Goal: Task Accomplishment & Management: Use online tool/utility

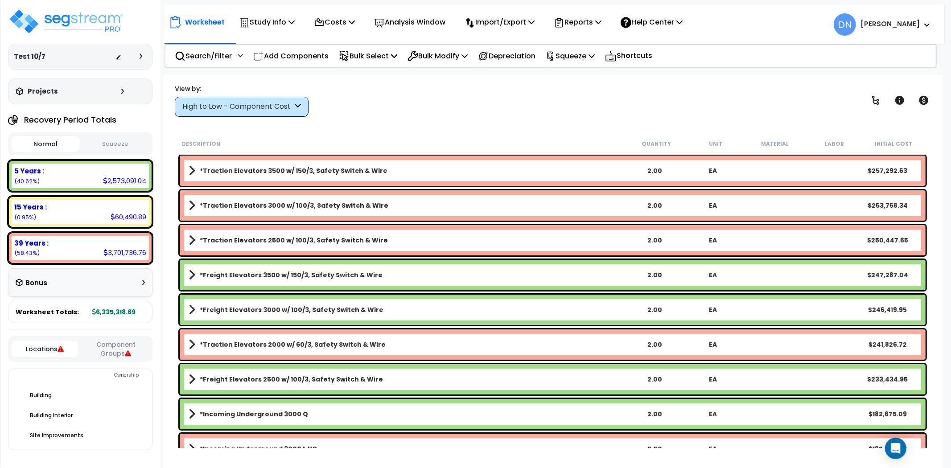
drag, startPoint x: 292, startPoint y: 59, endPoint x: 278, endPoint y: 119, distance: 61.8
click at [292, 59] on p "Add Components" at bounding box center [290, 56] width 75 height 12
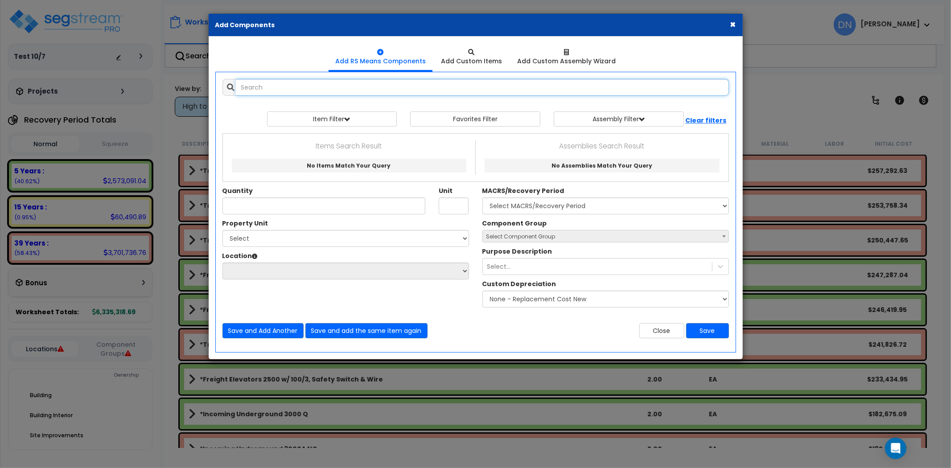
paste input "*Fiberglass Reinforced Panels"
click at [316, 85] on input "*Fiberglass Reinforced Panels" at bounding box center [482, 87] width 493 height 17
drag, startPoint x: 314, startPoint y: 85, endPoint x: 203, endPoint y: 87, distance: 111.5
click at [202, 86] on div "× Add Components Add RS Means Components Add Custom Items Add Items" at bounding box center [475, 234] width 951 height 468
paste input "Vinyl Wall Covering"
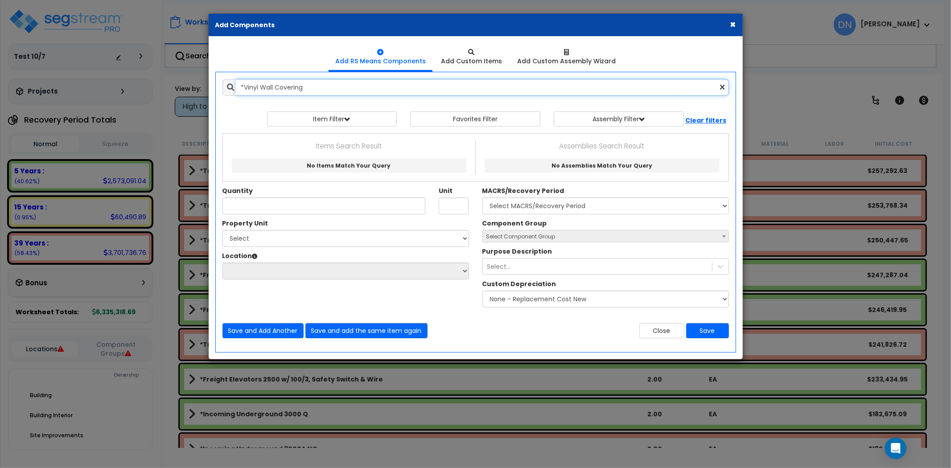
click at [363, 83] on input "*Vinyl Wall Covering" at bounding box center [482, 87] width 493 height 17
drag, startPoint x: 375, startPoint y: 87, endPoint x: 87, endPoint y: 86, distance: 287.9
click at [87, 86] on div "× Add Components Add RS Means Components Add Custom Items Add Items" at bounding box center [475, 234] width 951 height 468
paste input "Stainless Steel Wall Protection"
click at [378, 86] on input "*Stainless Steel Wall Protection" at bounding box center [482, 87] width 493 height 17
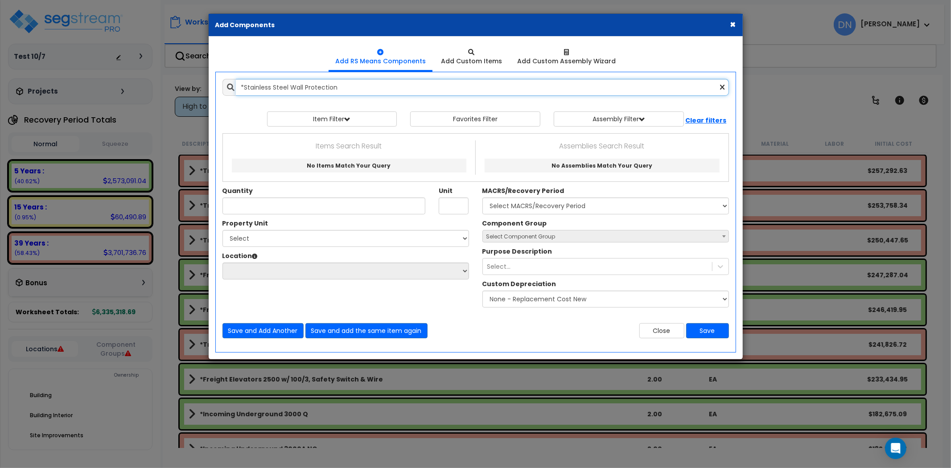
drag, startPoint x: 421, startPoint y: 86, endPoint x: 177, endPoint y: 86, distance: 243.4
click at [177, 86] on div "× Add Components Add RS Means Components Add Custom Items Add Items" at bounding box center [475, 234] width 951 height 468
paste input "Data / Comm Backboard"
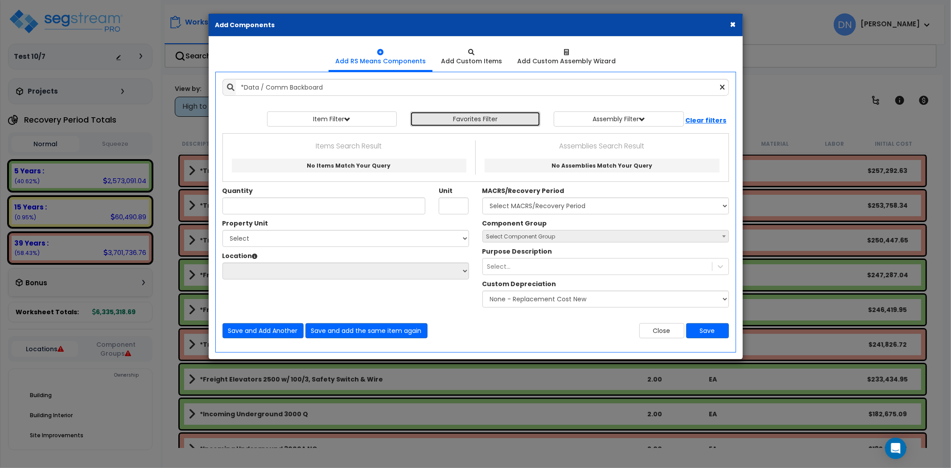
click at [439, 122] on button "Favorites Filter" at bounding box center [475, 118] width 130 height 15
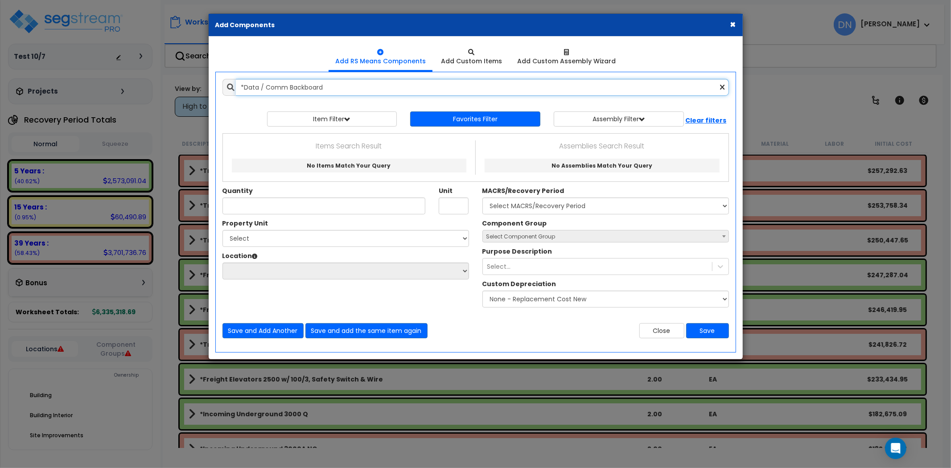
drag, startPoint x: 288, startPoint y: 88, endPoint x: 175, endPoint y: 89, distance: 113.7
click at [175, 89] on div "× Add Components Add RS Means Components Add Custom Items Add Items" at bounding box center [475, 234] width 951 height 468
click at [290, 89] on input "Backboard" at bounding box center [482, 87] width 493 height 17
type input "Backboard"
click at [199, 92] on div "× Add Components Add RS Means Components Add Custom Items Add Items" at bounding box center [475, 234] width 951 height 468
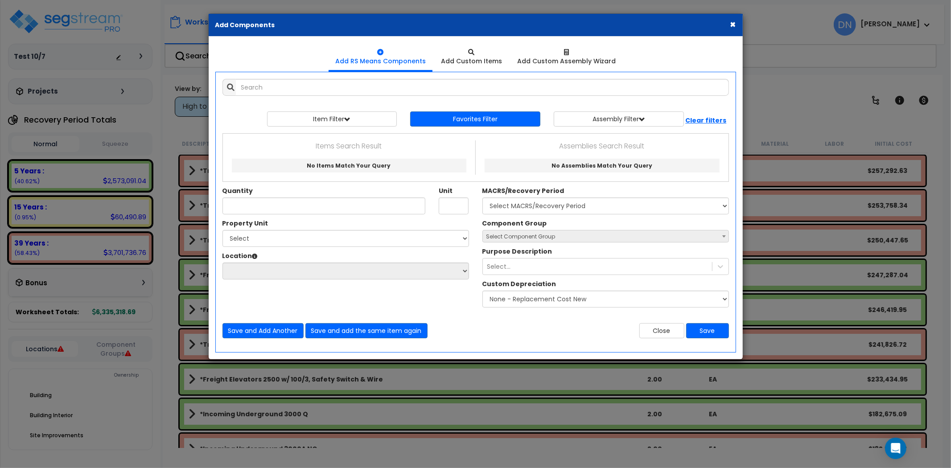
click at [357, 144] on p "Items Search Result" at bounding box center [349, 146] width 239 height 12
click at [265, 83] on input "text" at bounding box center [482, 87] width 493 height 17
paste input "*Crown Molding"
click at [315, 76] on div "Add Items Add Assemblies Both *Crown Molding 0" at bounding box center [476, 208] width 520 height 273
click at [314, 85] on input "*Crown Molding" at bounding box center [482, 87] width 493 height 17
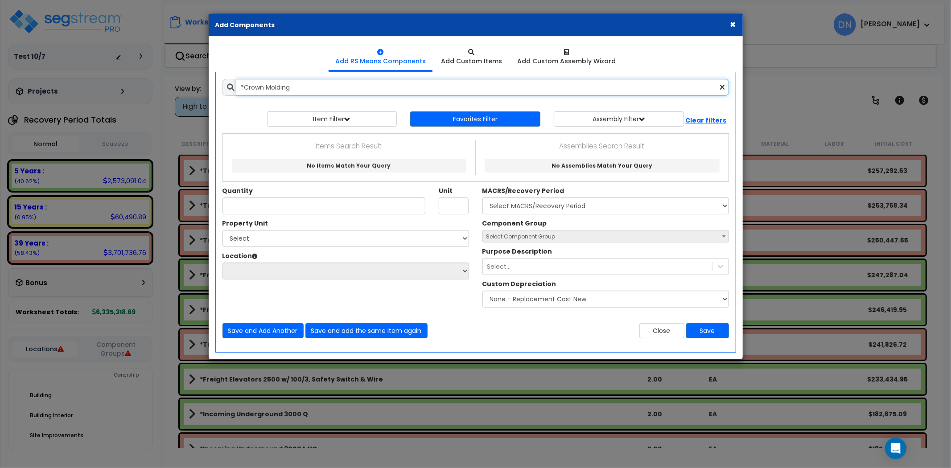
drag, startPoint x: 351, startPoint y: 92, endPoint x: 144, endPoint y: 91, distance: 207.7
click at [143, 91] on div "× Add Components Add RS Means Components Add Custom Items Add Items" at bounding box center [475, 234] width 951 height 468
paste input "hair Rail"
click at [336, 80] on input "*Chair Rail" at bounding box center [482, 87] width 493 height 17
click at [335, 90] on input "*Chair Rail" at bounding box center [482, 87] width 493 height 17
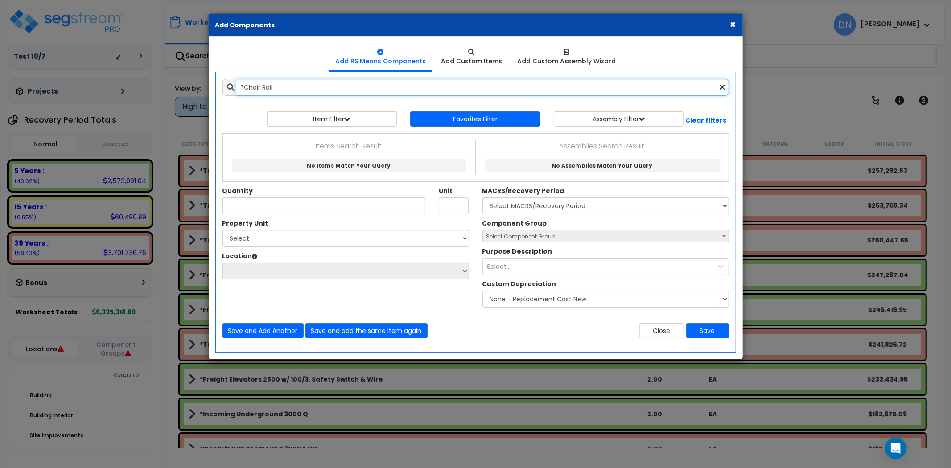
drag, startPoint x: 169, startPoint y: 87, endPoint x: 148, endPoint y: 86, distance: 21.0
click at [148, 86] on div "× Add Components Add RS Means Components Add Custom Items Add Items" at bounding box center [475, 234] width 951 height 468
paste input "eramic Wall Tile"
type input "*Ceramic Wall Tile"
click at [663, 330] on button "Close" at bounding box center [661, 330] width 45 height 15
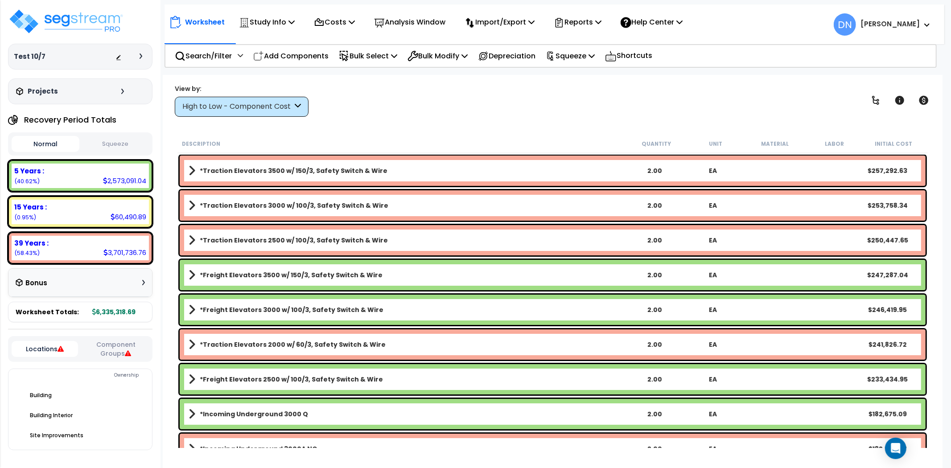
click at [447, 137] on div "Description Quantity Unit Material Labor Initial Cost" at bounding box center [552, 144] width 750 height 19
click at [275, 60] on p "Add Components" at bounding box center [290, 56] width 75 height 12
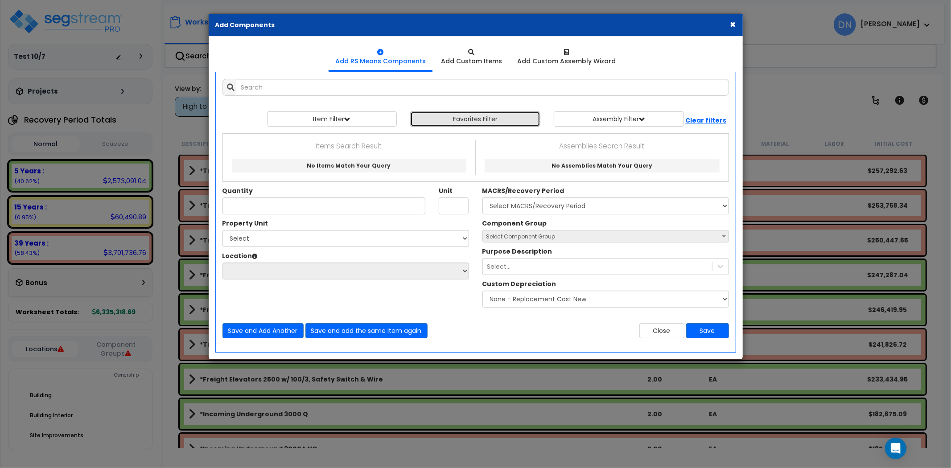
click at [473, 123] on button "Favorites Filter" at bounding box center [475, 118] width 130 height 15
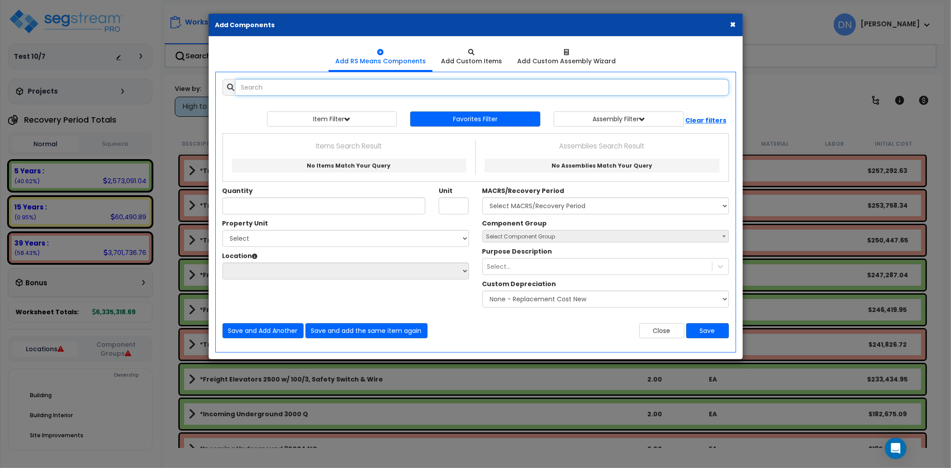
click at [301, 93] on input "text" at bounding box center [482, 87] width 493 height 17
paste input "*Stone Veneer"
click at [251, 91] on input "*Stone Veneer" at bounding box center [482, 87] width 493 height 17
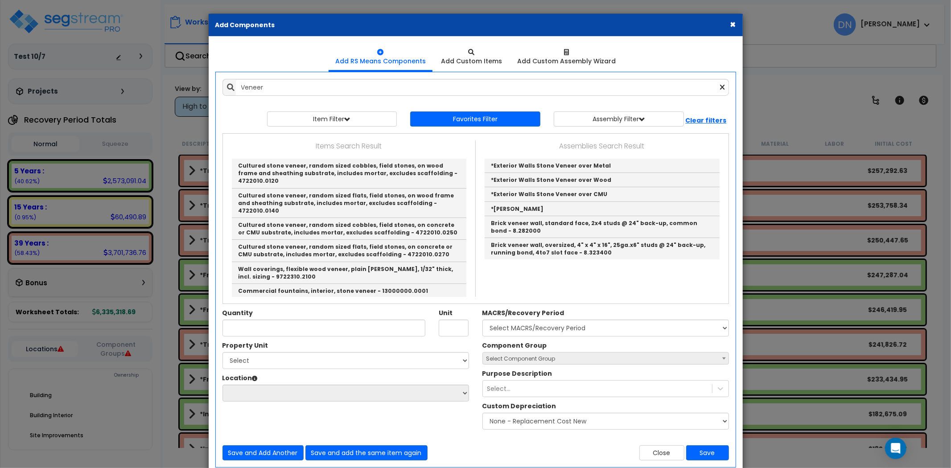
click at [336, 99] on div "Add Items Add Assemblies Both Veneer Select 0" at bounding box center [476, 269] width 520 height 395
click at [292, 88] on input "Veneer" at bounding box center [482, 87] width 493 height 17
drag, startPoint x: 195, startPoint y: 87, endPoint x: 171, endPoint y: 91, distance: 24.3
click at [168, 91] on div "× Add Components Add RS Means Components Add Custom Items Add Items" at bounding box center [475, 234] width 951 height 468
paste input "*Brick"
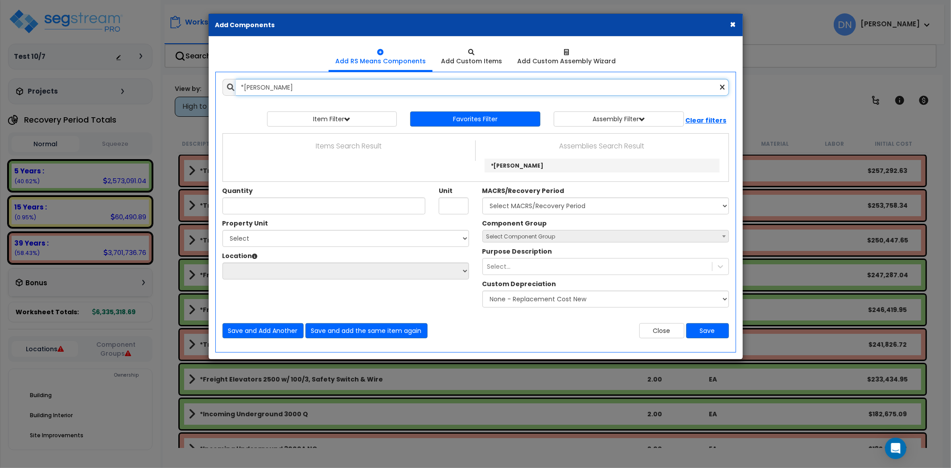
click at [301, 89] on input "*Brick Veneer" at bounding box center [482, 87] width 493 height 17
click at [211, 96] on div "Add Items Add Assemblies Both *Brick Veneer Favorites Item/Assembly" at bounding box center [475, 208] width 533 height 273
paste input "Paint"
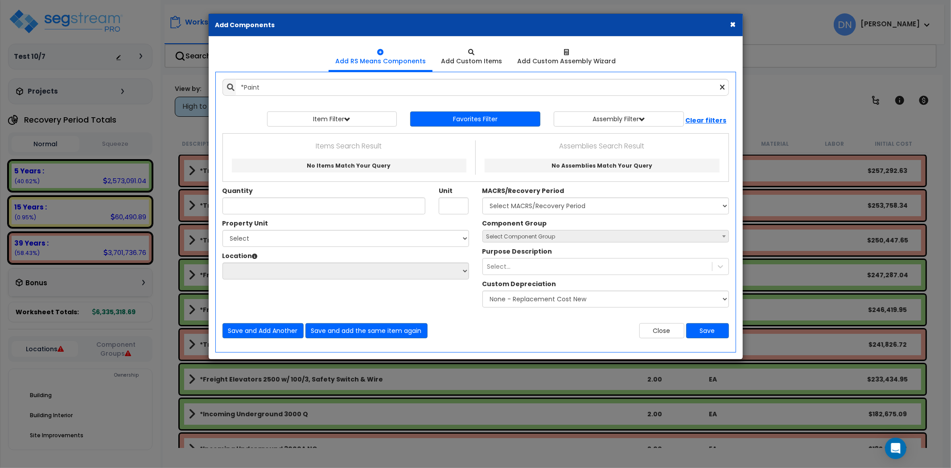
drag, startPoint x: 325, startPoint y: 72, endPoint x: 319, endPoint y: 81, distance: 10.8
click at [323, 74] on div "Add Items Add Assemblies Both *Paint Select 0" at bounding box center [476, 208] width 520 height 273
drag, startPoint x: 295, startPoint y: 91, endPoint x: 200, endPoint y: 90, distance: 94.9
click at [200, 90] on div "× Add Components Add RS Means Components Add Custom Items Add Items" at bounding box center [475, 234] width 951 height 468
paste input "Carpe"
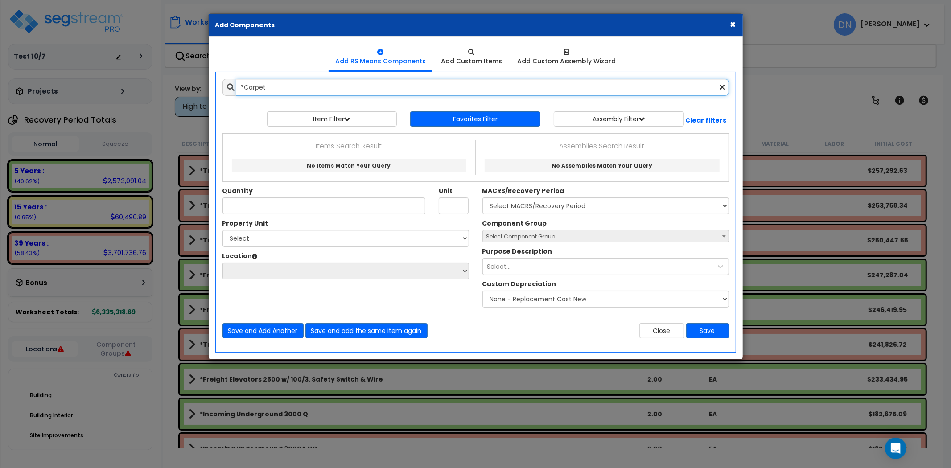
click at [270, 81] on input "*Carpet" at bounding box center [482, 87] width 493 height 17
drag, startPoint x: 305, startPoint y: 90, endPoint x: 224, endPoint y: 88, distance: 81.6
click at [224, 88] on div "*Carpet" at bounding box center [475, 87] width 506 height 17
paste input "W/ Pad"
click at [337, 86] on input "*Carpet W/ Pad" at bounding box center [482, 87] width 493 height 17
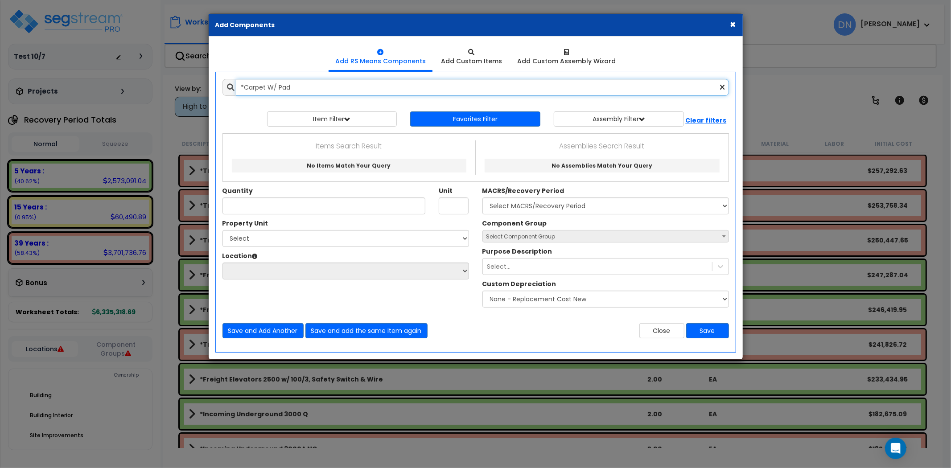
drag, startPoint x: 193, startPoint y: 85, endPoint x: 145, endPoint y: 85, distance: 47.7
click at [143, 85] on div "× Add Components Add RS Means Components Add Custom Items Add Items" at bounding box center [475, 234] width 951 height 468
paste input "text"
drag, startPoint x: 287, startPoint y: 88, endPoint x: 293, endPoint y: 87, distance: 6.7
click at [287, 88] on input "*Carpet" at bounding box center [482, 87] width 493 height 17
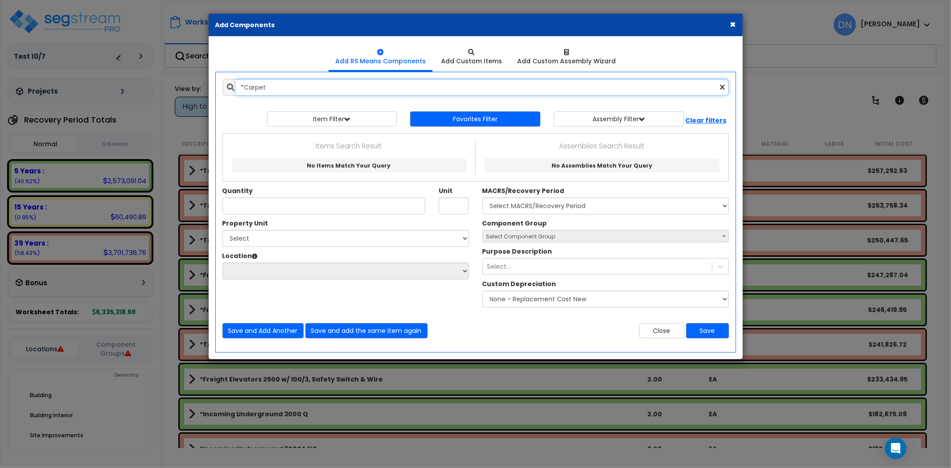
drag, startPoint x: 296, startPoint y: 88, endPoint x: 183, endPoint y: 89, distance: 113.2
click at [183, 89] on div "× Add Components Add RS Means Components Add Custom Items Add Items" at bounding box center [475, 234] width 951 height 468
paste input "Pain"
drag, startPoint x: 243, startPoint y: 86, endPoint x: 255, endPoint y: 87, distance: 11.7
click at [250, 87] on input "*Paint" at bounding box center [482, 87] width 493 height 17
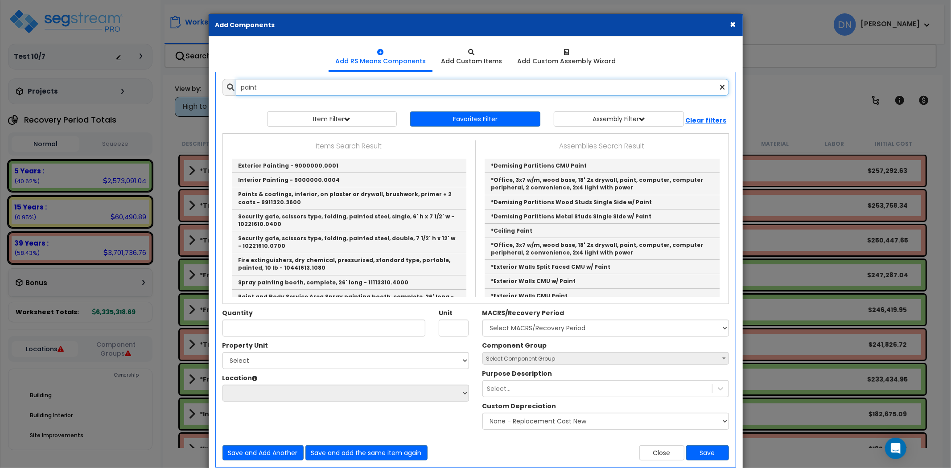
click at [272, 82] on input "paint" at bounding box center [482, 87] width 493 height 17
drag, startPoint x: 293, startPoint y: 88, endPoint x: 172, endPoint y: 83, distance: 121.8
click at [171, 83] on div "× Add Components Add RS Means Components Add Custom Items Add Items" at bounding box center [475, 234] width 951 height 468
paste input "*Carpet Tile"
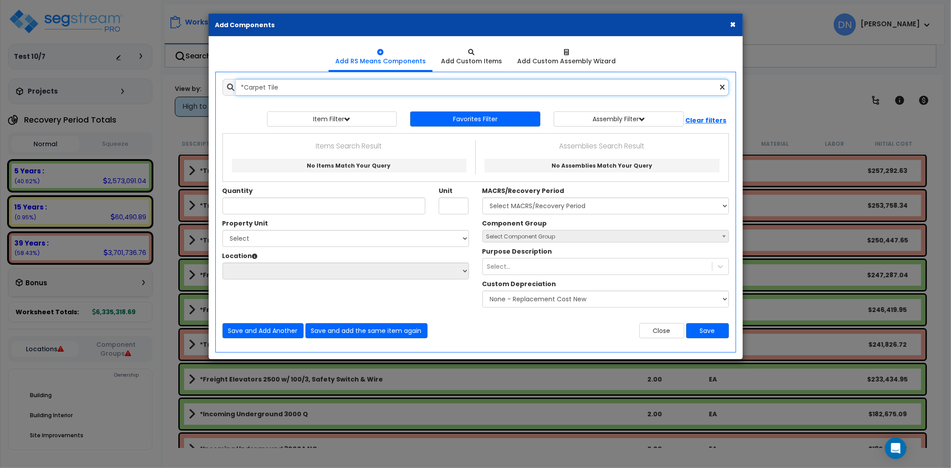
click at [279, 87] on input "*Carpet Tile" at bounding box center [482, 87] width 493 height 17
drag, startPoint x: 304, startPoint y: 88, endPoint x: 225, endPoint y: 90, distance: 79.4
click at [225, 89] on div "*Carpet Tile" at bounding box center [475, 87] width 506 height 17
paste input "Hardwood Flooring"
click at [276, 88] on input "*Hardwood Flooring" at bounding box center [482, 87] width 493 height 17
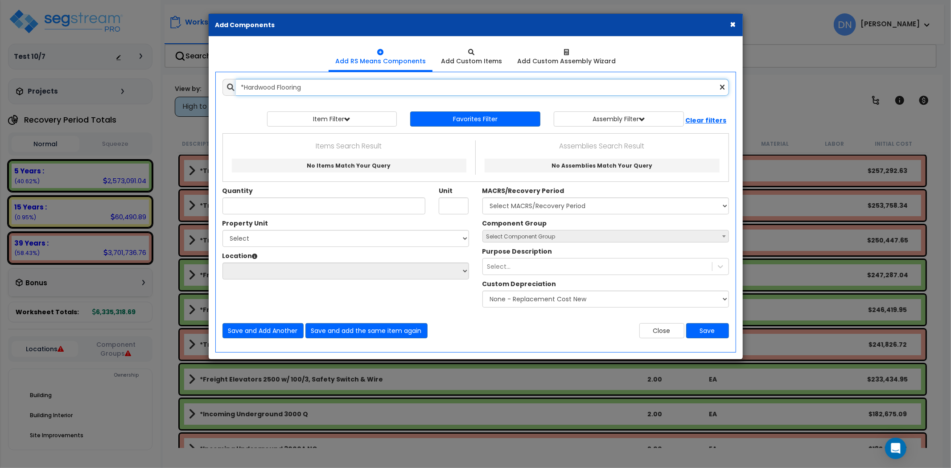
drag, startPoint x: 313, startPoint y: 88, endPoint x: 208, endPoint y: 86, distance: 105.2
click at [208, 86] on div "× Add Components Add RS Means Components Add Custom Items" at bounding box center [475, 186] width 535 height 346
click at [290, 87] on input "*Hardwood Flooring" at bounding box center [482, 87] width 493 height 17
drag, startPoint x: 319, startPoint y: 87, endPoint x: 195, endPoint y: 87, distance: 123.9
click at [187, 86] on div "× Add Components Add RS Means Components Add Custom Items Add Items" at bounding box center [475, 234] width 951 height 468
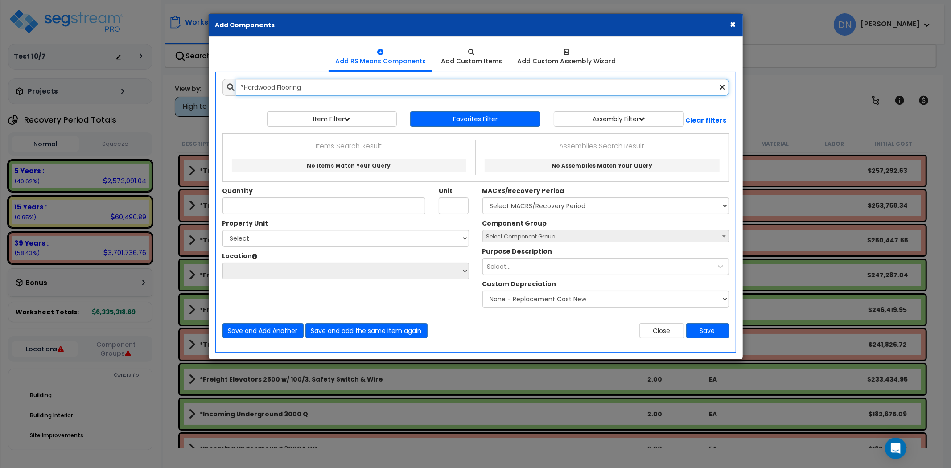
paste input "VCT"
click at [300, 87] on input "*VCT" at bounding box center [482, 87] width 493 height 17
drag, startPoint x: 202, startPoint y: 85, endPoint x: 191, endPoint y: 85, distance: 11.6
click at [191, 85] on div "× Add Components Add RS Means Components Add Custom Items Add Items" at bounding box center [475, 234] width 951 height 468
paste input "LV"
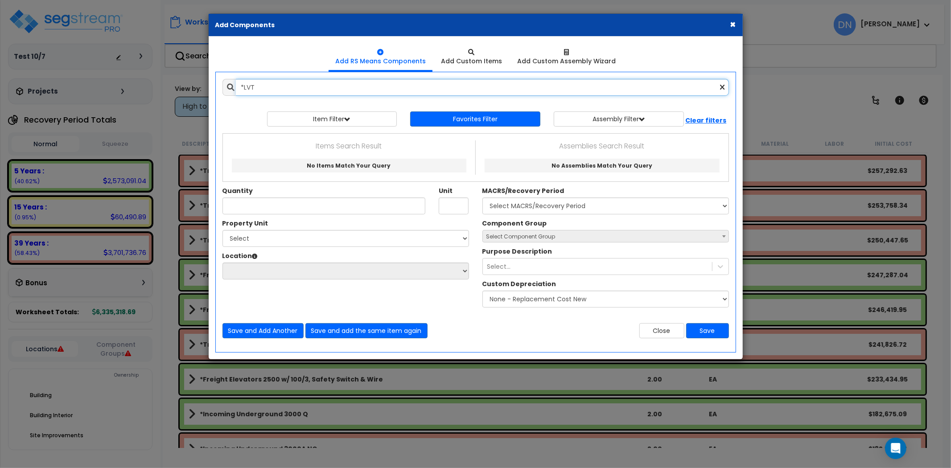
click at [287, 92] on input "*LVT" at bounding box center [482, 87] width 493 height 17
drag, startPoint x: 301, startPoint y: 90, endPoint x: 188, endPoint y: 90, distance: 113.2
click at [188, 90] on div "× Add Components Add RS Means Components Add Custom Items Add Items" at bounding box center [475, 234] width 951 height 468
paste input "Vinyl Sheet"
click at [289, 82] on input "*Vinyl Sheet" at bounding box center [482, 87] width 493 height 17
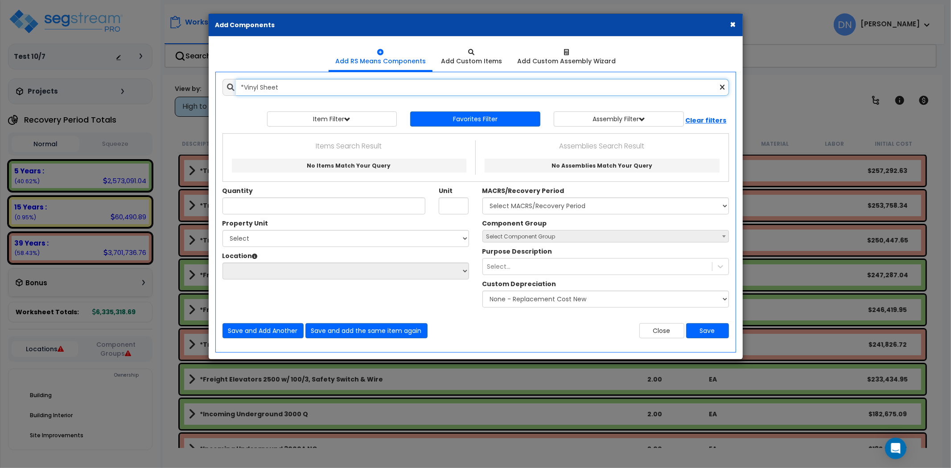
drag, startPoint x: 299, startPoint y: 86, endPoint x: 188, endPoint y: 85, distance: 110.5
click at [188, 85] on div "× Add Components Add RS Means Components Add Custom Items Add Items" at bounding box center [475, 234] width 951 height 468
paste input "Linoleum"
click at [306, 91] on input "*Linoleum" at bounding box center [482, 87] width 493 height 17
drag, startPoint x: 297, startPoint y: 90, endPoint x: 189, endPoint y: 87, distance: 107.9
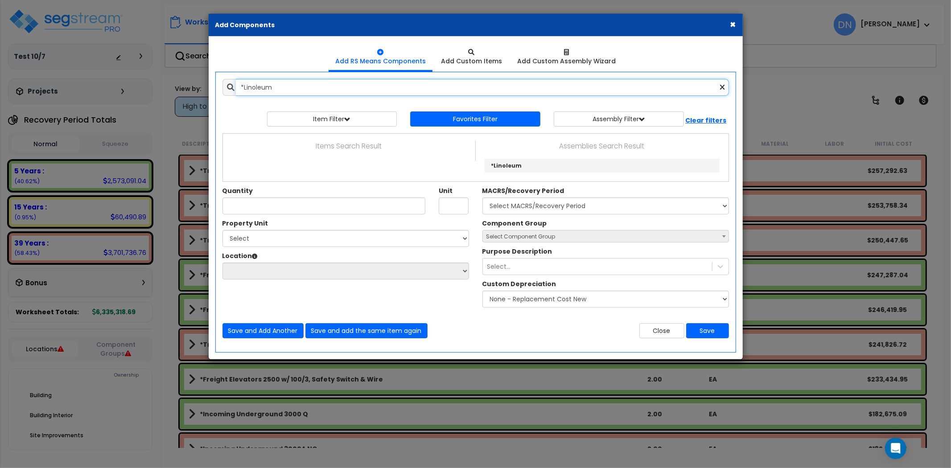
click at [189, 87] on div "× Add Components Add RS Means Components Add Custom Items Add Items" at bounding box center [475, 234] width 951 height 468
paste input "Ceramic Tile"
click at [269, 82] on input "*Ceramic Tile" at bounding box center [482, 87] width 493 height 17
drag, startPoint x: 308, startPoint y: 86, endPoint x: 162, endPoint y: 86, distance: 145.8
click at [162, 86] on div "× Add Components Add RS Means Components Add Custom Items Add Items" at bounding box center [475, 234] width 951 height 468
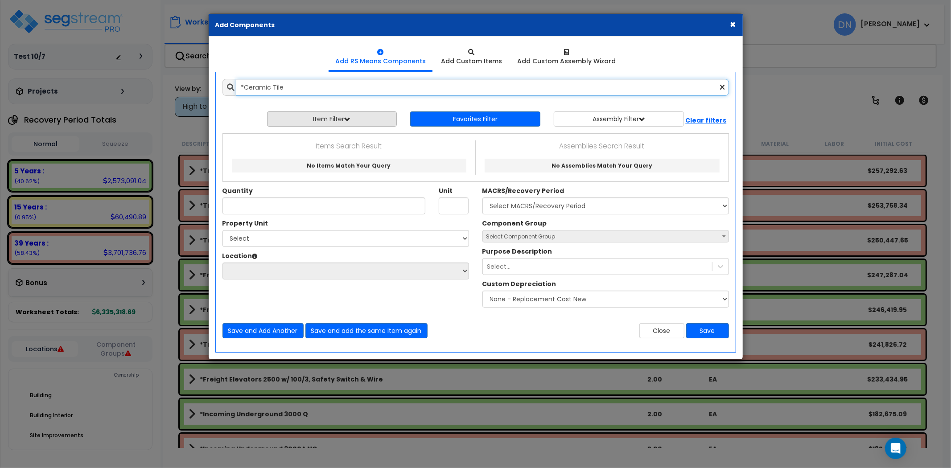
paste input "Quarry"
click at [311, 83] on input "*Quarry Tile" at bounding box center [482, 87] width 493 height 17
drag, startPoint x: 326, startPoint y: 88, endPoint x: 133, endPoint y: 83, distance: 193.5
click at [132, 82] on div "× Add Components Add RS Means Components Add Custom Items Add Items" at bounding box center [475, 234] width 951 height 468
paste input "Marb"
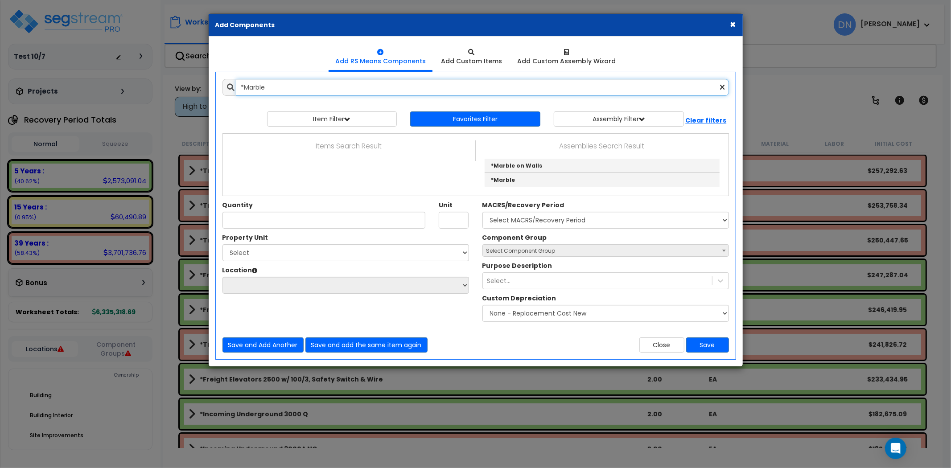
drag, startPoint x: 259, startPoint y: 85, endPoint x: 311, endPoint y: 89, distance: 51.9
click at [260, 85] on input "*Marble" at bounding box center [482, 87] width 493 height 17
drag, startPoint x: 193, startPoint y: 85, endPoint x: 172, endPoint y: 85, distance: 20.9
click at [171, 84] on div "× Add Components Add RS Means Components Add Custom Items Add Items" at bounding box center [475, 234] width 951 height 468
paste input "Ceramic Bas"
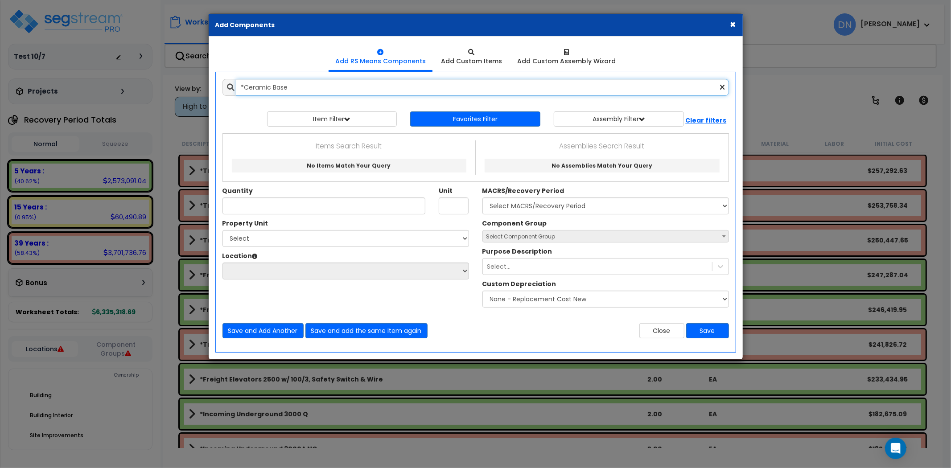
drag, startPoint x: 305, startPoint y: 85, endPoint x: 348, endPoint y: 90, distance: 43.6
click at [306, 86] on input "*Ceramic Base" at bounding box center [482, 87] width 493 height 17
drag, startPoint x: 340, startPoint y: 90, endPoint x: 205, endPoint y: 87, distance: 135.1
click at [204, 86] on div "× Add Components Add RS Means Components Add Custom Items Add Items" at bounding box center [475, 234] width 951 height 468
paste input "Vinyl"
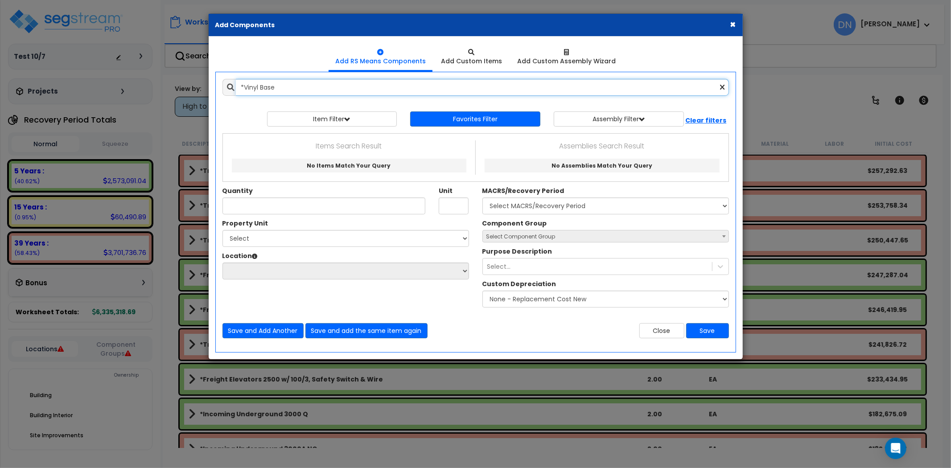
drag, startPoint x: 287, startPoint y: 87, endPoint x: 148, endPoint y: 83, distance: 139.6
click at [148, 83] on div "× Add Components Add RS Means Components Add Custom Items Add Items" at bounding box center [475, 234] width 951 height 468
paste input "Wood"
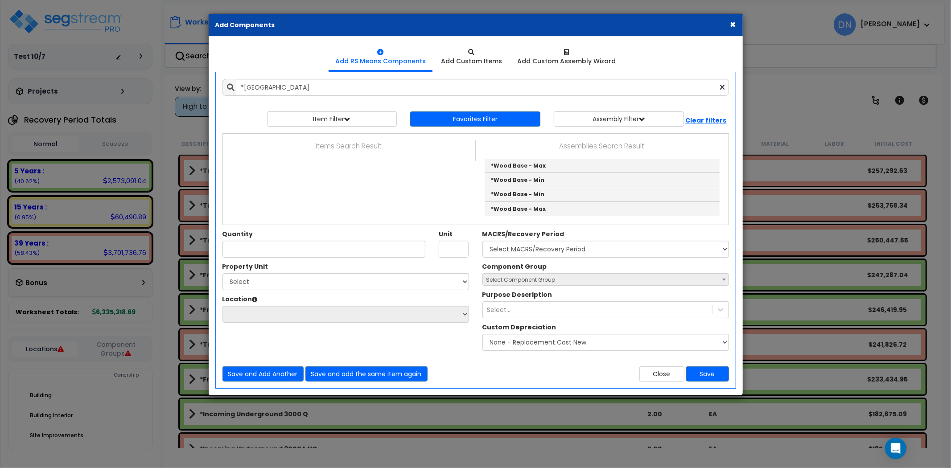
drag, startPoint x: 313, startPoint y: 100, endPoint x: 291, endPoint y: 90, distance: 24.5
click at [305, 97] on div "Add Items Add Assemblies Both *Wood Base Select" at bounding box center [476, 230] width 520 height 316
click at [186, 79] on div "× Add Components Add RS Means Components Add Custom Items Add Items" at bounding box center [475, 234] width 951 height 468
paste input "Carpet"
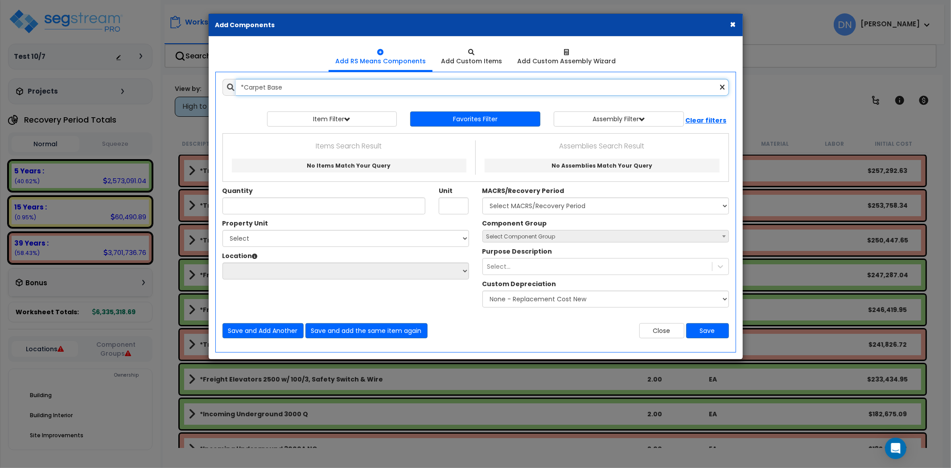
click at [313, 91] on input "*Carpet Base" at bounding box center [482, 87] width 493 height 17
drag, startPoint x: 368, startPoint y: 89, endPoint x: 189, endPoint y: 81, distance: 178.5
click at [189, 79] on div "× Add Components Add RS Means Components Add Custom Items Add Items" at bounding box center [475, 234] width 951 height 468
paste input "Wood"
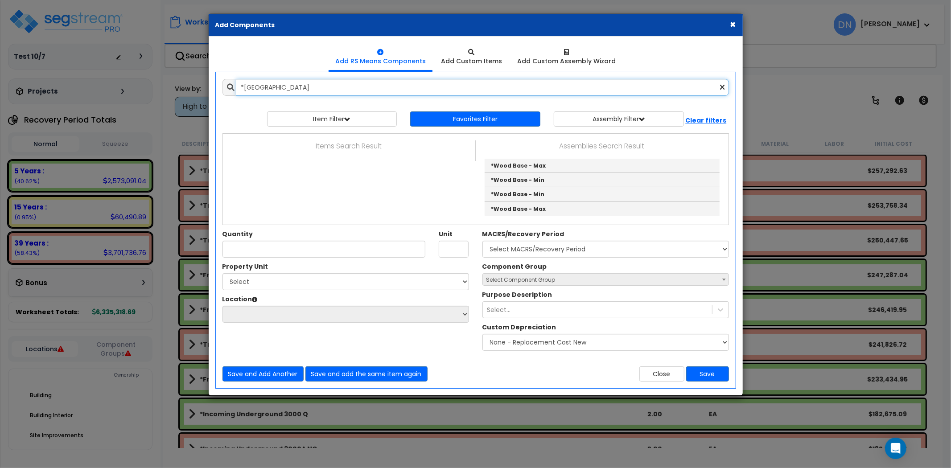
click at [304, 94] on input "*Wood Base" at bounding box center [482, 87] width 493 height 17
drag, startPoint x: 287, startPoint y: 85, endPoint x: 191, endPoint y: 83, distance: 96.7
click at [181, 83] on div "× Add Components Add RS Means Components Add Custom Items Add Items" at bounding box center [475, 234] width 951 height 468
paste input "Quarry"
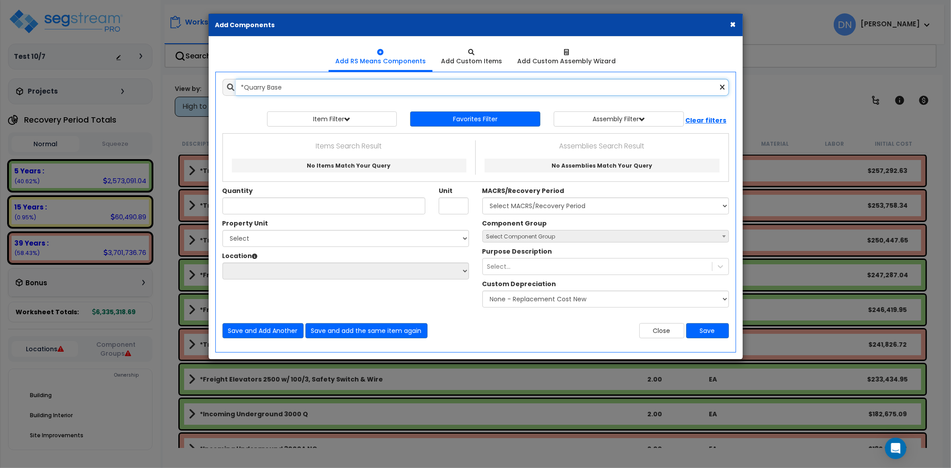
click at [313, 91] on input "*Quarry Base" at bounding box center [482, 87] width 493 height 17
drag, startPoint x: 322, startPoint y: 88, endPoint x: 171, endPoint y: 85, distance: 151.1
click at [168, 85] on div "× Add Components Add RS Means Components Add Custom Items Add Items" at bounding box center [475, 234] width 951 height 468
paste input "2x2 ACT"
click at [296, 88] on input "*2x2 ACT" at bounding box center [482, 87] width 493 height 17
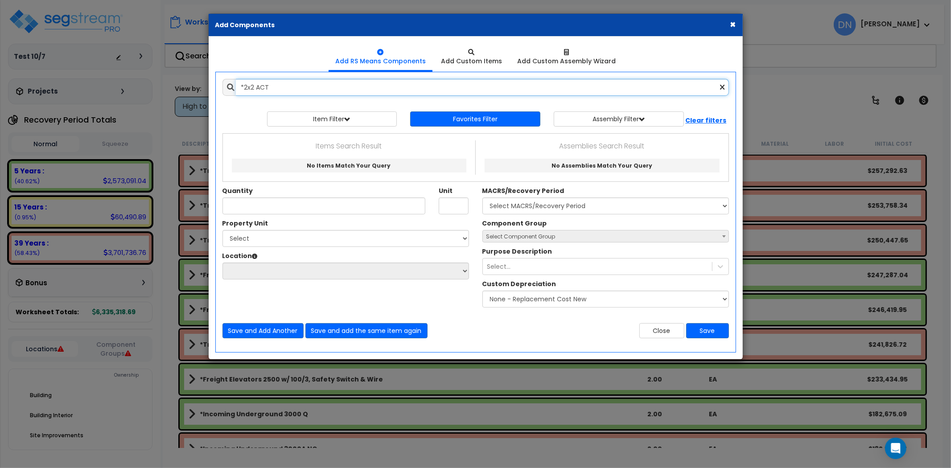
drag, startPoint x: 314, startPoint y: 88, endPoint x: 204, endPoint y: 86, distance: 110.1
click at [204, 86] on div "× Add Components Add RS Means Components Add Custom Items Add Items" at bounding box center [475, 234] width 951 height 468
paste input "4"
click at [259, 80] on input "*2x4 ACT" at bounding box center [482, 87] width 493 height 17
drag, startPoint x: 290, startPoint y: 86, endPoint x: 210, endPoint y: 90, distance: 79.9
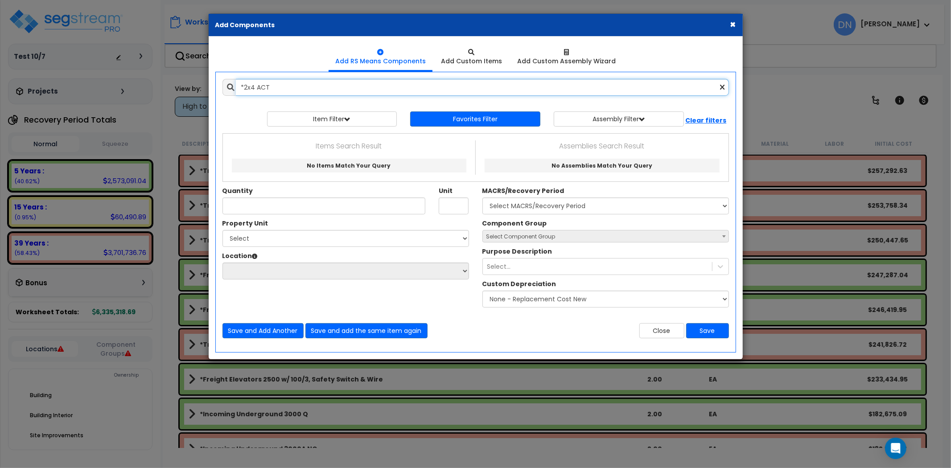
click at [210, 90] on div "Add Items Add Assemblies Both *2x4 ACT Favorites Item/Assembly 0" at bounding box center [475, 208] width 533 height 273
paste input "Gypsum - Textured Surface"
click at [296, 80] on input "*Gypsum - Textured Surface" at bounding box center [482, 87] width 493 height 17
drag, startPoint x: 362, startPoint y: 84, endPoint x: 204, endPoint y: 88, distance: 157.9
click at [204, 88] on div "× Add Components Add RS Means Components Add Custom Items Add Items" at bounding box center [475, 234] width 951 height 468
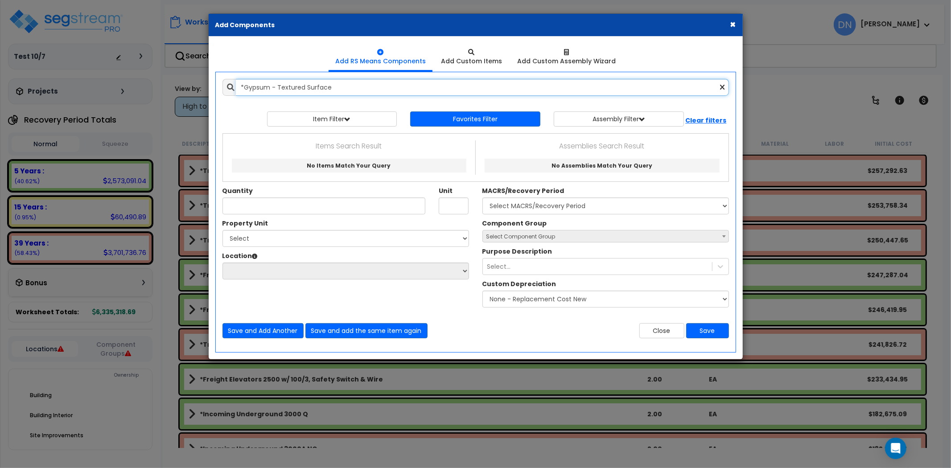
paste input "No Textur"
drag, startPoint x: 316, startPoint y: 78, endPoint x: 324, endPoint y: 87, distance: 12.3
click at [316, 79] on input "*Gypsum - No Texture" at bounding box center [482, 87] width 493 height 17
drag, startPoint x: 321, startPoint y: 86, endPoint x: 181, endPoint y: 78, distance: 140.6
click at [181, 78] on div "× Add Components Add RS Means Components Add Custom Items Add Items" at bounding box center [475, 234] width 951 height 468
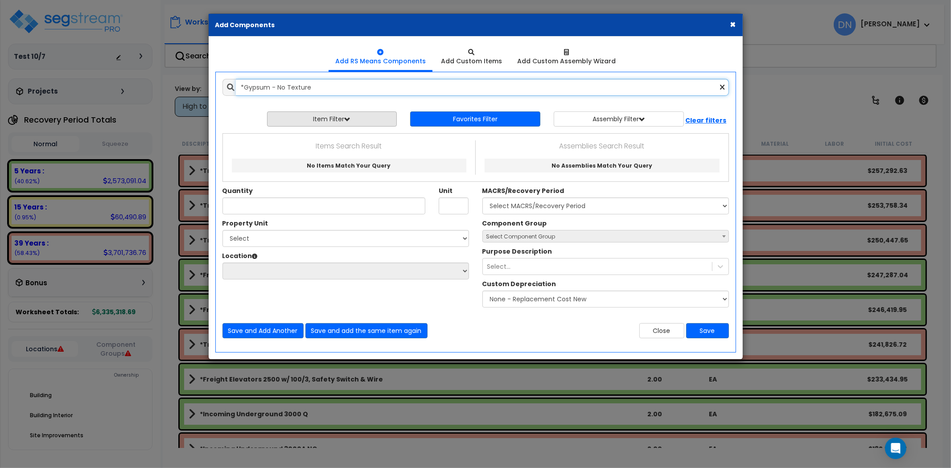
paste input "Interior Vestibule Door 3x7"
click at [349, 91] on input "*Interior Vestibule Door 3x7" at bounding box center [482, 87] width 493 height 17
drag, startPoint x: 367, startPoint y: 89, endPoint x: 202, endPoint y: 92, distance: 164.5
click at [202, 92] on div "× Add Components Add RS Means Components Add Custom Items Add Items" at bounding box center [475, 234] width 951 height 468
paste input "6"
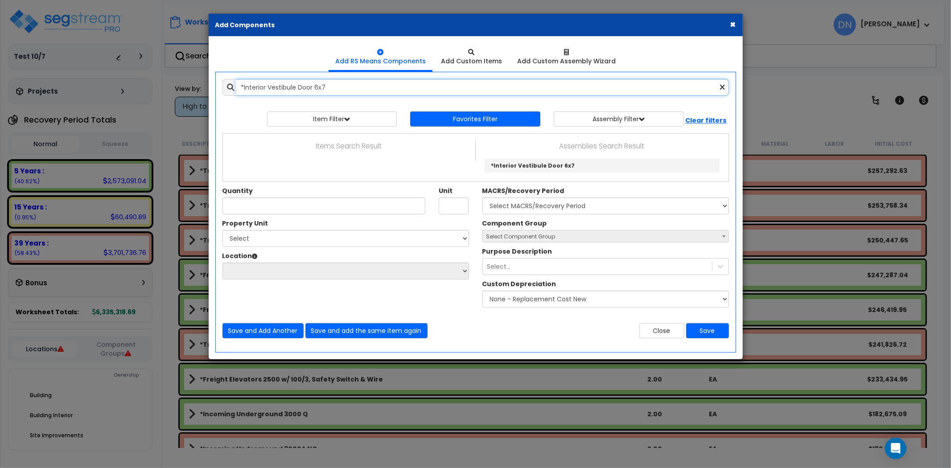
click at [337, 83] on input "*Interior Vestibule Door 6x7" at bounding box center [482, 87] width 493 height 17
drag, startPoint x: 217, startPoint y: 92, endPoint x: 201, endPoint y: 94, distance: 15.7
click at [201, 94] on div "× Add Components Add RS Means Components Add Custom Items Add Items" at bounding box center [475, 234] width 951 height 468
paste input "Automatic 6x7 w/ Power"
drag, startPoint x: 415, startPoint y: 84, endPoint x: 424, endPoint y: 85, distance: 9.0
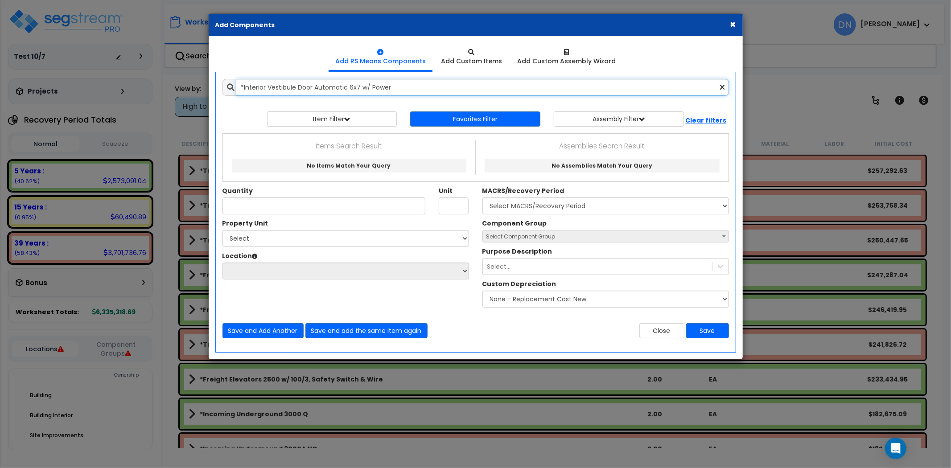
click at [415, 84] on input "*Interior Vestibule Door Automatic 6x7 w/ Power" at bounding box center [482, 87] width 493 height 17
drag, startPoint x: 224, startPoint y: 89, endPoint x: 214, endPoint y: 89, distance: 10.3
click at [219, 89] on div "*Interior Vestibule Door Automatic 6x7 w/ Power" at bounding box center [476, 87] width 520 height 17
paste input "3x7 Durus Doo"
drag, startPoint x: 304, startPoint y: 88, endPoint x: 344, endPoint y: 90, distance: 40.2
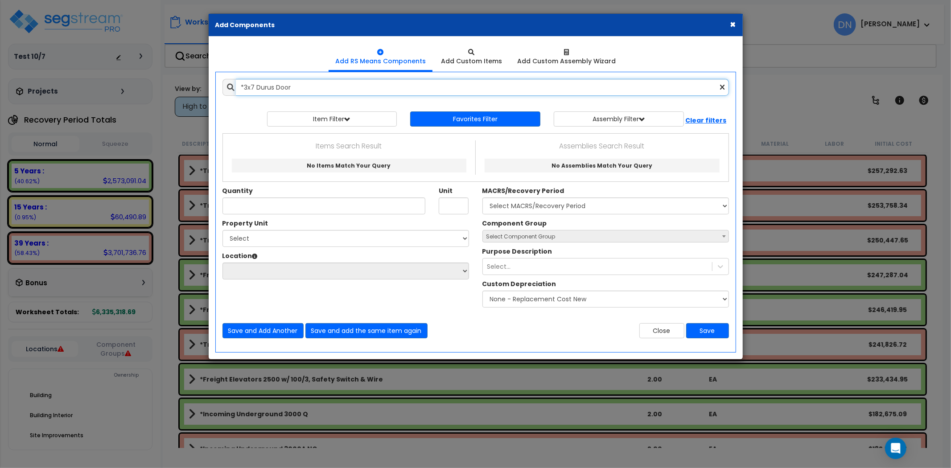
click at [304, 88] on input "*3x7 Durus Door" at bounding box center [482, 87] width 493 height 17
drag, startPoint x: 265, startPoint y: 91, endPoint x: 201, endPoint y: 91, distance: 64.2
click at [201, 91] on div "× Add Components Add RS Means Components Add Custom Items Add Items" at bounding box center [475, 234] width 951 height 468
paste input "6"
drag, startPoint x: 265, startPoint y: 81, endPoint x: 270, endPoint y: 82, distance: 4.7
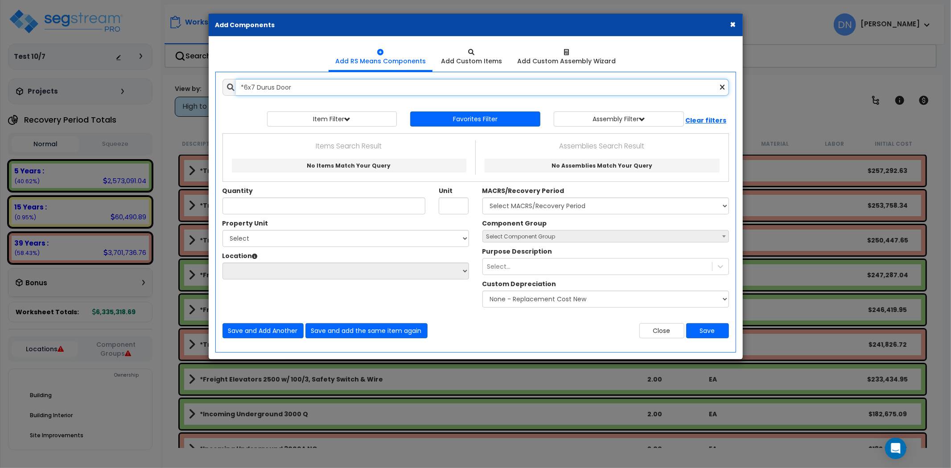
click at [267, 82] on input "*6x7 Durus Door" at bounding box center [482, 87] width 493 height 17
drag, startPoint x: 217, startPoint y: 88, endPoint x: 200, endPoint y: 90, distance: 17.5
click at [200, 90] on div "× Add Components Add RS Means Components Add Custom Items Add Items" at bounding box center [475, 234] width 951 height 468
paste input "Pocket"
click at [271, 82] on input "*Pocket Door" at bounding box center [482, 87] width 493 height 17
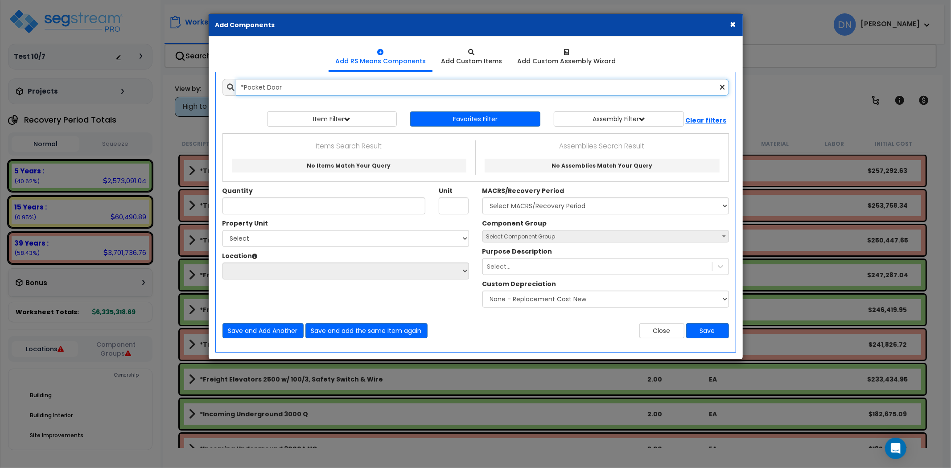
drag, startPoint x: 283, startPoint y: 86, endPoint x: 205, endPoint y: 86, distance: 78.4
click at [205, 86] on div "× Add Components Add RS Means Components Add Custom Items Add Items" at bounding box center [475, 234] width 951 height 468
paste input "ass Thru Window Wood 3x3"
click at [329, 90] on input "*Pass Thru Window Wood 3x3" at bounding box center [482, 87] width 493 height 17
click at [175, 85] on div "× Add Components Add RS Means Components Add Custom Items Add Items" at bounding box center [475, 234] width 951 height 468
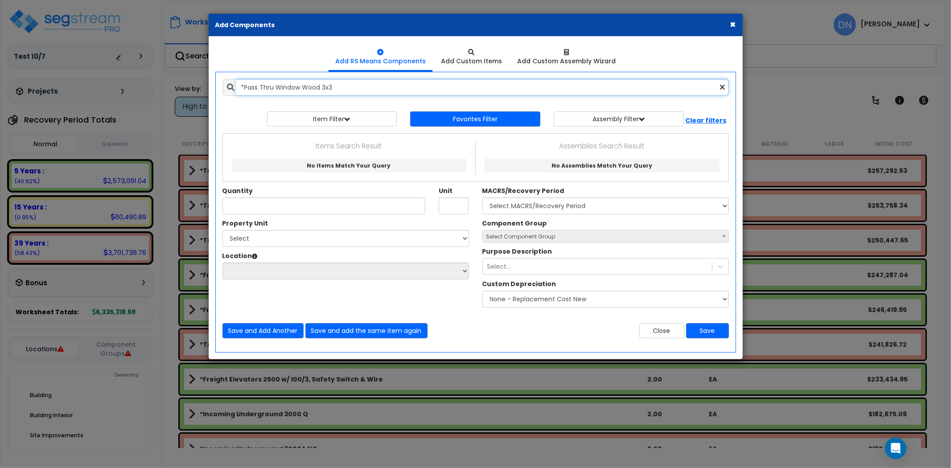
paste input "ocket Door"
click at [268, 89] on input "*Pocket Door" at bounding box center [482, 87] width 493 height 17
click at [194, 86] on div "× Add Components Add RS Means Components Add Custom Items Add Items" at bounding box center [475, 234] width 951 height 468
paste input "ass Thru Window Wood 3x3"
click at [336, 90] on input "*Pass Thru Window Wood 3x3" at bounding box center [482, 87] width 493 height 17
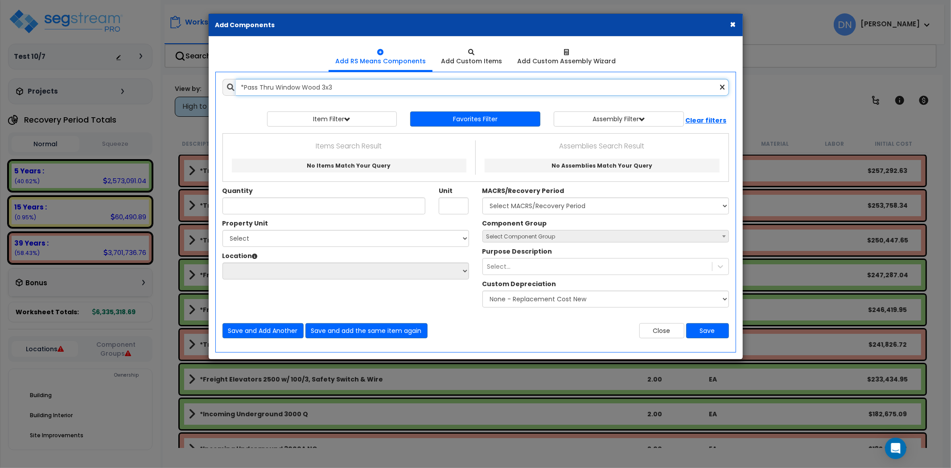
drag, startPoint x: 220, startPoint y: 85, endPoint x: 205, endPoint y: 85, distance: 14.3
click at [205, 85] on div "× Add Components Add RS Means Components Add Custom Items Add Items" at bounding box center [475, 234] width 951 height 468
paste input "4x4"
click at [363, 85] on input "*Pass Thru Window Wood 4x4" at bounding box center [482, 87] width 493 height 17
click at [354, 87] on input "*Pass Thru Window Wood 4x4" at bounding box center [482, 87] width 493 height 17
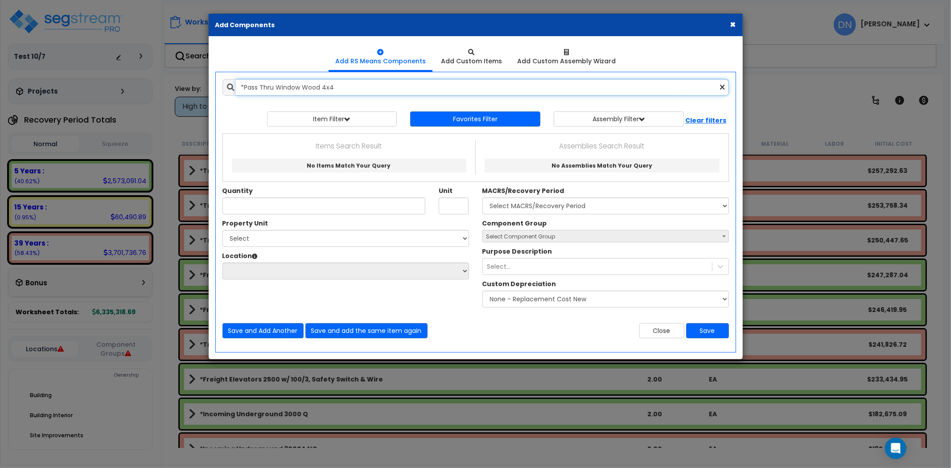
click at [142, 74] on div "× Add Components Add RS Means Components Add Custom Items Add Items" at bounding box center [475, 234] width 951 height 468
paste input "5x4"
click at [324, 81] on input "*Pass Thru Window Wood 5x4" at bounding box center [482, 87] width 493 height 17
drag, startPoint x: 261, startPoint y: 93, endPoint x: 180, endPoint y: 91, distance: 81.6
click at [180, 91] on div "× Add Components Add RS Means Components Add Custom Items Add Items" at bounding box center [475, 234] width 951 height 468
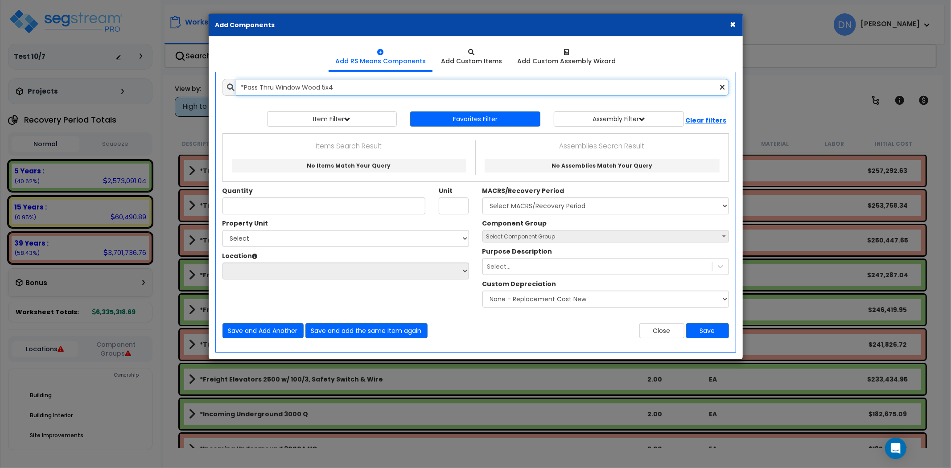
paste input "3x7 W/W"
click at [287, 90] on input "*3x7 W/W" at bounding box center [482, 87] width 493 height 17
click at [300, 82] on input "*3x7 W/W" at bounding box center [482, 87] width 493 height 17
click at [281, 91] on input "*3x7 W/W" at bounding box center [482, 87] width 493 height 17
drag, startPoint x: 288, startPoint y: 84, endPoint x: 189, endPoint y: 83, distance: 99.4
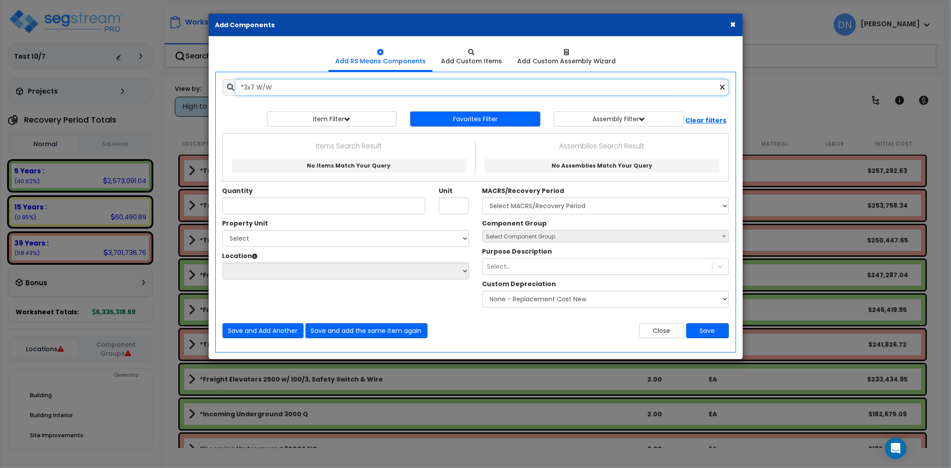
click at [189, 83] on div "× Add Components Add RS Means Components Add Custom Items Add Items" at bounding box center [475, 234] width 951 height 468
paste input "M"
click at [247, 79] on input "*3x7 W/M" at bounding box center [482, 87] width 493 height 17
click at [186, 86] on div "× Add Components Add RS Means Components Add Custom Items Add Items" at bounding box center [475, 234] width 951 height 468
paste input "M"
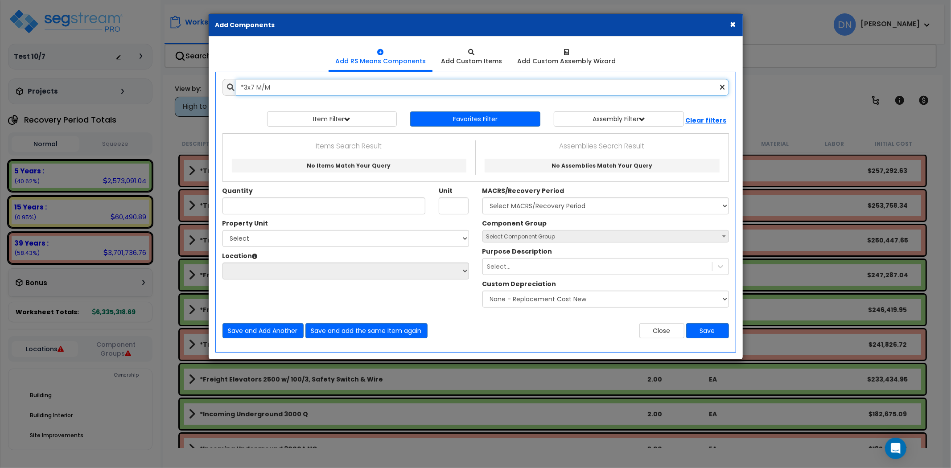
click at [283, 94] on input "*3x7 M/M" at bounding box center [482, 87] width 493 height 17
drag, startPoint x: 292, startPoint y: 87, endPoint x: 180, endPoint y: 83, distance: 112.4
click at [180, 83] on div "× Add Components Add RS Means Components Add Custom Items Add Items" at bounding box center [475, 234] width 951 height 468
paste input "Glass"
click at [276, 91] on input "*3x7 Glass" at bounding box center [482, 87] width 493 height 17
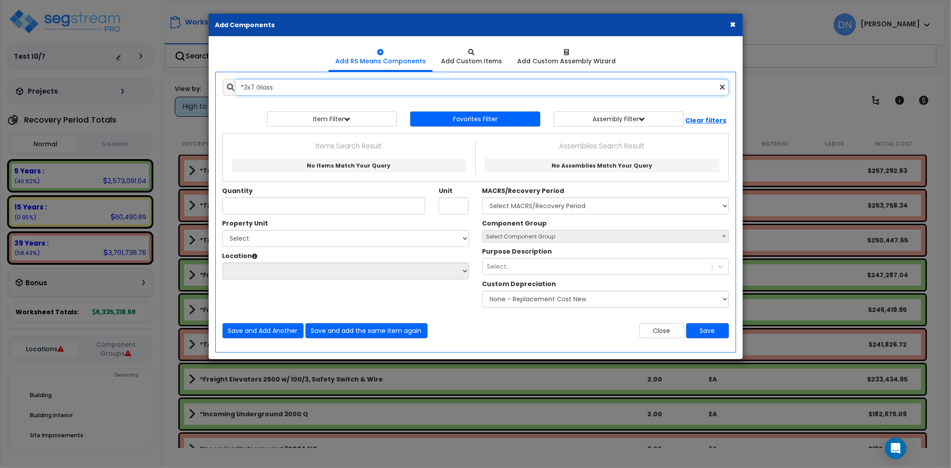
drag, startPoint x: 283, startPoint y: 86, endPoint x: 205, endPoint y: 87, distance: 77.1
click at [205, 87] on div "× Add Components Add RS Means Components Add Custom Items Add Items" at bounding box center [475, 234] width 951 height 468
paste input "6x7 W/W"
click at [267, 87] on input "*6x7 W/W" at bounding box center [482, 87] width 493 height 17
drag, startPoint x: 282, startPoint y: 87, endPoint x: 190, endPoint y: 90, distance: 92.3
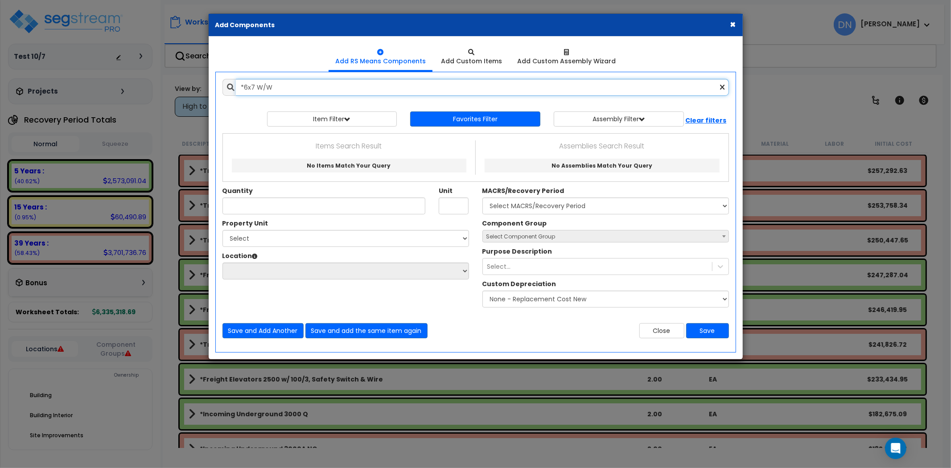
click at [190, 90] on div "× Add Components Add RS Means Components Add Custom Items Add Items" at bounding box center [475, 234] width 951 height 468
paste input "M"
drag, startPoint x: 272, startPoint y: 79, endPoint x: 276, endPoint y: 82, distance: 5.4
click at [272, 79] on input "*6x7 W/M" at bounding box center [482, 87] width 493 height 17
drag, startPoint x: 283, startPoint y: 86, endPoint x: 199, endPoint y: 87, distance: 83.8
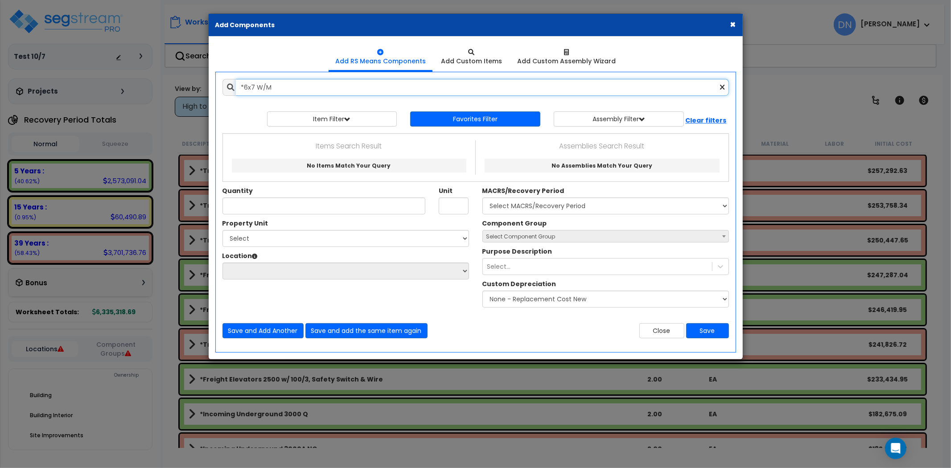
click at [199, 87] on div "× Add Components Add RS Means Components Add Custom Items Add Items" at bounding box center [475, 234] width 951 height 468
paste input "M/M"
drag, startPoint x: 264, startPoint y: 86, endPoint x: 295, endPoint y: 92, distance: 31.2
click at [264, 86] on input "*6x7 M/M" at bounding box center [482, 87] width 493 height 17
drag, startPoint x: 284, startPoint y: 92, endPoint x: 197, endPoint y: 93, distance: 87.4
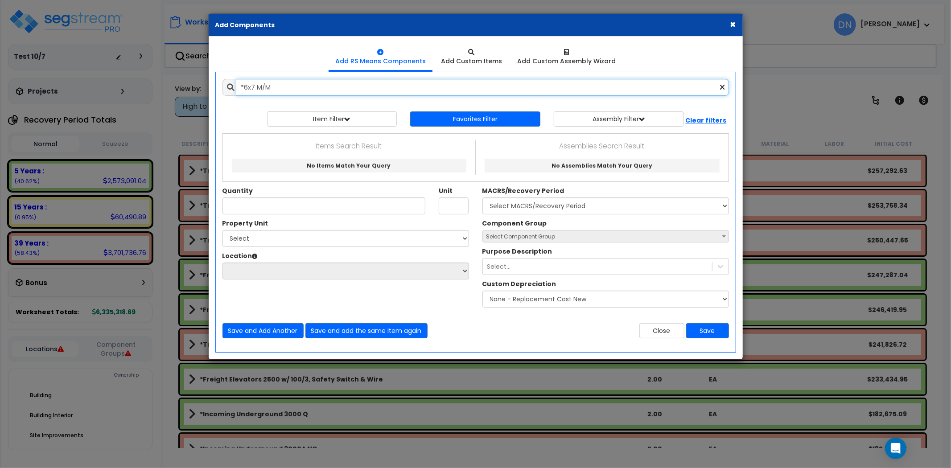
click at [197, 93] on div "× Add Components Add RS Means Components Add Custom Items Add Items" at bounding box center [475, 234] width 951 height 468
paste input "Glass"
click at [279, 87] on input "*6x7 Glass" at bounding box center [482, 87] width 493 height 17
drag, startPoint x: 280, startPoint y: 87, endPoint x: 222, endPoint y: 87, distance: 57.9
click at [223, 87] on div "*6x7 Glass" at bounding box center [475, 87] width 506 height 17
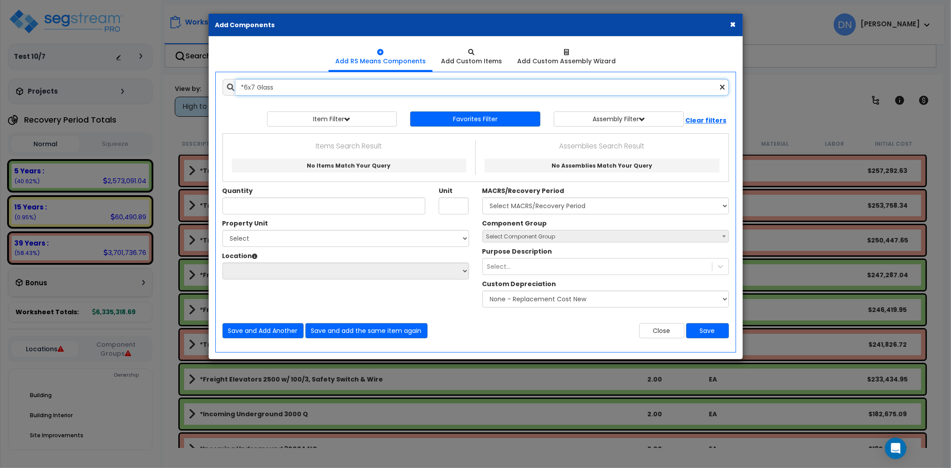
paste input "Interior Window (3x3) Metal"
click at [337, 88] on input "*Interior Window (3x3) Metal" at bounding box center [482, 87] width 493 height 17
drag, startPoint x: 366, startPoint y: 86, endPoint x: 214, endPoint y: 90, distance: 152.0
click at [214, 90] on div "Add Items Add Assemblies Both *Interior Window (3x3) Metal Select" at bounding box center [475, 208] width 533 height 273
paste input "4) Wood"
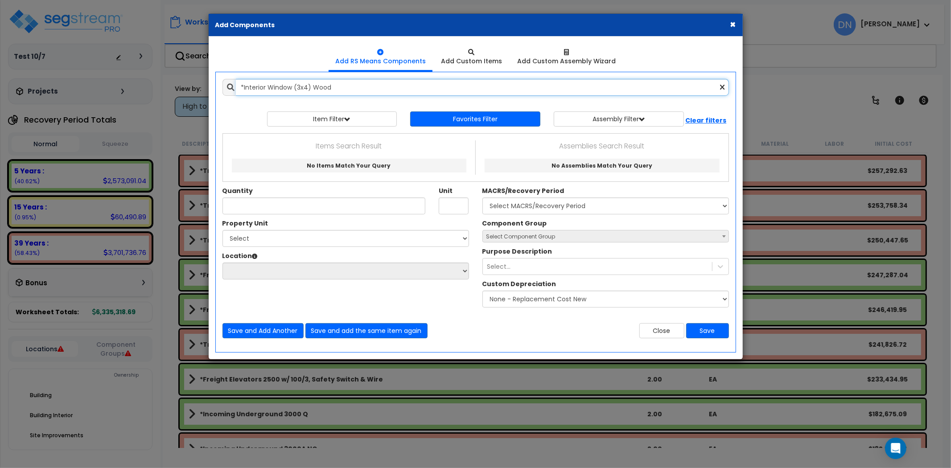
click at [345, 89] on input "*Interior Window (3x4) Wood" at bounding box center [482, 87] width 493 height 17
click at [153, 85] on div "× Add Components Add RS Means Components Add Custom Items Add Items" at bounding box center [475, 234] width 951 height 468
type input "*3x7"
click at [198, 88] on div "× Add Components Add RS Means Components Add Custom Items Add Items" at bounding box center [475, 234] width 951 height 468
click at [377, 90] on input "text" at bounding box center [482, 87] width 493 height 17
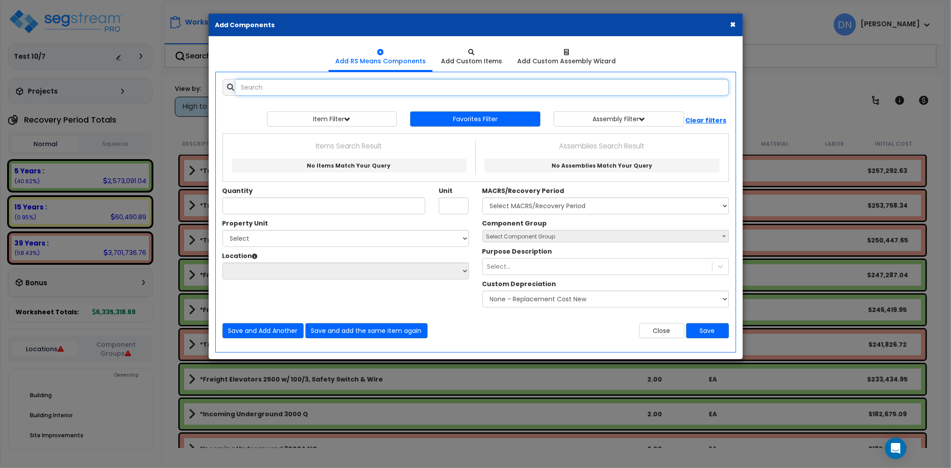
paste input "*Interior Window (4x5) Metal"
drag, startPoint x: 371, startPoint y: 87, endPoint x: 296, endPoint y: 89, distance: 74.9
click at [296, 89] on input "*Interior Window (4x5) Metal" at bounding box center [482, 87] width 493 height 17
click at [288, 80] on input "*Interior Window" at bounding box center [482, 87] width 493 height 17
click at [168, 82] on div "× Add Components Add RS Means Components Add Custom Items Add Items" at bounding box center [475, 234] width 951 height 468
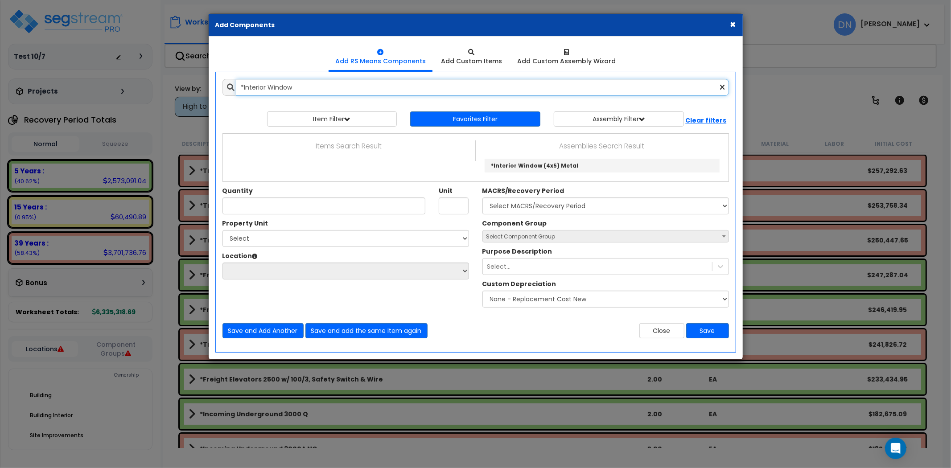
paste input "(4x5) Wood"
click at [341, 88] on input "*Interior Window (4x5) Wood" at bounding box center [482, 87] width 493 height 17
drag, startPoint x: 239, startPoint y: 83, endPoint x: 216, endPoint y: 82, distance: 23.6
click at [216, 82] on div "*Interior Window (4x5) Wood" at bounding box center [476, 87] width 520 height 17
paste input "Sidelights (2x7)"
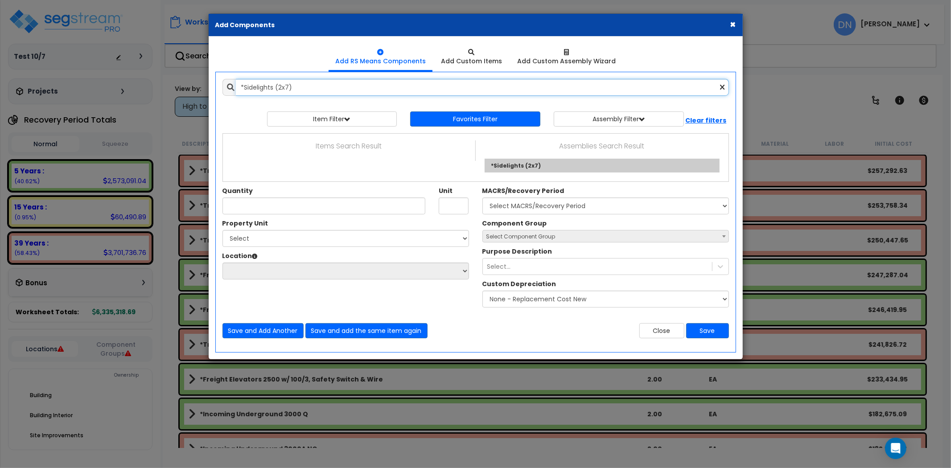
type input "*Sidelights (2x7)"
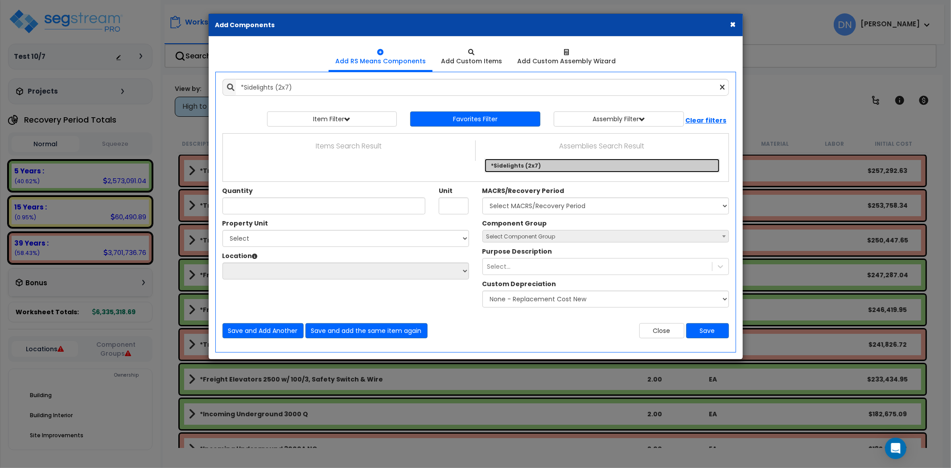
click at [520, 168] on link "*Sidelights (2x7)" at bounding box center [602, 166] width 235 height 14
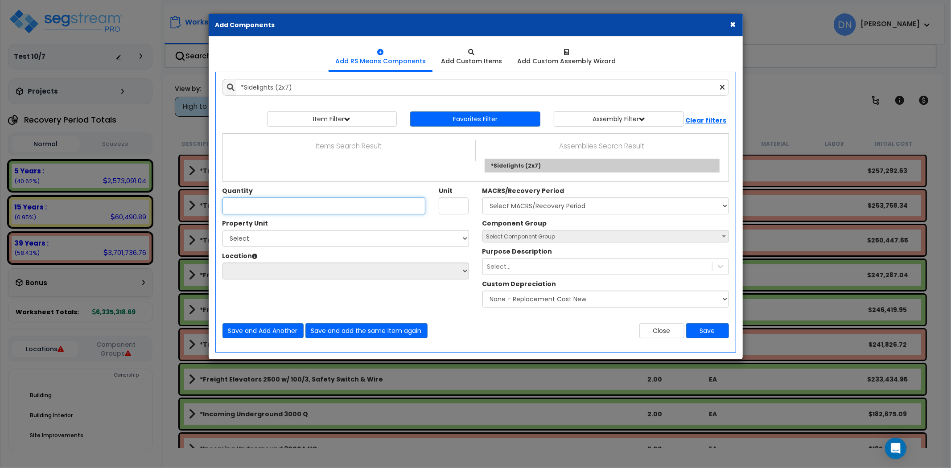
checkbox input "true"
type input "EA"
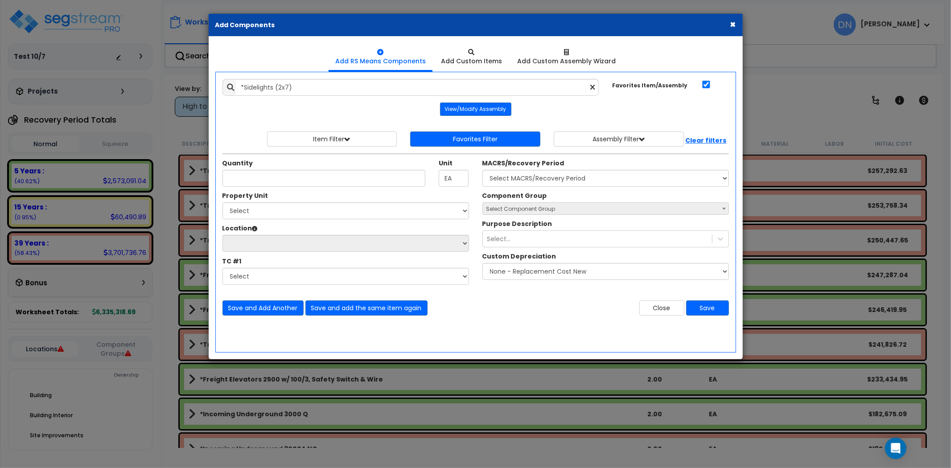
click at [594, 88] on icon at bounding box center [592, 88] width 4 height 8
click at [591, 87] on input "text" at bounding box center [417, 87] width 363 height 17
drag, startPoint x: 301, startPoint y: 83, endPoint x: 310, endPoint y: 87, distance: 10.2
click at [305, 86] on input "text" at bounding box center [417, 87] width 363 height 17
paste input "*Fire Extinguisher"
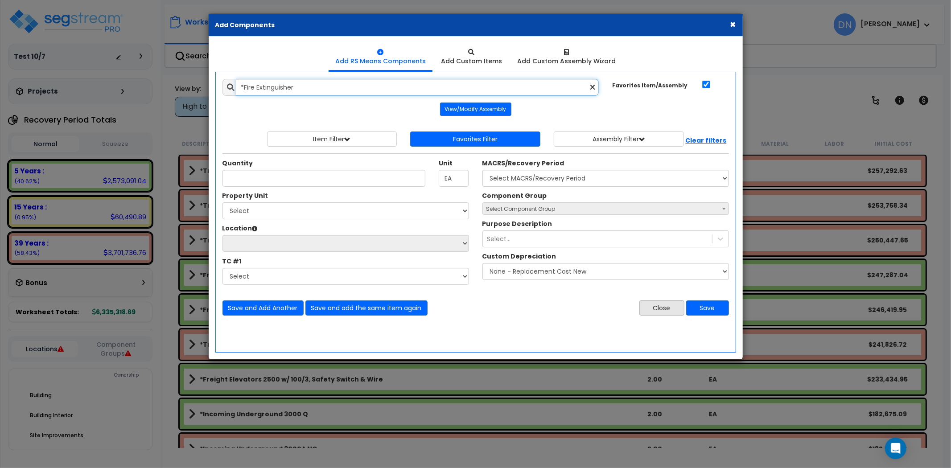
type input "*Fire Extinguisher"
click at [670, 310] on button "Close" at bounding box center [661, 307] width 45 height 15
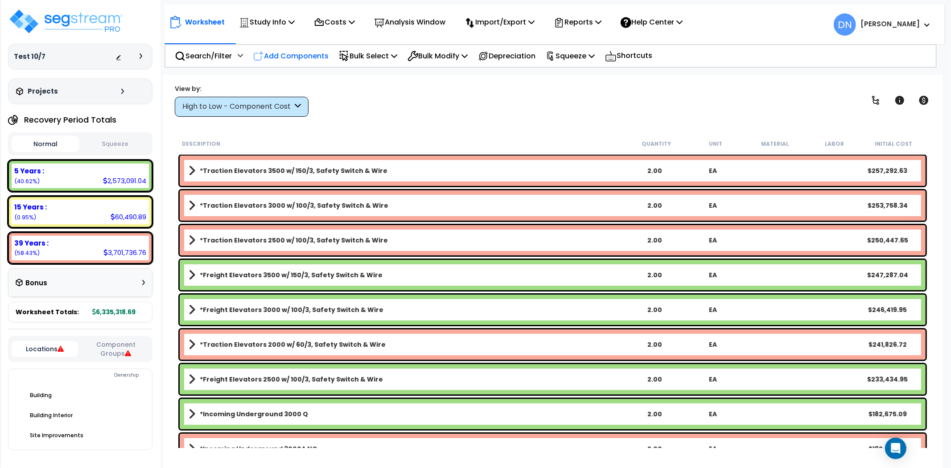
click at [300, 59] on p "Add Components" at bounding box center [290, 56] width 75 height 12
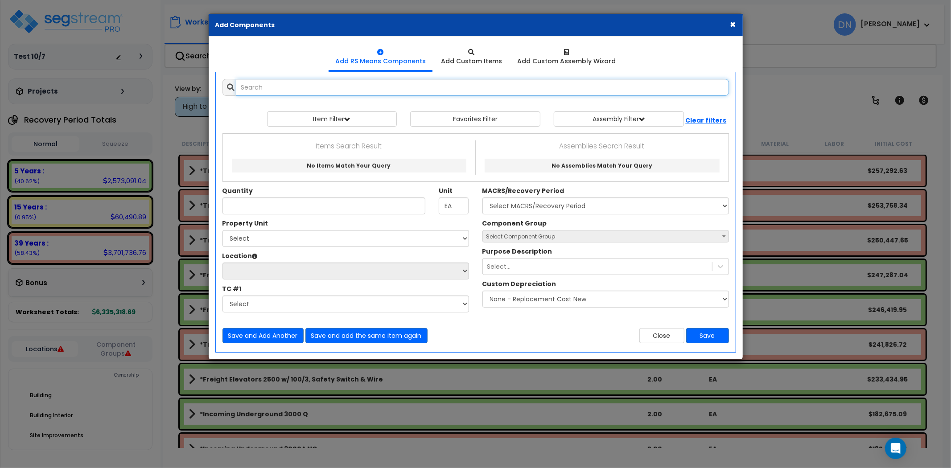
paste input "*Fire Extinguisher"
click at [279, 85] on input "*Fire Extinguisher" at bounding box center [482, 87] width 493 height 17
drag, startPoint x: 237, startPoint y: 86, endPoint x: 213, endPoint y: 86, distance: 24.5
click at [225, 86] on div "*Fire Extinguisher" at bounding box center [475, 87] width 506 height 17
paste input "Cab"
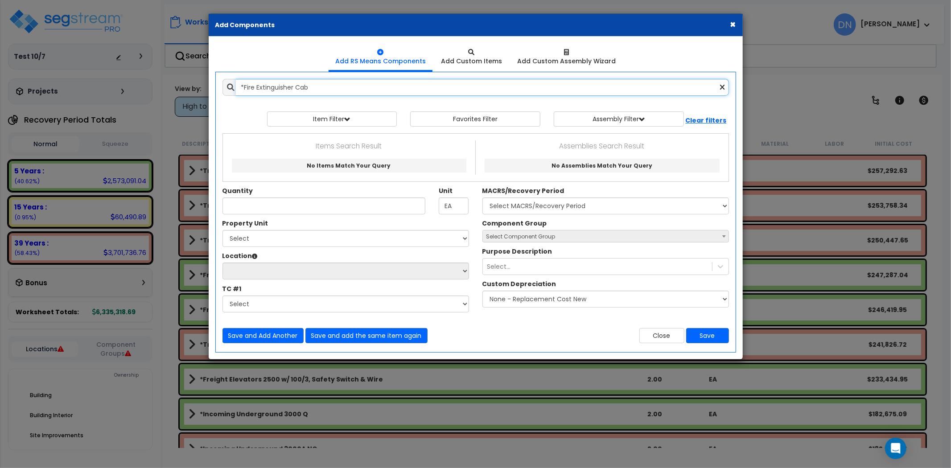
click at [304, 83] on input "*Fire Extinguisher Cab" at bounding box center [482, 87] width 493 height 17
drag, startPoint x: 213, startPoint y: 88, endPoint x: 196, endPoint y: 87, distance: 16.9
click at [196, 87] on div "× Add Components Add RS Means Components Add Custom Items Add Items" at bounding box center [475, 234] width 951 height 468
paste input "Laundry Equip Wash Box, Vent Kit & Power"
click at [353, 79] on input "*Laundry Equip Wash Box, Vent Kit & Power" at bounding box center [482, 87] width 493 height 17
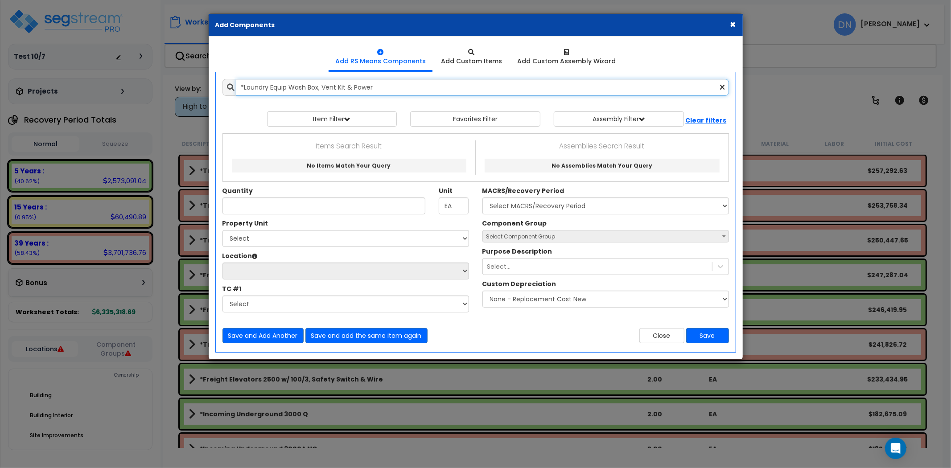
drag, startPoint x: 319, startPoint y: 91, endPoint x: 153, endPoint y: 88, distance: 165.4
click at [153, 88] on div "× Add Components Add RS Means Components Add Custom Items Add Items" at bounding box center [475, 234] width 951 height 468
paste input "Walk-In Cooler 8x8 W/30/2 Disc & 2 J-boxes"
click at [348, 90] on input "*Walk-In Cooler 8x8 W/30/2 Disc & 2 J-boxes" at bounding box center [482, 87] width 493 height 17
drag, startPoint x: 223, startPoint y: 83, endPoint x: 174, endPoint y: 81, distance: 48.6
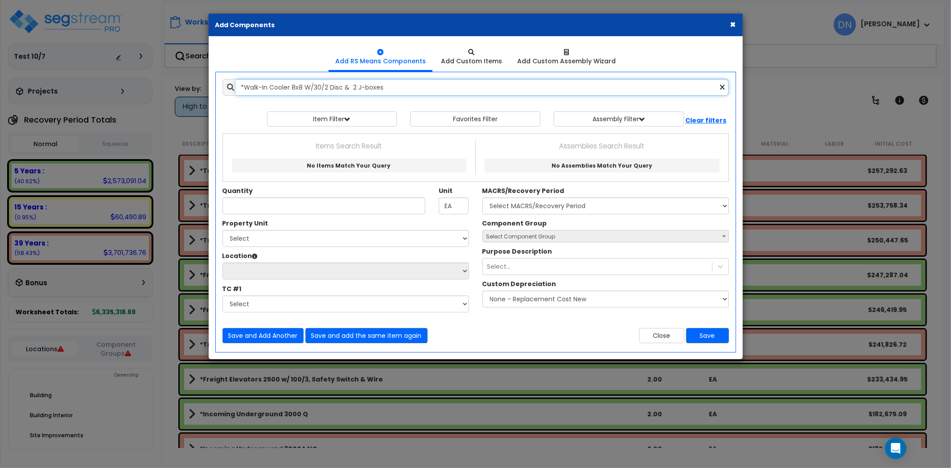
click at [174, 81] on div "× Add Components Add RS Means Components Add Custom Items Add Items" at bounding box center [475, 234] width 951 height 468
paste input "in Cooler 8x10 w/30/3 Disc & 2 J-B"
click at [378, 83] on input "*Walk-in Cooler 8x10 w/30/3 Disc & 2 J-Boxes" at bounding box center [482, 87] width 493 height 17
drag, startPoint x: 204, startPoint y: 88, endPoint x: 188, endPoint y: 87, distance: 16.1
click at [188, 87] on div "× Add Components Add RS Means Components Add Custom Items Add Items" at bounding box center [475, 234] width 951 height 468
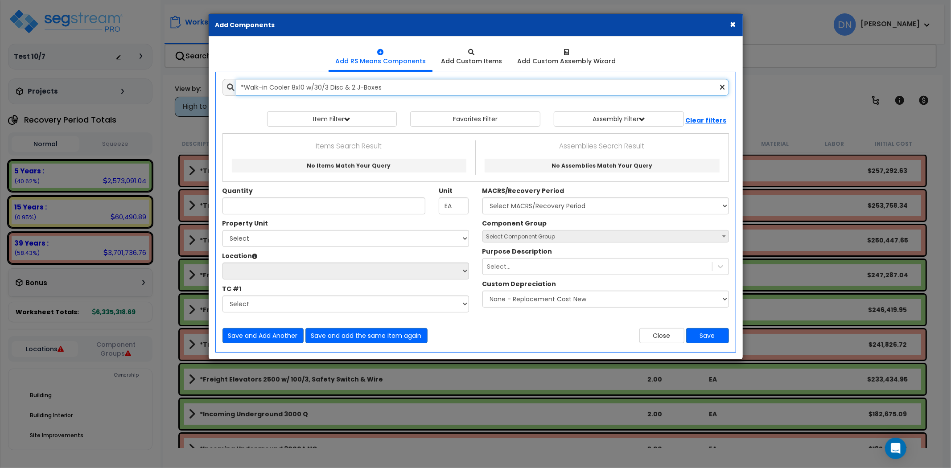
paste input "In Cooler 8x12 w/6"
type input "*Walk-In Cooler 8x12 w/60/3 Disc & 2 J-Boxes"
drag, startPoint x: 663, startPoint y: 336, endPoint x: 764, endPoint y: 143, distance: 218.1
click at [666, 328] on button "Close" at bounding box center [661, 335] width 45 height 15
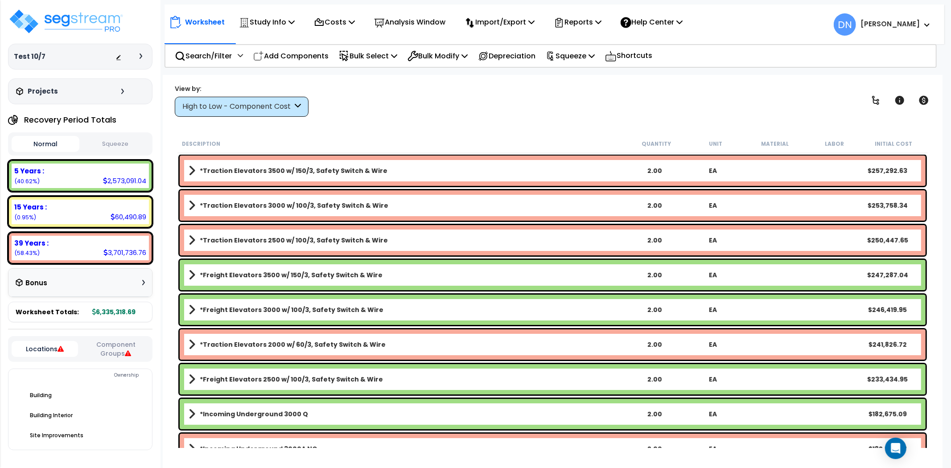
click at [780, 82] on div "Worksheet Study Info Study Setup Add Property Unit Template study Clone study DN" at bounding box center [553, 309] width 780 height 468
click at [201, 58] on p "Search/Filter" at bounding box center [203, 56] width 57 height 12
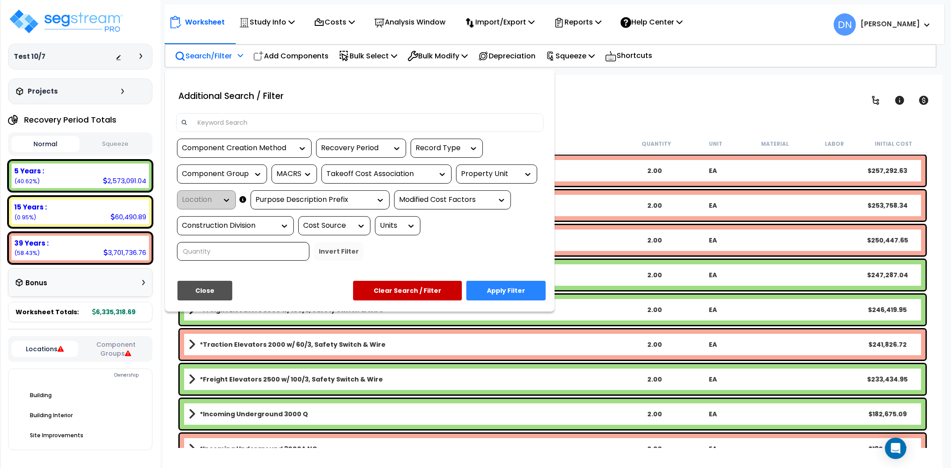
click at [225, 125] on input at bounding box center [365, 122] width 346 height 13
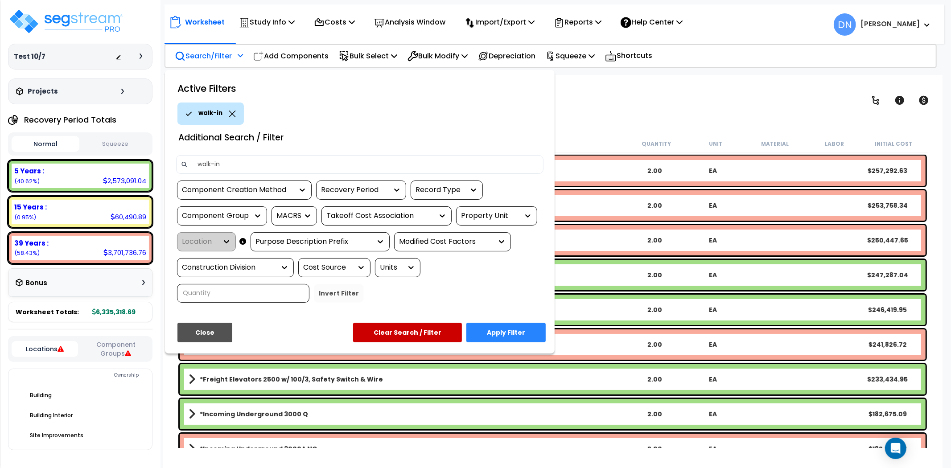
type input "walk-in"
click at [536, 340] on button "Apply Filter" at bounding box center [505, 333] width 79 height 20
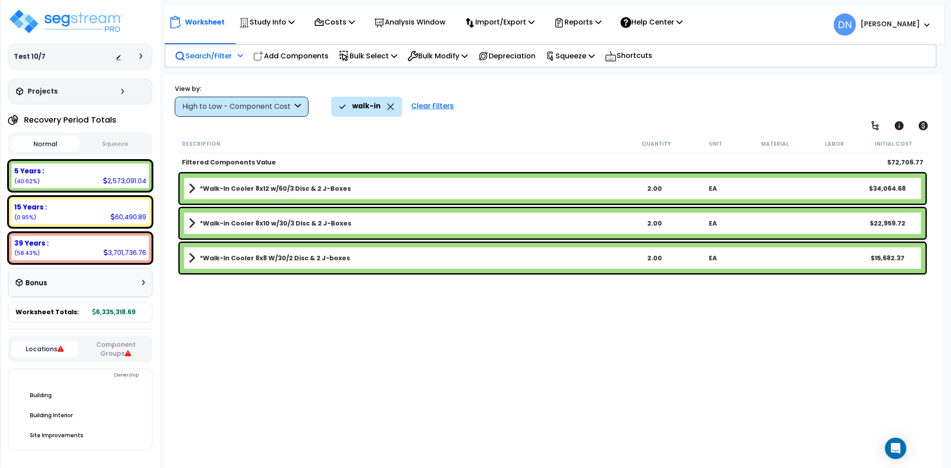
click at [324, 185] on b "*Walk-In Cooler 8x12 w/60/3 Disc & 2 J-Boxes" at bounding box center [275, 188] width 151 height 9
click at [203, 191] on b "*Walk-In Cooler 8x12 w/60/3 Disc & 2 J-Boxes" at bounding box center [275, 188] width 151 height 9
click at [209, 215] on div "*Walk-in Cooler 8x10 w/30/3 Disc & 2 J-Boxes 2.00 EA $22,959.72" at bounding box center [553, 223] width 746 height 30
click at [209, 217] on link "*Walk-in Cooler 8x10 w/30/3 Disc & 2 J-Boxes" at bounding box center [407, 223] width 437 height 12
click at [389, 106] on icon at bounding box center [390, 106] width 7 height 7
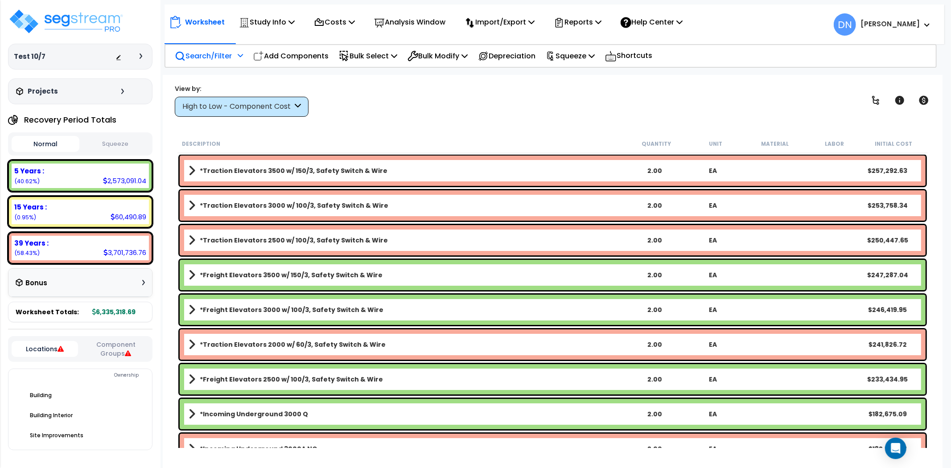
click at [210, 53] on p "Search/Filter" at bounding box center [203, 56] width 57 height 12
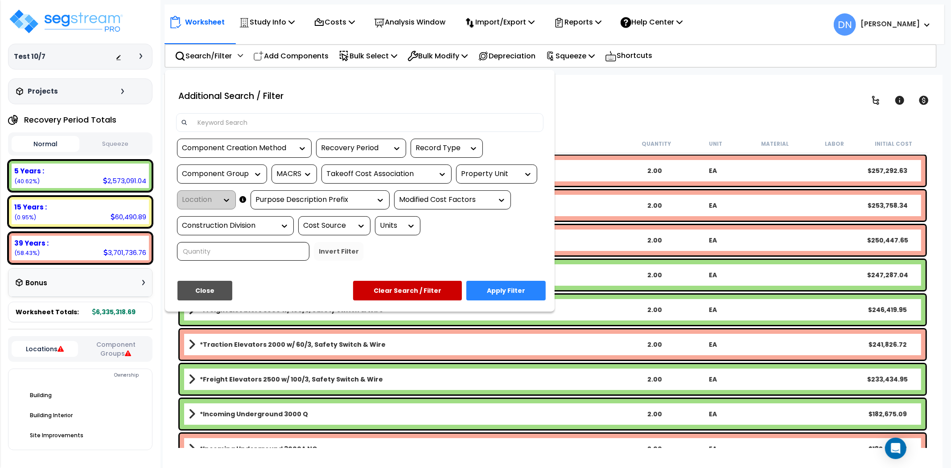
click at [241, 116] on input at bounding box center [365, 122] width 346 height 13
type input "c"
click at [202, 124] on input at bounding box center [365, 122] width 346 height 13
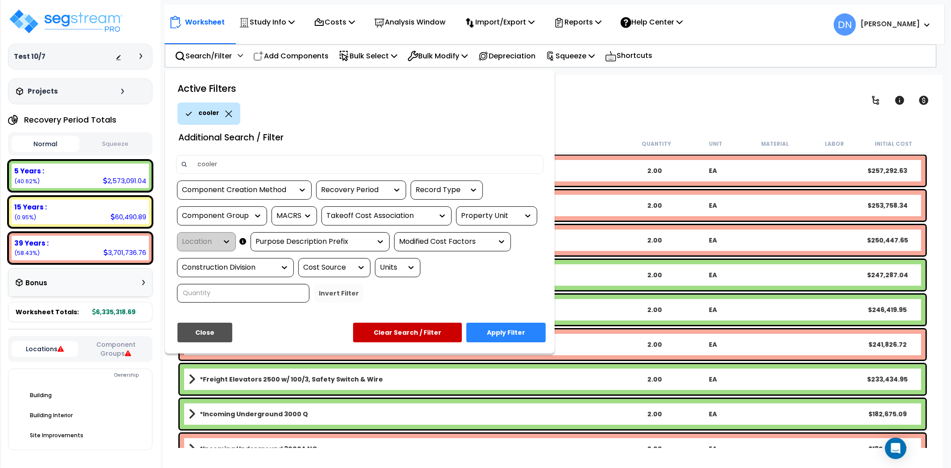
type input "cooler"
click at [491, 332] on button "Apply Filter" at bounding box center [505, 333] width 79 height 20
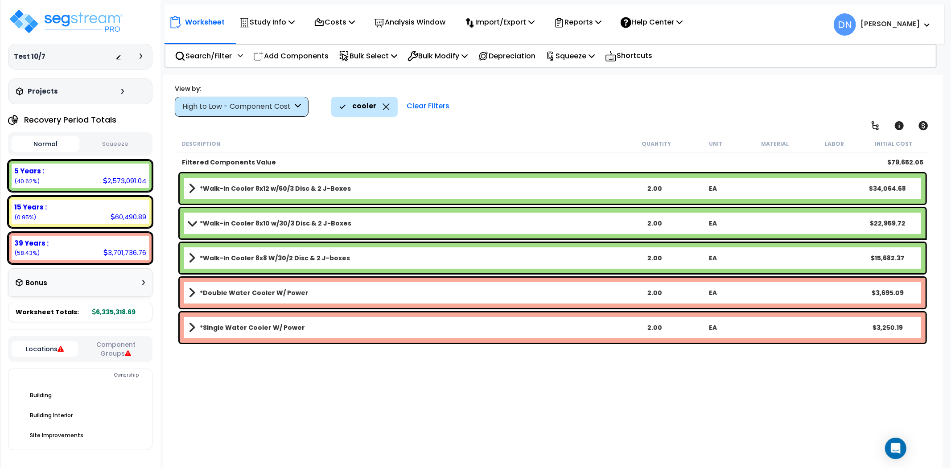
click at [309, 184] on b "*Walk-In Cooler 8x12 w/60/3 Disc & 2 J-Boxes" at bounding box center [275, 188] width 151 height 9
click at [262, 223] on b "*Walk-in Cooler 8x10 w/30/3 Disc & 2 J-Boxes" at bounding box center [276, 223] width 152 height 9
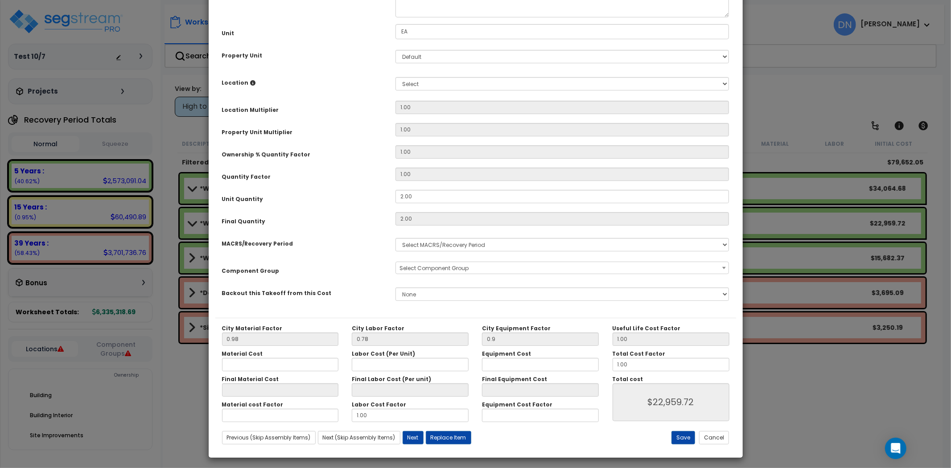
scroll to position [109, 0]
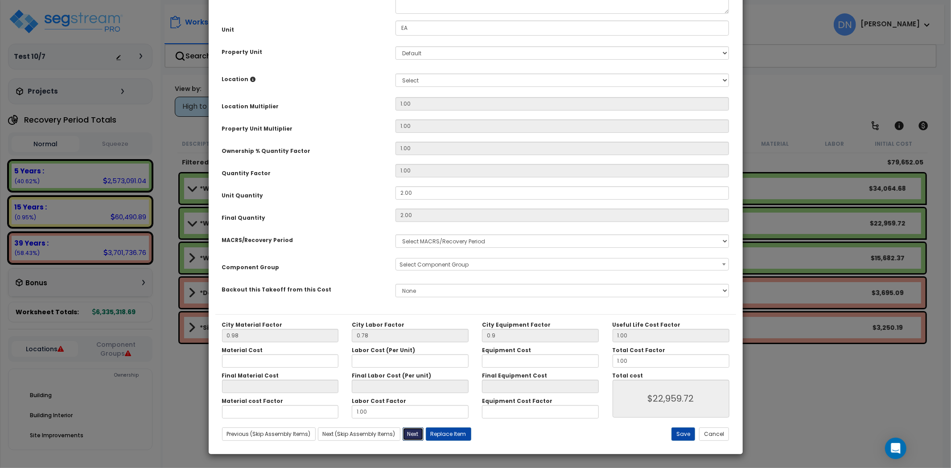
click at [411, 433] on button "Next" at bounding box center [412, 433] width 21 height 13
type input "0.90"
type input "0.00"
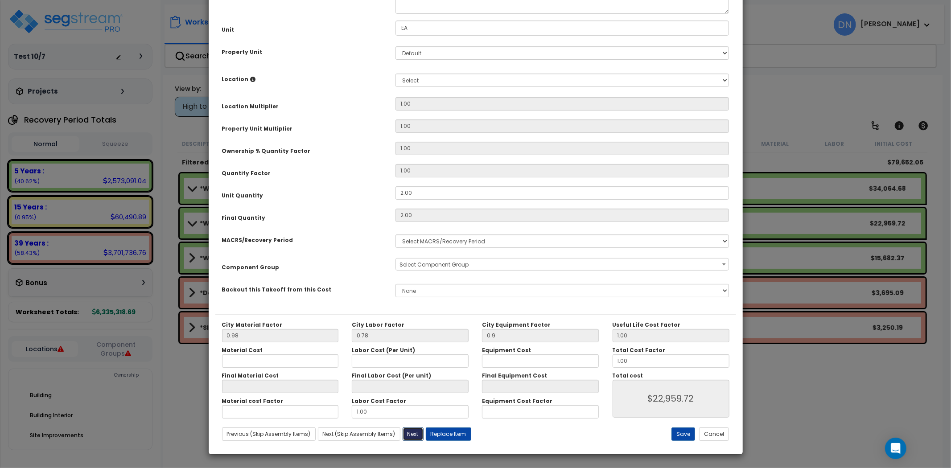
type input "0.00"
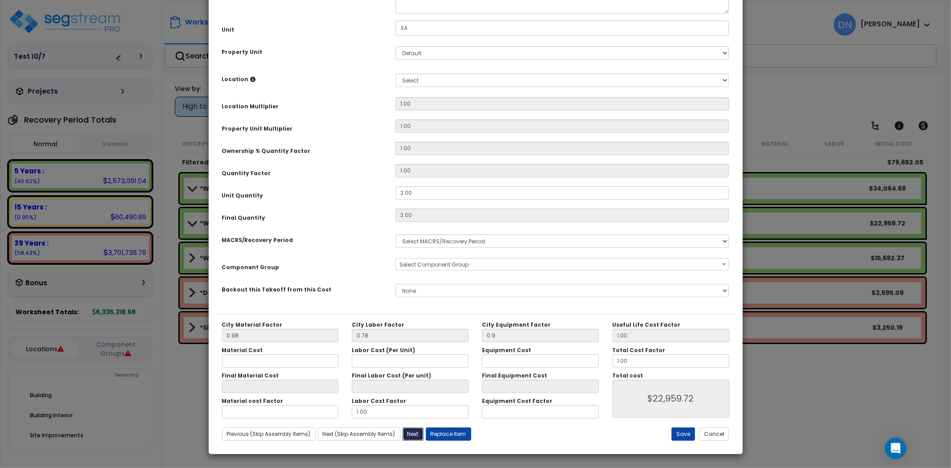
type input "22959.72"
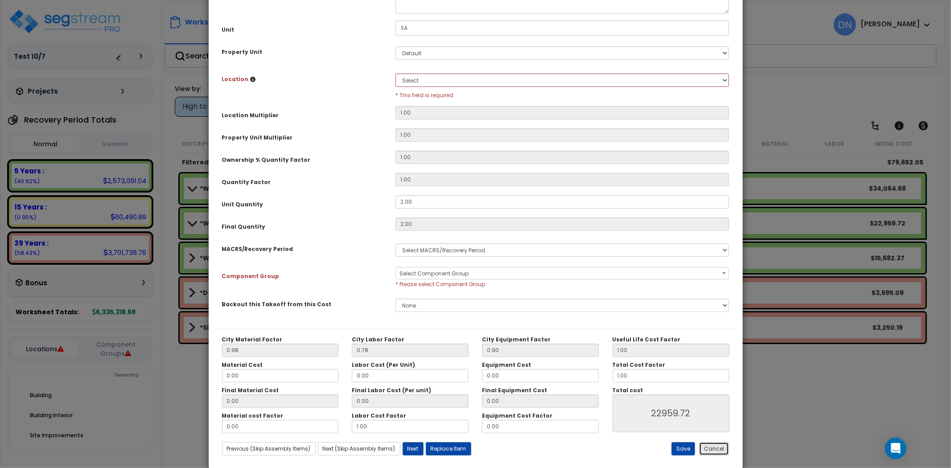
click at [707, 452] on button "Cancel" at bounding box center [714, 448] width 30 height 13
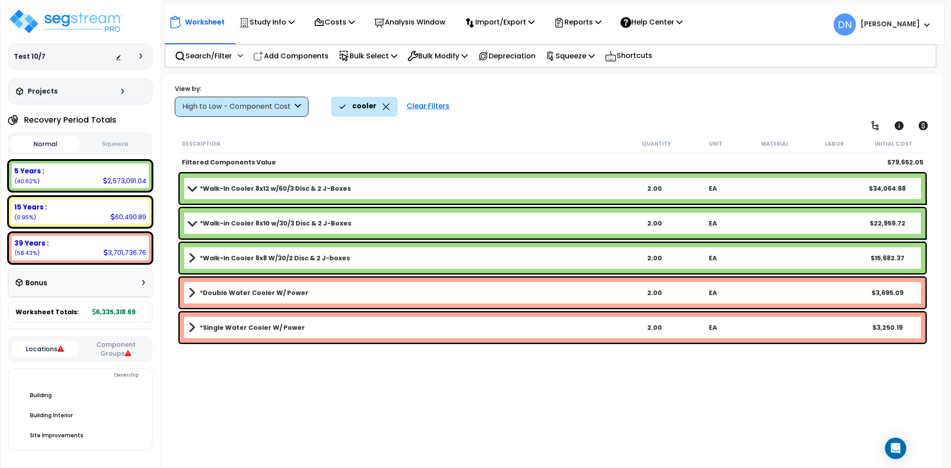
click at [193, 259] on span at bounding box center [192, 258] width 7 height 12
click at [192, 260] on span at bounding box center [191, 258] width 12 height 7
click at [193, 295] on span at bounding box center [192, 293] width 7 height 12
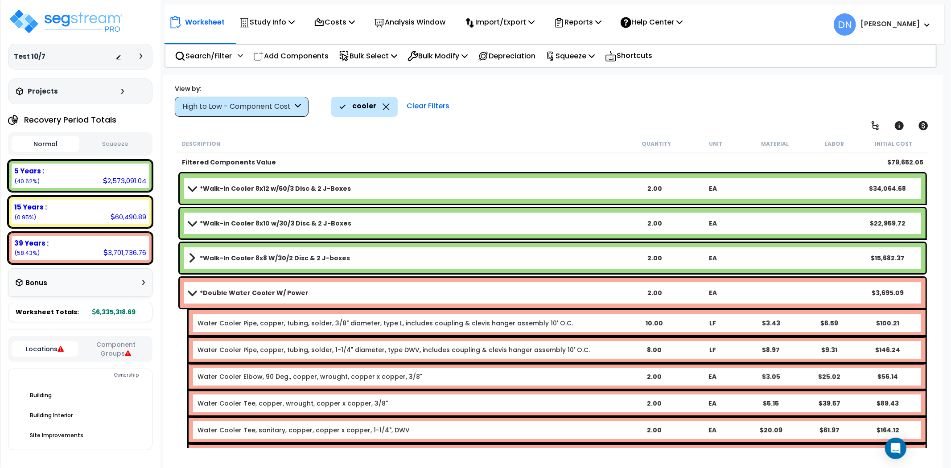
click at [193, 295] on span at bounding box center [191, 292] width 12 height 7
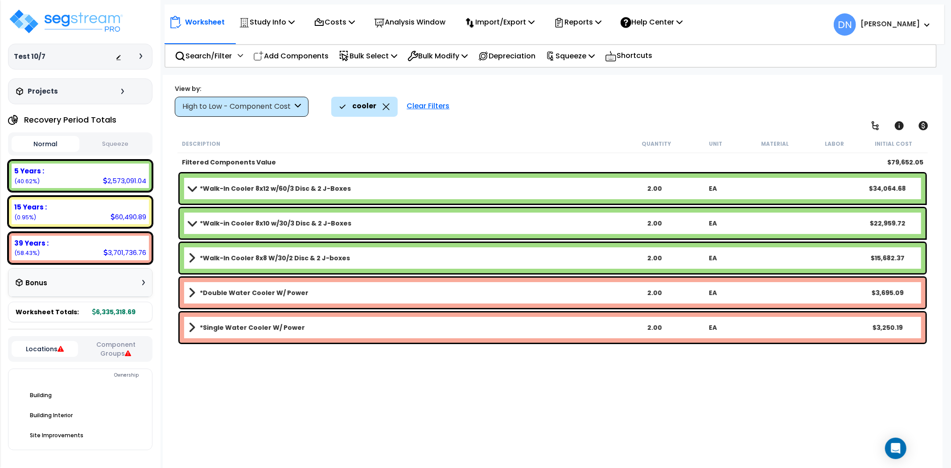
click at [225, 295] on b "*Double Water Cooler W/ Power" at bounding box center [254, 292] width 109 height 9
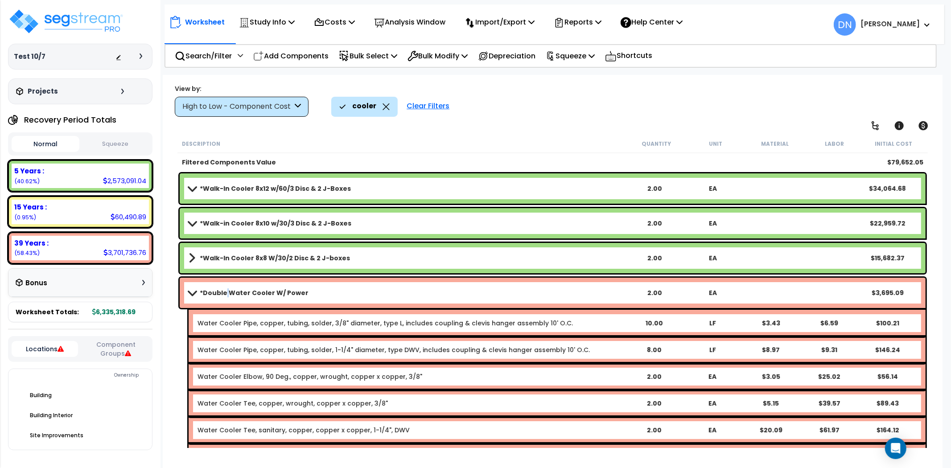
click at [225, 295] on b "*Double Water Cooler W/ Power" at bounding box center [254, 292] width 109 height 9
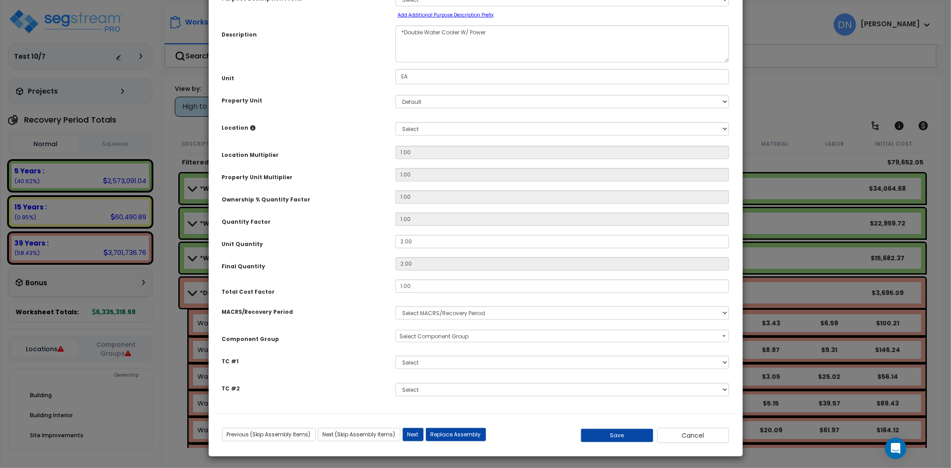
scroll to position [62, 0]
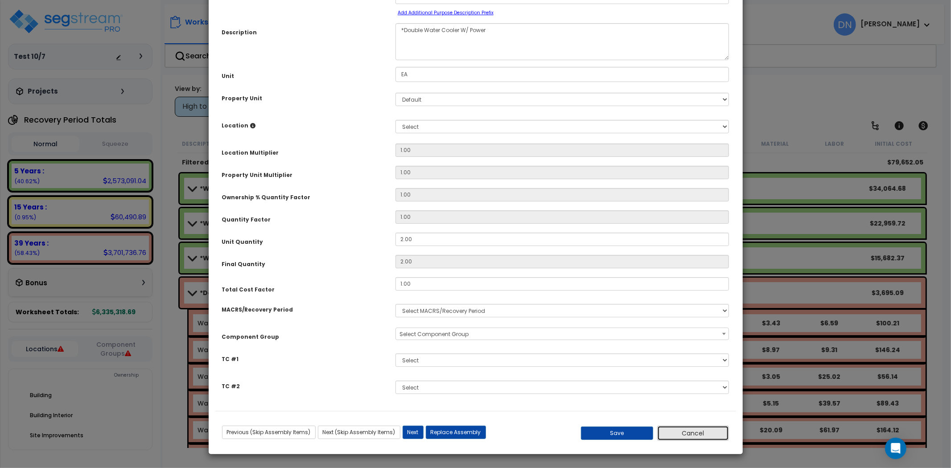
click at [706, 435] on button "Cancel" at bounding box center [693, 433] width 72 height 15
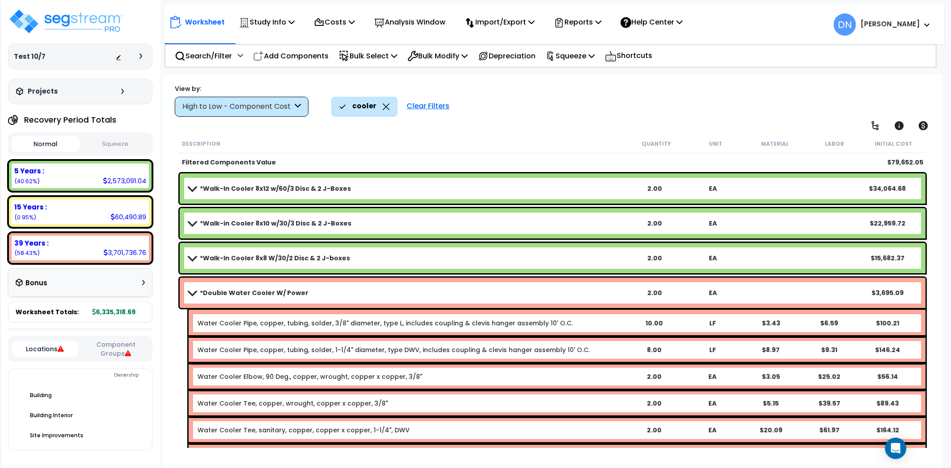
click at [221, 292] on b "*Double Water Cooler W/ Power" at bounding box center [254, 292] width 109 height 9
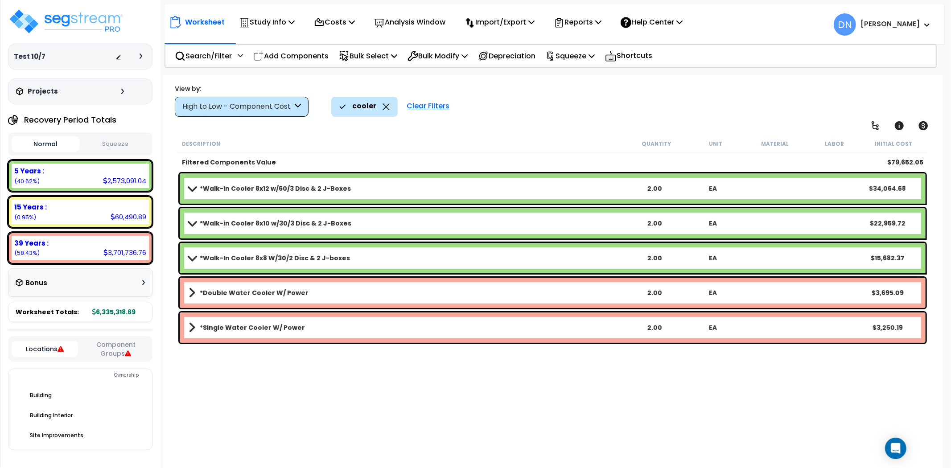
click at [226, 332] on link "*Single Water Cooler W/ Power" at bounding box center [407, 327] width 437 height 12
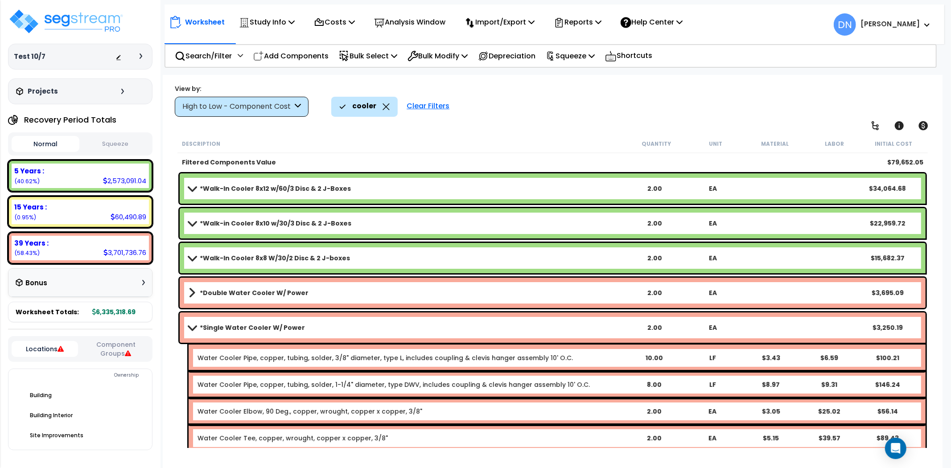
click at [226, 332] on link "*Single Water Cooler W/ Power" at bounding box center [407, 327] width 437 height 12
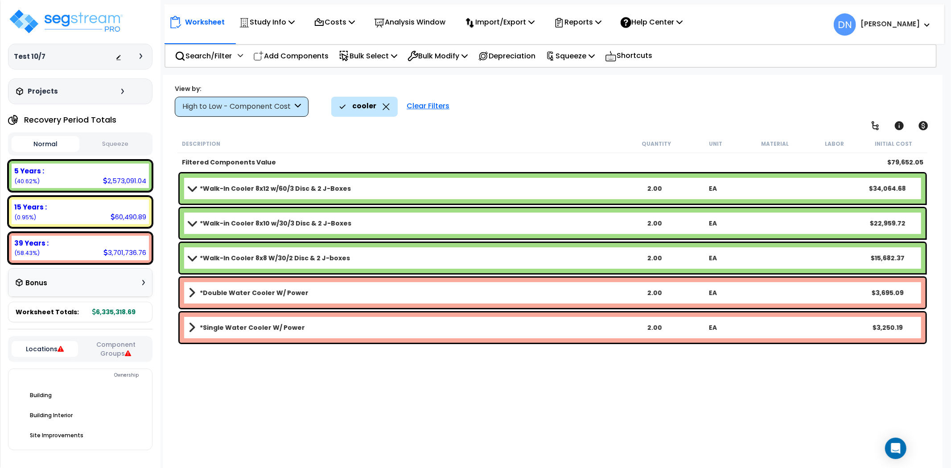
click at [235, 263] on link "*Walk-In Cooler 8x8 W/30/2 Disc & 2 J-boxes" at bounding box center [407, 258] width 437 height 12
click at [386, 105] on icon at bounding box center [385, 106] width 7 height 7
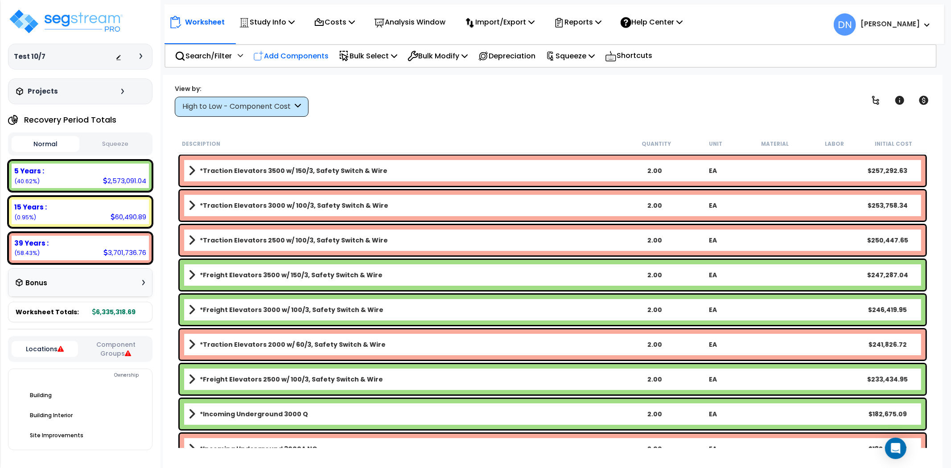
click at [280, 58] on p "Add Components" at bounding box center [290, 56] width 75 height 12
paste input "*Break Room Lower"
type input "*Break Room Lower"
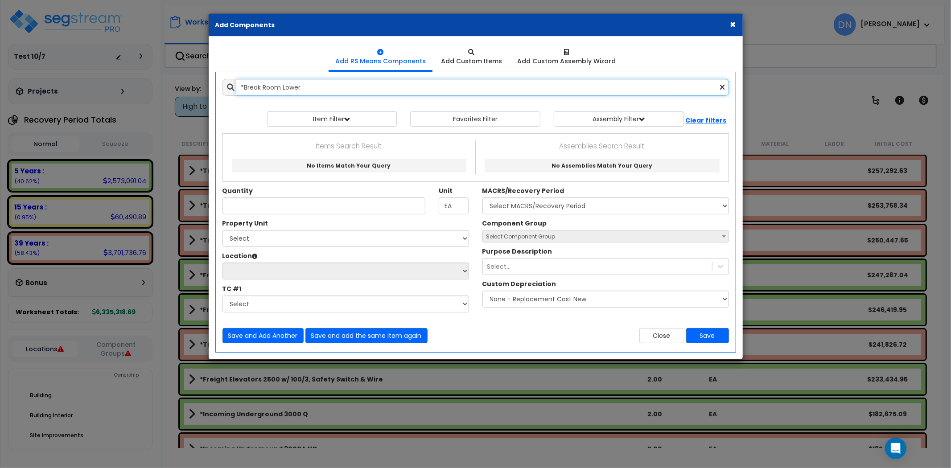
drag, startPoint x: 335, startPoint y: 88, endPoint x: 114, endPoint y: 79, distance: 220.8
click at [114, 79] on div "× Add Components Add RS Means Components Add Custom Items Add Items" at bounding box center [475, 234] width 951 height 468
click at [302, 90] on input "break room lower" at bounding box center [482, 87] width 493 height 17
drag, startPoint x: 310, startPoint y: 86, endPoint x: 173, endPoint y: 91, distance: 137.0
click at [173, 91] on div "× Add Components Add RS Means Components Add Custom Items Add Items" at bounding box center [475, 234] width 951 height 468
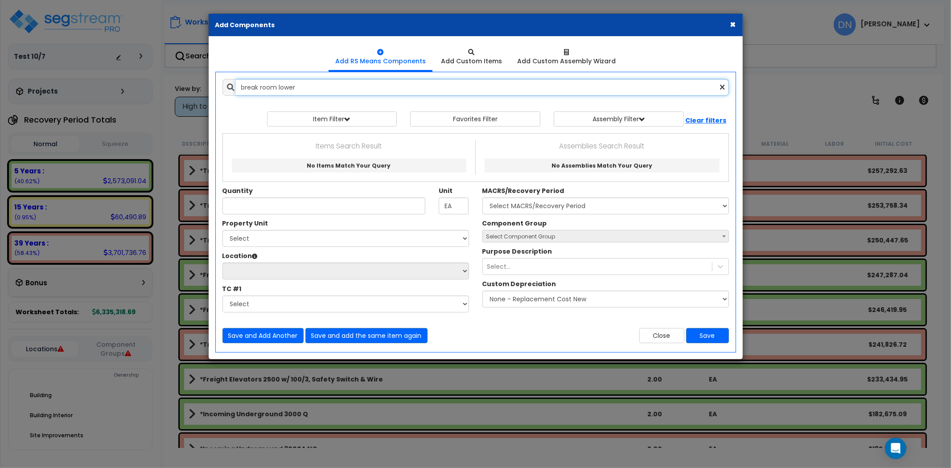
paste input "*Break Room Upp"
click at [304, 87] on input "*Break Room Upper" at bounding box center [482, 87] width 493 height 17
drag, startPoint x: 302, startPoint y: 83, endPoint x: 193, endPoint y: 86, distance: 109.2
click at [192, 86] on div "× Add Components Add RS Means Components Add Custom Items Add Items" at bounding box center [475, 234] width 951 height 468
paste input "Laminate Count"
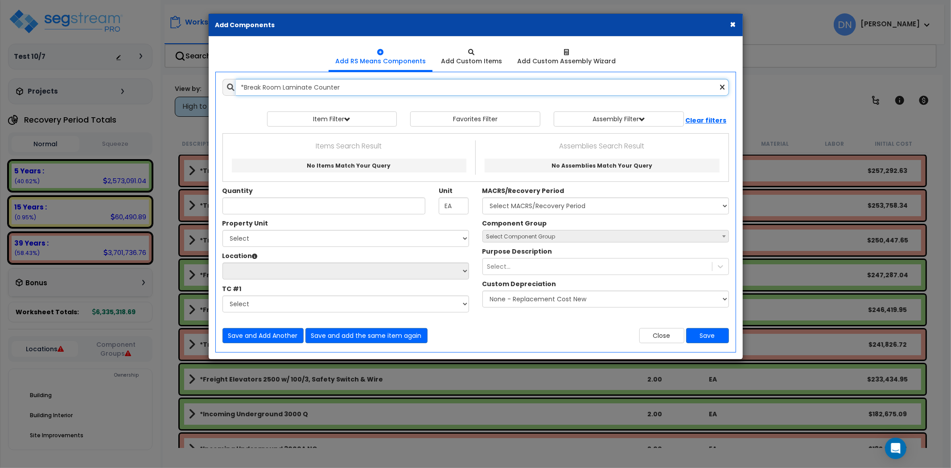
click at [344, 92] on input "*Break Room Laminate Counter" at bounding box center [482, 87] width 493 height 17
drag, startPoint x: 287, startPoint y: 87, endPoint x: 184, endPoint y: 86, distance: 102.5
click at [185, 86] on div "× Add Components Add RS Means Components Add Custom Items Add Items" at bounding box center [475, 234] width 951 height 468
paste input "Grani"
click at [359, 88] on input "*Break Room Granite Counter" at bounding box center [482, 87] width 493 height 17
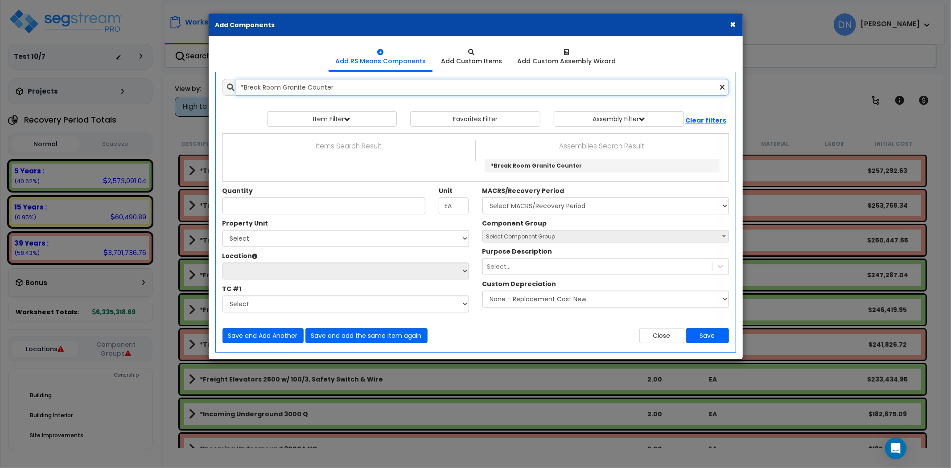
drag, startPoint x: 362, startPoint y: 86, endPoint x: 140, endPoint y: 86, distance: 222.0
click at [140, 86] on div "× Add Components Add RS Means Components Add Custom Items Add Items" at bounding box center [475, 234] width 951 height 468
paste input "Solid Surfac"
drag, startPoint x: 344, startPoint y: 90, endPoint x: 360, endPoint y: 90, distance: 16.0
click at [344, 90] on input "*Break Room Solid Surface Counter" at bounding box center [482, 87] width 493 height 17
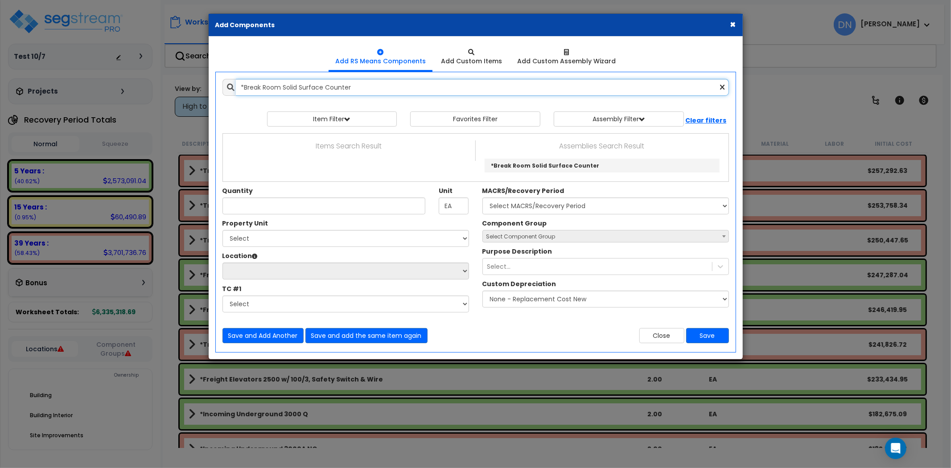
drag, startPoint x: 367, startPoint y: 88, endPoint x: 151, endPoint y: 86, distance: 216.6
click at [151, 86] on div "× Add Components Add RS Means Components Add Custom Items Add Items" at bounding box center [475, 234] width 951 height 468
paste input "ar Front"
click at [347, 83] on input "*Bar Front" at bounding box center [482, 87] width 493 height 17
drag, startPoint x: 211, startPoint y: 92, endPoint x: 188, endPoint y: 91, distance: 23.2
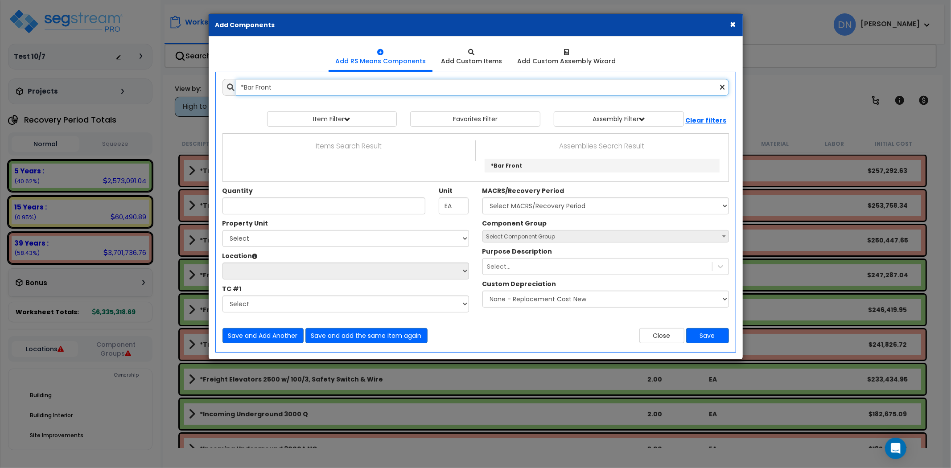
click at [188, 91] on div "× Add Components Add RS Means Components Add Custom Items Add Items" at bounding box center [475, 234] width 951 height 468
paste input "reak Room Solid Surface Counter"
drag, startPoint x: 305, startPoint y: 86, endPoint x: 310, endPoint y: 86, distance: 5.4
click at [305, 86] on input "*Break Room Solid Surface Counter" at bounding box center [482, 87] width 493 height 17
drag, startPoint x: 164, startPoint y: 86, endPoint x: 156, endPoint y: 87, distance: 7.7
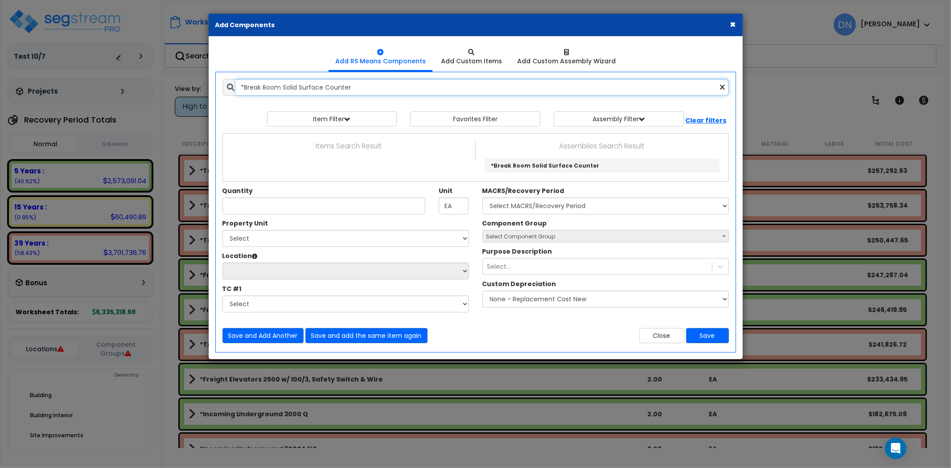
click at [156, 87] on div "× Add Components Add RS Means Components Add Custom Items Add Items" at bounding box center [475, 234] width 951 height 468
paste input "Granit"
click at [333, 82] on input "*Break Room Granite Counter" at bounding box center [482, 87] width 493 height 17
drag, startPoint x: 353, startPoint y: 87, endPoint x: 224, endPoint y: 87, distance: 128.4
click at [224, 87] on div "*Break Room Granite Counter" at bounding box center [475, 87] width 506 height 17
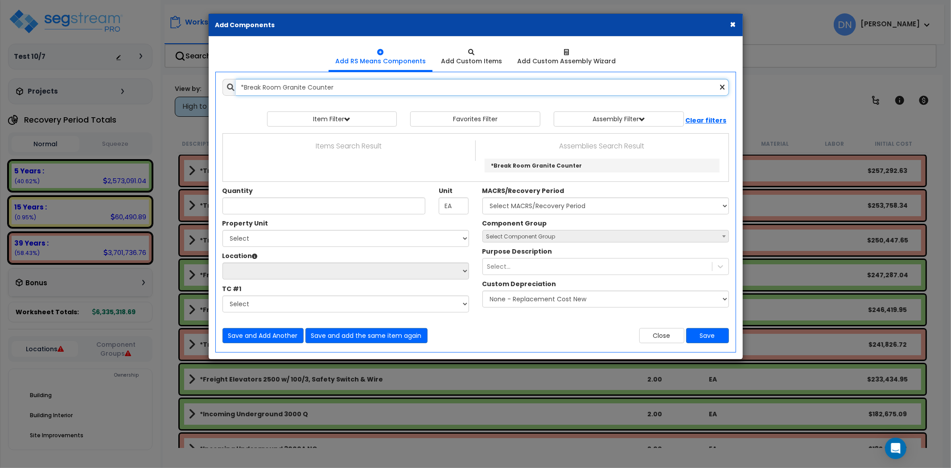
paste input "Lamina"
click at [361, 79] on input "*Break Room Laminate Counter" at bounding box center [482, 87] width 493 height 17
drag, startPoint x: 216, startPoint y: 82, endPoint x: 190, endPoint y: 82, distance: 25.9
click at [190, 82] on div "× Add Components Add RS Means Components Add Custom Items Add Items" at bounding box center [475, 234] width 951 height 468
paste input "ar Back"
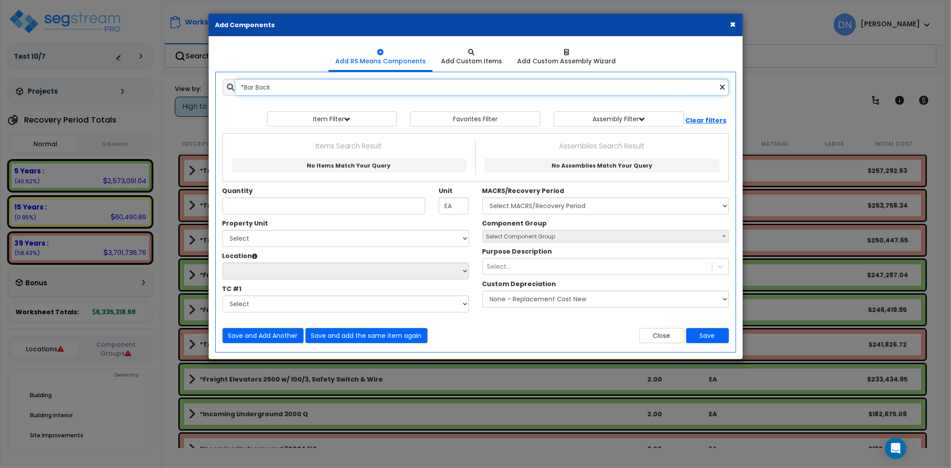
drag, startPoint x: 273, startPoint y: 81, endPoint x: 286, endPoint y: 83, distance: 13.1
click at [273, 81] on input "*Bar Back" at bounding box center [482, 87] width 493 height 17
click at [177, 88] on div "× Add Components Add RS Means Components Add Custom Items Add Items" at bounding box center [475, 234] width 951 height 468
paste input "Front"
drag, startPoint x: 304, startPoint y: 82, endPoint x: 153, endPoint y: 85, distance: 150.7
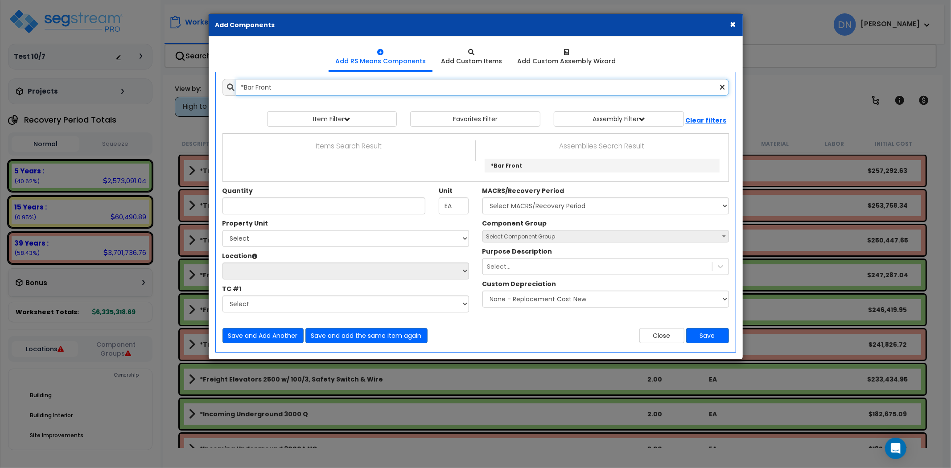
click at [153, 85] on div "× Add Components Add RS Means Components Add Custom Items Add Items" at bounding box center [475, 234] width 951 height 468
paste input "Back"
drag, startPoint x: 277, startPoint y: 85, endPoint x: 193, endPoint y: 85, distance: 83.8
click at [194, 84] on div "× Add Components Add RS Means Components Add Custom Items Add Items" at bounding box center [475, 234] width 951 height 468
paste input "Office Lower"
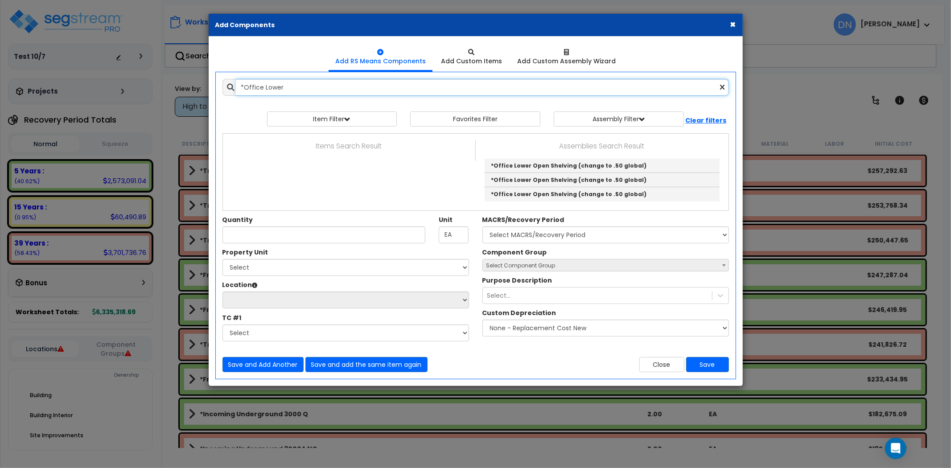
click at [316, 86] on input "*Office Lower" at bounding box center [482, 87] width 493 height 17
drag, startPoint x: 312, startPoint y: 94, endPoint x: 151, endPoint y: 95, distance: 161.8
click at [151, 95] on div "× Add Components Add RS Means Components Add Custom Items Add Items" at bounding box center [475, 234] width 951 height 468
paste input "Upp"
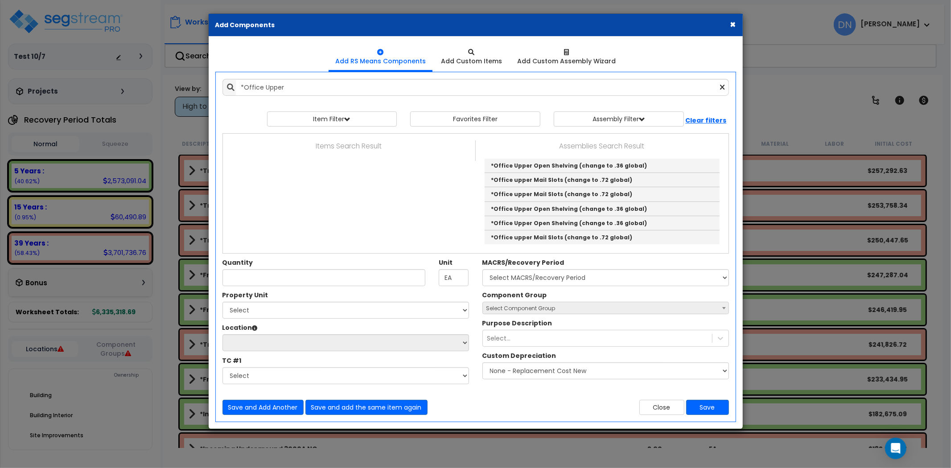
click at [284, 96] on div "Add Items Add Assemblies Both *Office Upper EA" at bounding box center [476, 246] width 520 height 349
click at [292, 89] on input "*Office Upper" at bounding box center [482, 87] width 493 height 17
drag, startPoint x: 282, startPoint y: 89, endPoint x: 166, endPoint y: 88, distance: 115.4
click at [166, 88] on div "× Add Components Add RS Means Components Add Custom Items Add Items" at bounding box center [475, 234] width 951 height 468
paste input "Laminate Count"
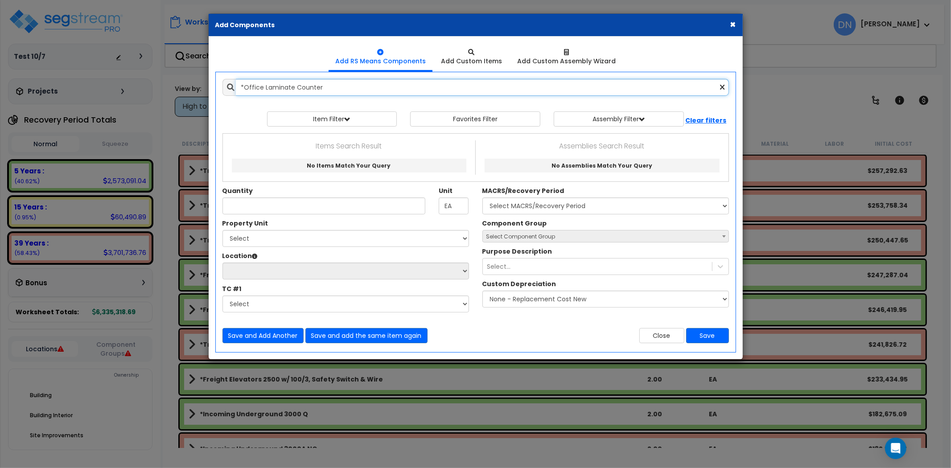
click at [316, 92] on input "*Office Laminate Counter" at bounding box center [482, 87] width 493 height 17
drag, startPoint x: 178, startPoint y: 84, endPoint x: 164, endPoint y: 87, distance: 15.0
click at [166, 86] on div "× Add Components Add RS Means Components Add Custom Items Add Items" at bounding box center [475, 234] width 951 height 468
paste input "Grani"
click at [316, 86] on input "*Office Granite Counter" at bounding box center [482, 87] width 493 height 17
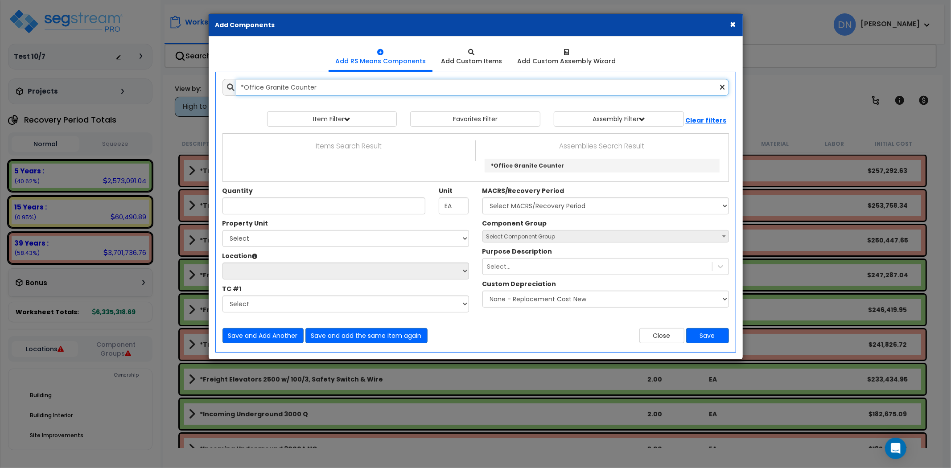
drag, startPoint x: 324, startPoint y: 86, endPoint x: 175, endPoint y: 85, distance: 149.8
click at [175, 85] on div "× Add Components Add RS Means Components Add Custom Items Add Items" at bounding box center [475, 234] width 951 height 468
paste input "Solid Surfac"
drag, startPoint x: 327, startPoint y: 88, endPoint x: 332, endPoint y: 88, distance: 4.9
click at [327, 88] on input "*Office Solid Surface Counter" at bounding box center [482, 87] width 493 height 17
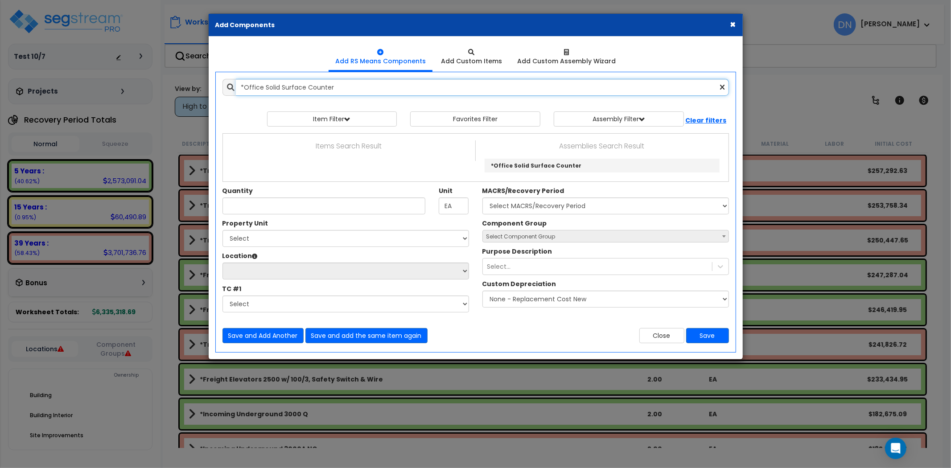
drag, startPoint x: 351, startPoint y: 86, endPoint x: 194, endPoint y: 82, distance: 157.4
click at [194, 82] on div "× Add Components Add RS Means Components Add Custom Items Add Items" at bounding box center [475, 234] width 951 height 468
paste input "Coffee Area Low"
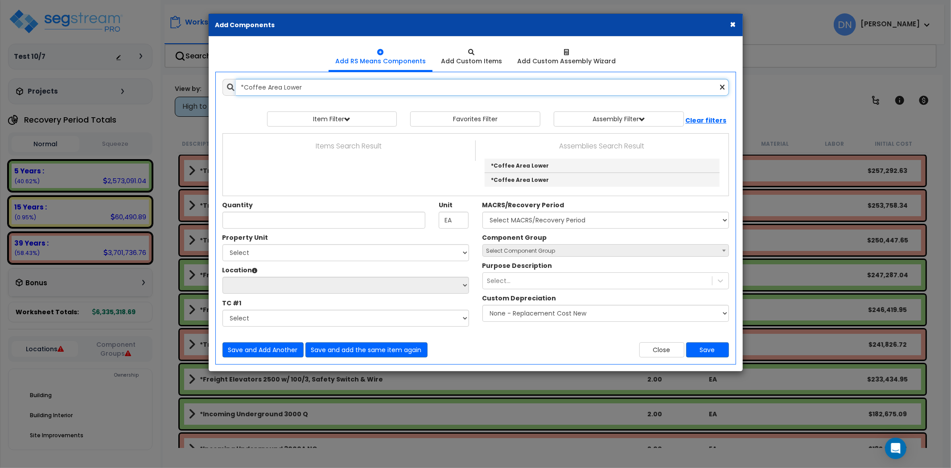
click at [301, 79] on input "*Coffee Area Lower" at bounding box center [482, 87] width 493 height 17
drag, startPoint x: 321, startPoint y: 85, endPoint x: 199, endPoint y: 81, distance: 122.2
click at [200, 81] on div "× Add Components Add RS Means Components Add Custom Items Add Items" at bounding box center [475, 234] width 951 height 468
paste input "Upp"
drag, startPoint x: 210, startPoint y: 82, endPoint x: 189, endPoint y: 82, distance: 21.4
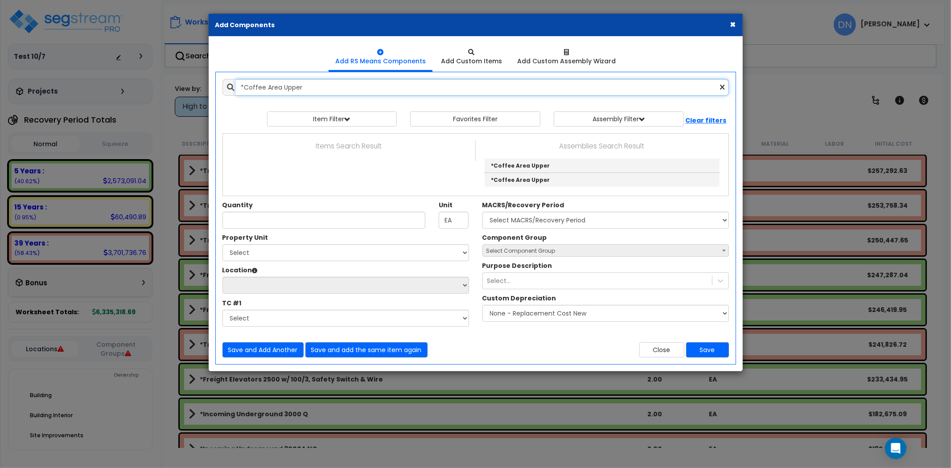
click at [189, 82] on div "× Add Components Add RS Means Components Add Custom Items Add Items" at bounding box center [475, 234] width 951 height 468
paste input "Laminate Count"
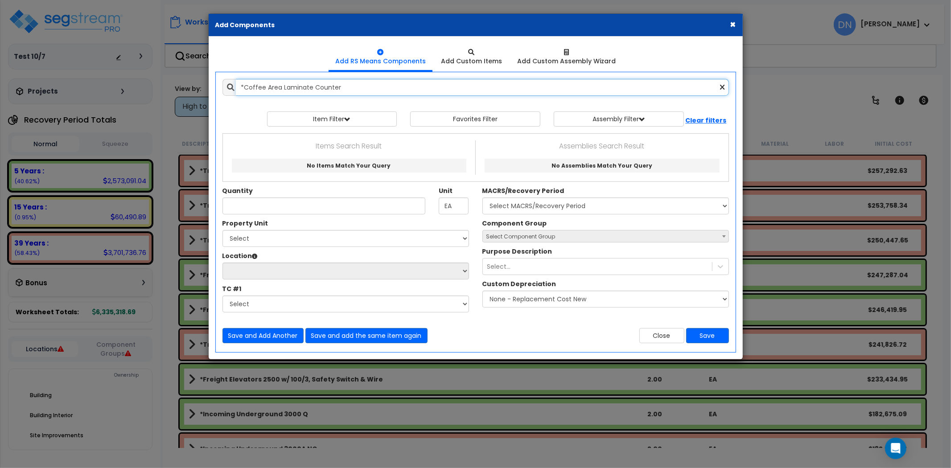
click at [331, 86] on input "*Coffee Area Laminate Counter" at bounding box center [482, 87] width 493 height 17
drag, startPoint x: 341, startPoint y: 85, endPoint x: 161, endPoint y: 85, distance: 180.5
click at [161, 85] on div "× Add Components Add RS Means Components Add Custom Items Add Items" at bounding box center [475, 234] width 951 height 468
paste input "Grani"
drag, startPoint x: 356, startPoint y: 99, endPoint x: 349, endPoint y: 90, distance: 11.2
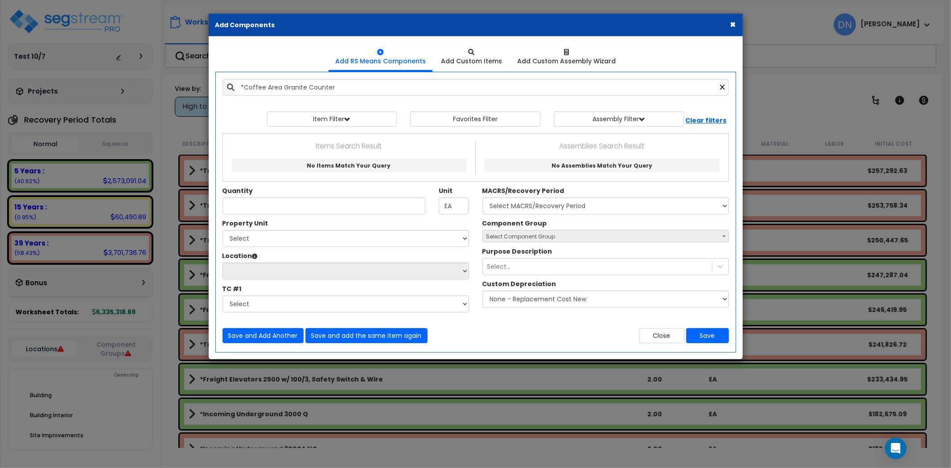
click at [353, 95] on div "Add Items Add Assemblies Both 10433181 Select 0" at bounding box center [476, 211] width 520 height 278
click at [367, 87] on input "*Coffee Area Granite Counter" at bounding box center [482, 87] width 493 height 17
drag, startPoint x: 346, startPoint y: 86, endPoint x: 204, endPoint y: 85, distance: 142.2
click at [204, 85] on div "× Add Components Add RS Means Components Add Custom Items Add Items" at bounding box center [475, 234] width 951 height 468
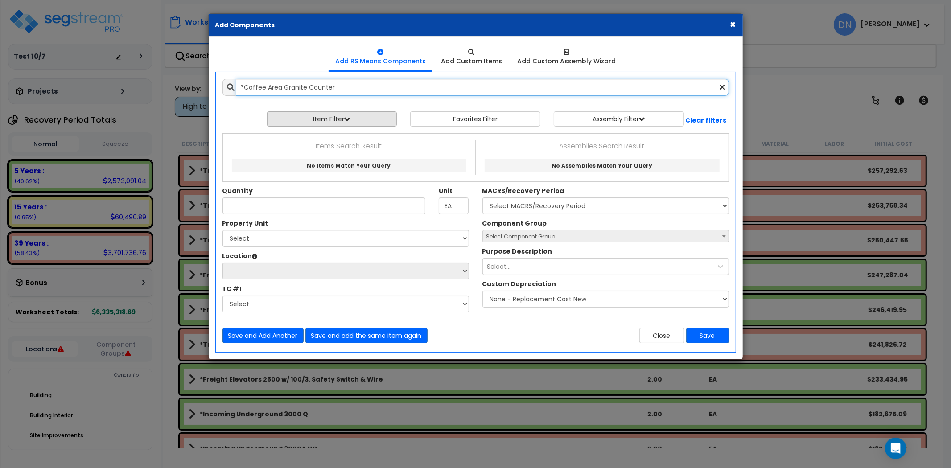
paste input "Point of Sale Upp"
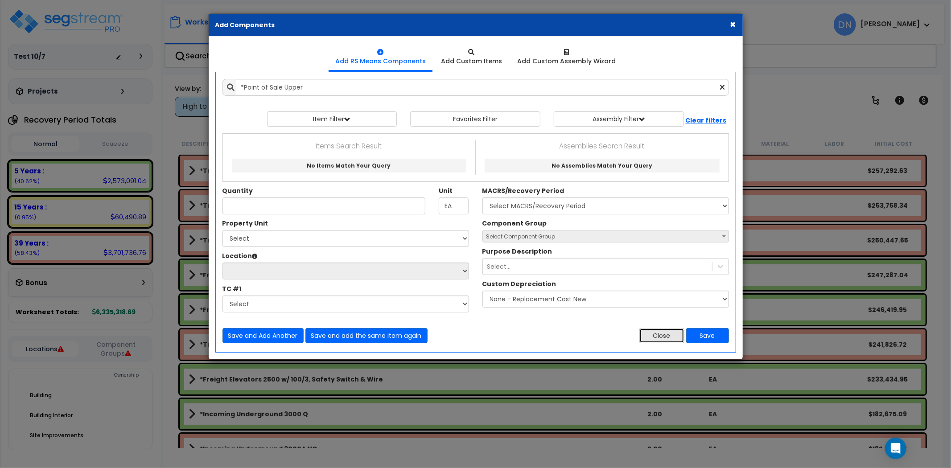
click at [661, 336] on button "Close" at bounding box center [661, 335] width 45 height 15
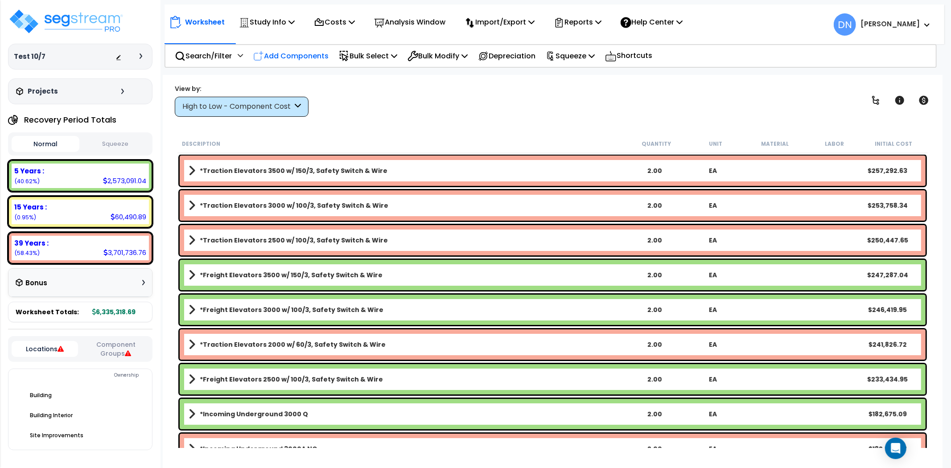
click at [290, 58] on p "Add Components" at bounding box center [290, 56] width 75 height 12
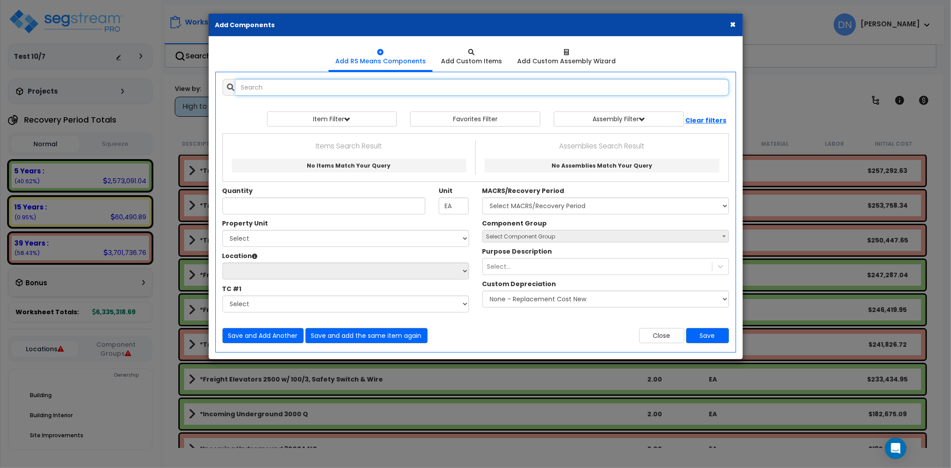
paste input "*Floor Construction Wood"
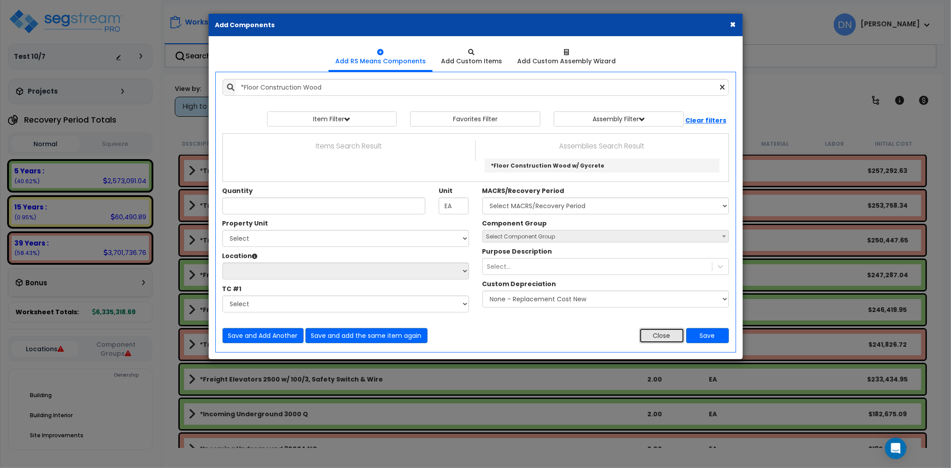
drag, startPoint x: 662, startPoint y: 336, endPoint x: 638, endPoint y: 429, distance: 96.2
click at [662, 335] on button "Close" at bounding box center [661, 335] width 45 height 15
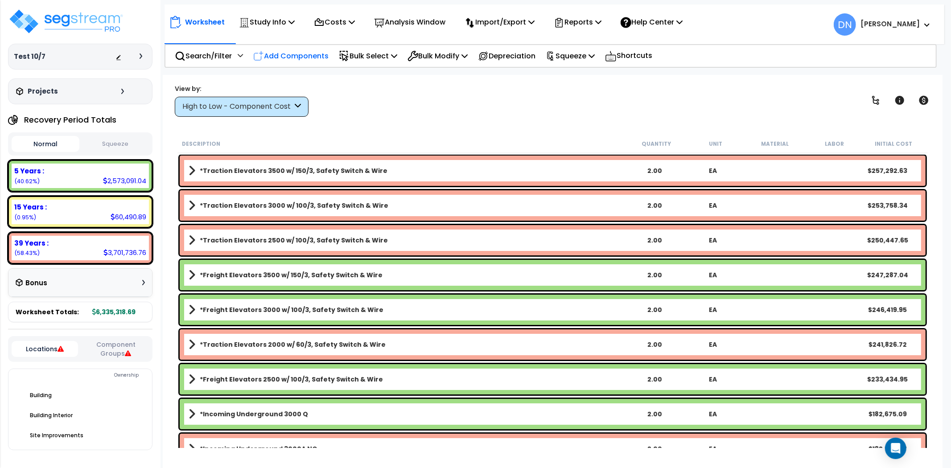
click at [296, 57] on p "Add Components" at bounding box center [290, 56] width 75 height 12
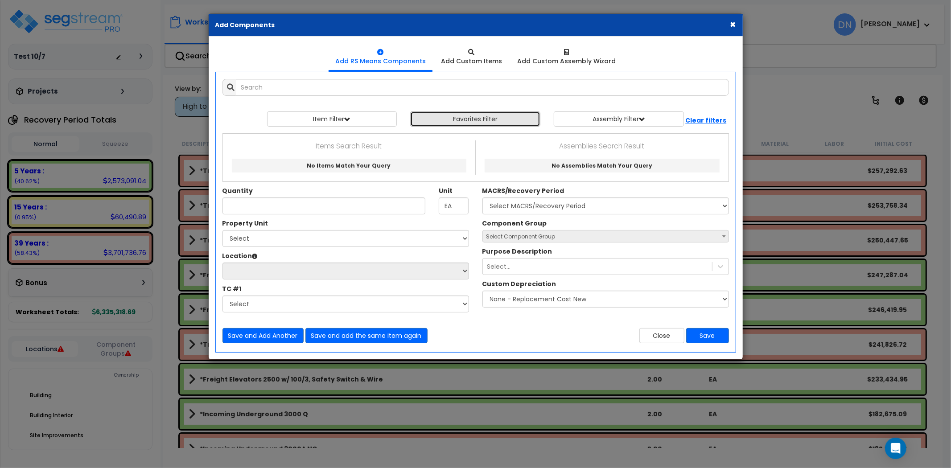
click at [475, 122] on button "Favorites Filter" at bounding box center [475, 118] width 130 height 15
click at [669, 337] on button "Close" at bounding box center [661, 335] width 45 height 15
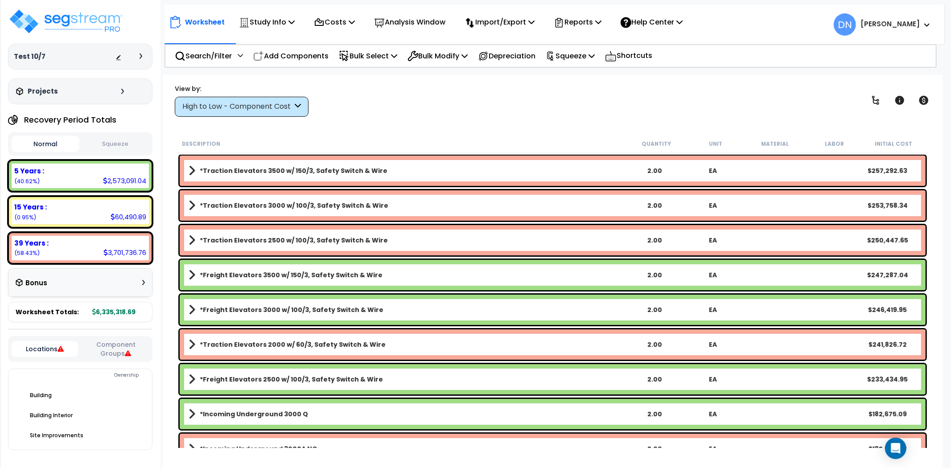
click at [792, 101] on div "View by: High to Low - Component Cost High to Low - Component Cost" at bounding box center [553, 100] width 762 height 33
click at [359, 276] on b "*Freight Elevators 3500 w/ 150/3, Safety Switch & Wire" at bounding box center [291, 275] width 183 height 9
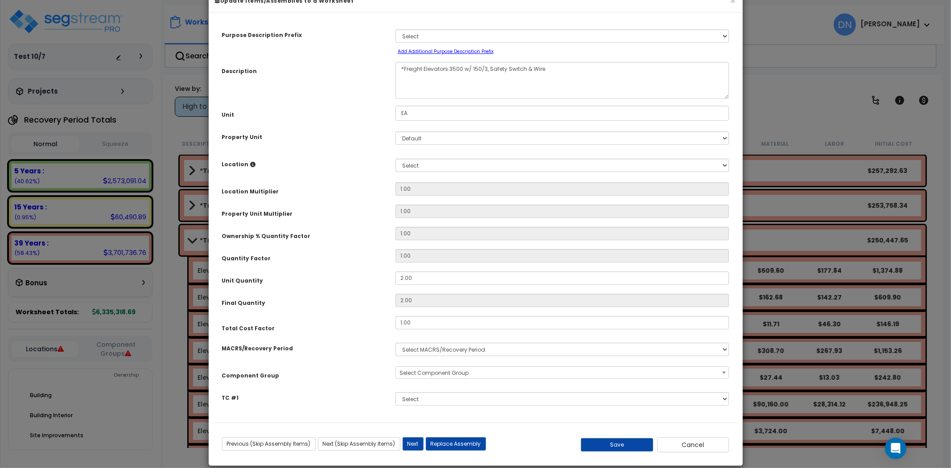
scroll to position [35, 0]
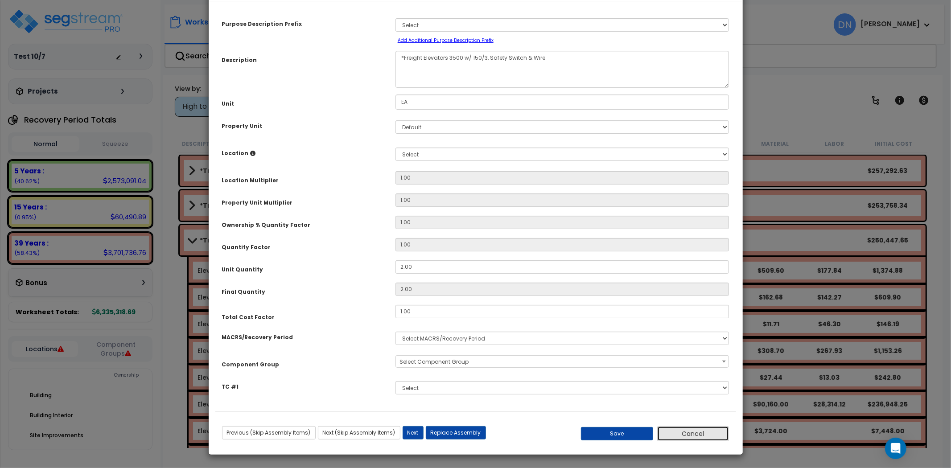
click at [693, 435] on button "Cancel" at bounding box center [693, 433] width 72 height 15
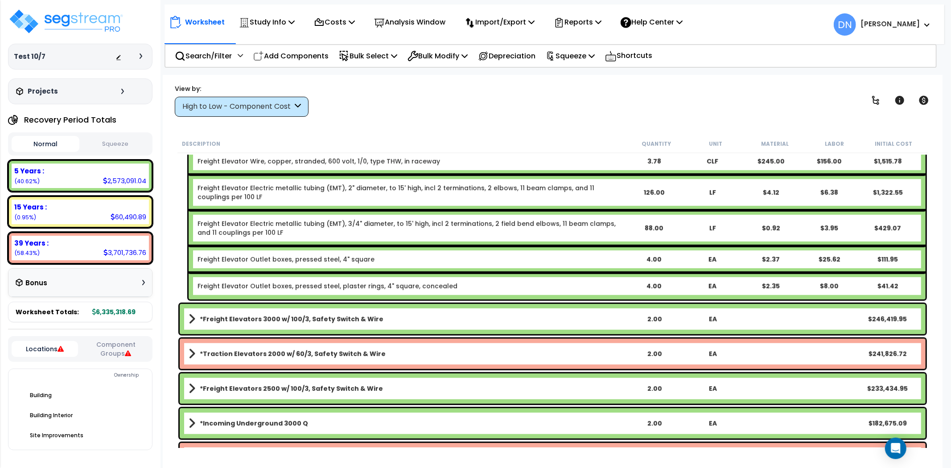
scroll to position [726, 0]
click at [291, 53] on p "Add Components" at bounding box center [290, 56] width 75 height 12
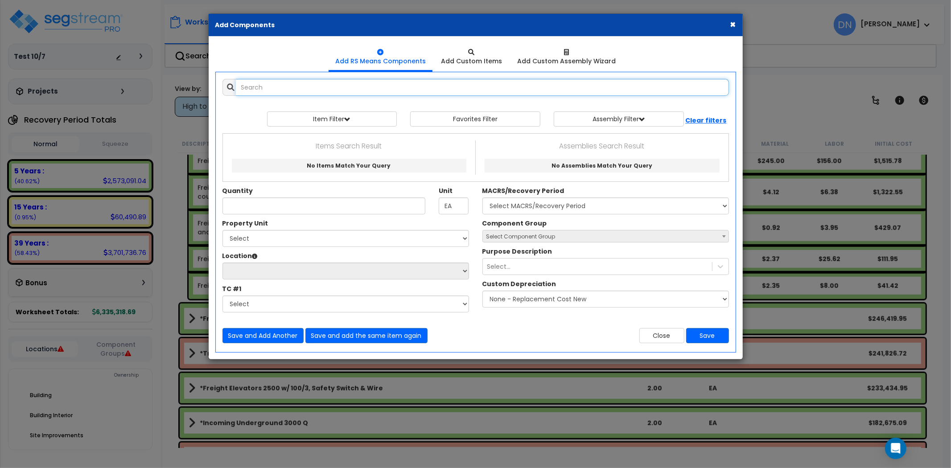
paste input "*Exterior Doors 6x7 Glass"
type input "*Exterior Doors 6x7 Glass"
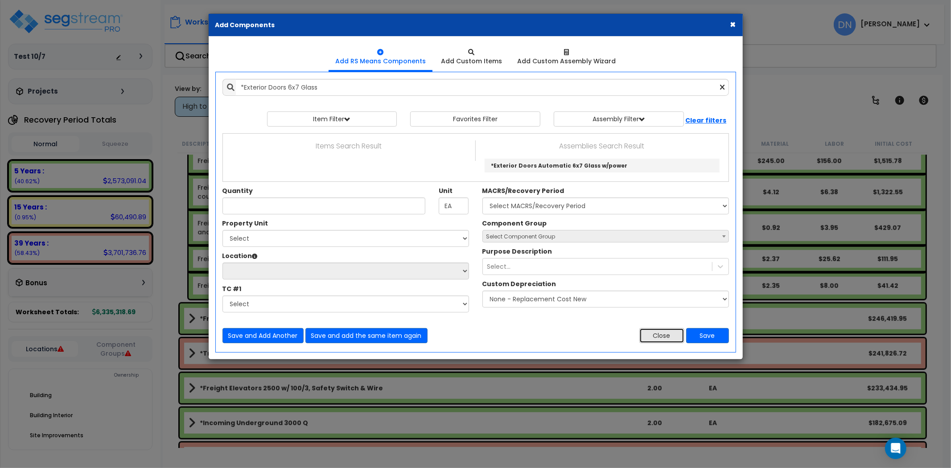
click at [662, 335] on button "Close" at bounding box center [661, 335] width 45 height 15
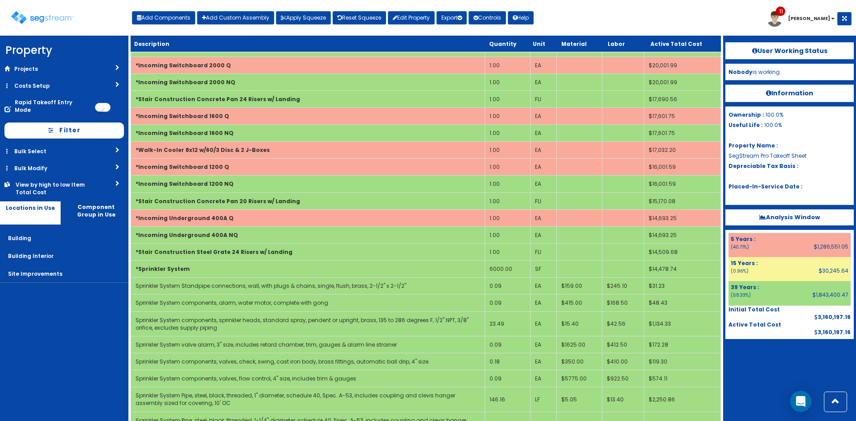
scroll to position [6443, 0]
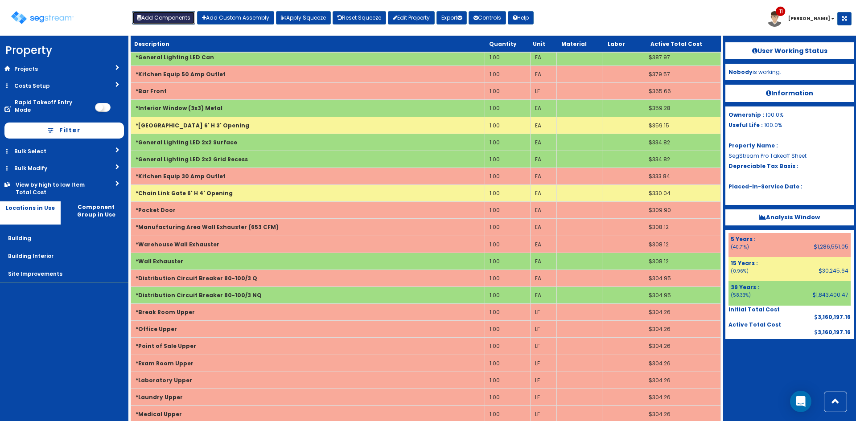
click at [174, 16] on button "Add Components" at bounding box center [163, 17] width 63 height 13
select select "275Y"
select select "default"
select select "6"
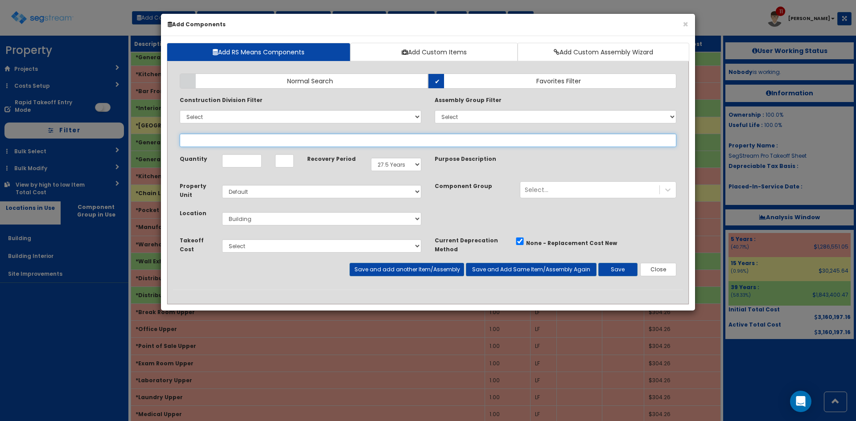
paste input "*Pocket Door"
type input "*Pocket Door"
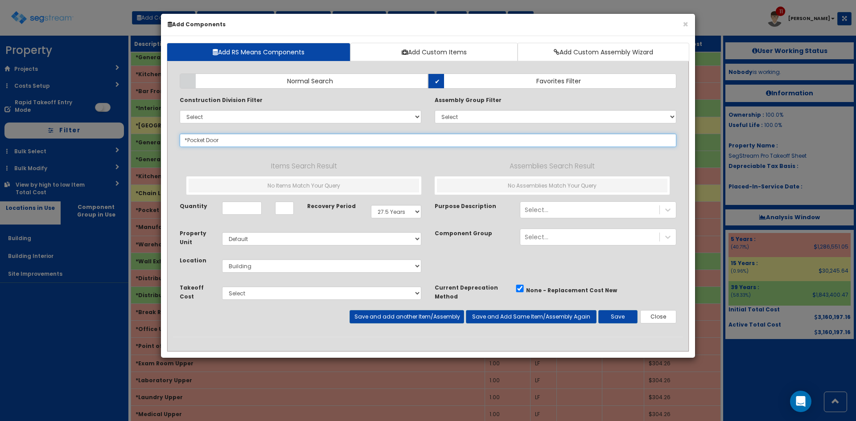
select select
type input "*Pocket Door"
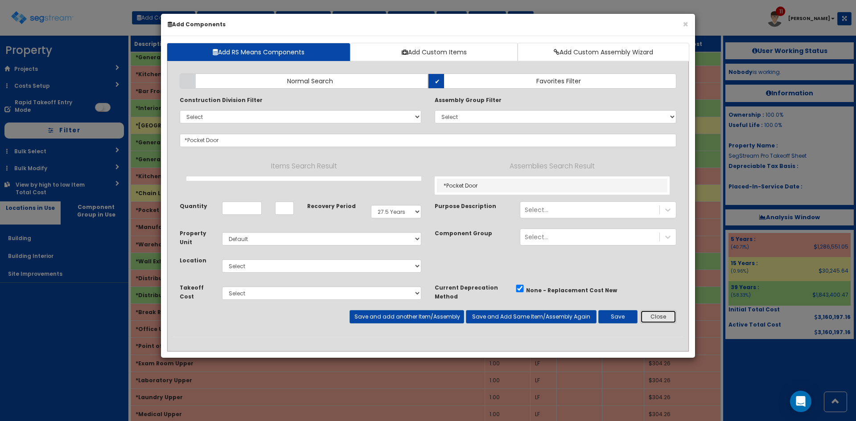
click at [661, 321] on button "Close" at bounding box center [658, 316] width 36 height 13
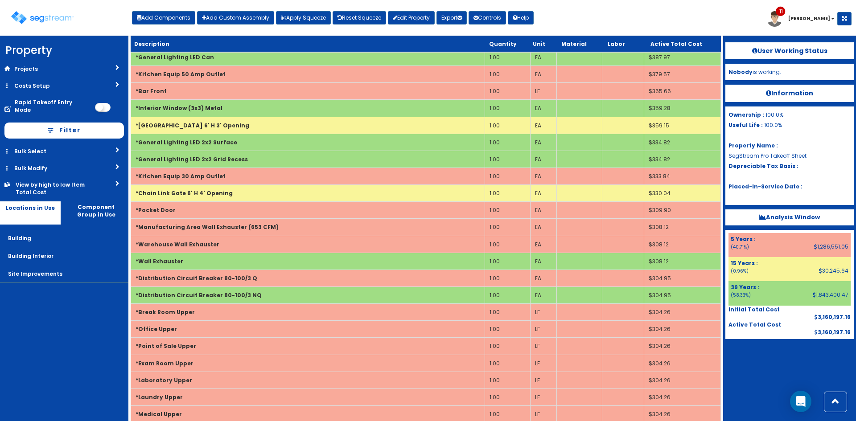
scroll to position [6443, 0]
click at [50, 21] on img at bounding box center [42, 17] width 62 height 13
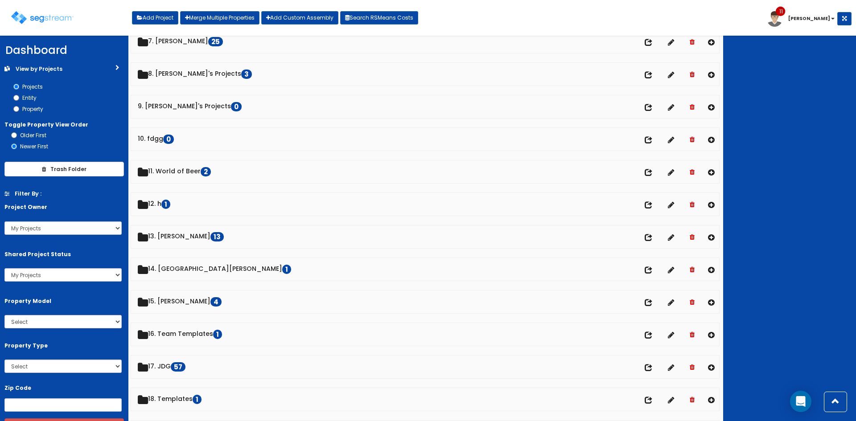
scroll to position [237, 0]
click at [71, 275] on select "All Projects My Projects Shared Projects" at bounding box center [62, 274] width 117 height 13
click at [80, 257] on div "Shared Project Status" at bounding box center [63, 255] width 131 height 11
click at [61, 226] on select "My Projects All Projects kylej davidh johnd mattg mattb chads pault Conrad" at bounding box center [62, 228] width 117 height 13
select select "7"
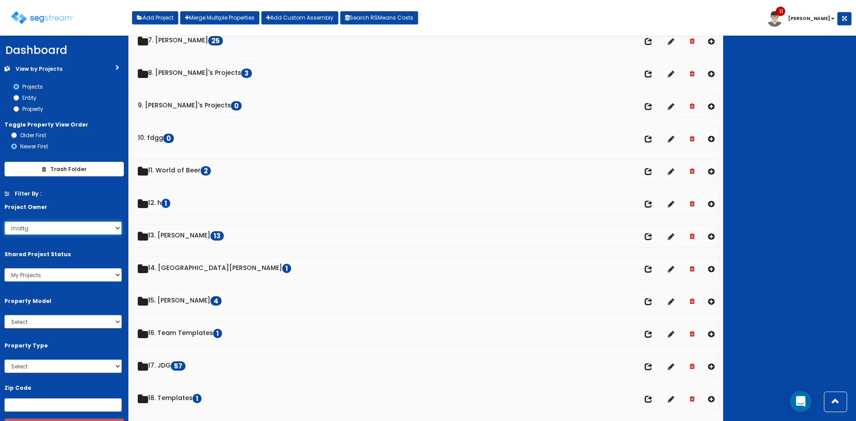
click at [4, 222] on select "My Projects All Projects kylej davidh johnd mattg mattb chads pault Conrad" at bounding box center [62, 228] width 117 height 13
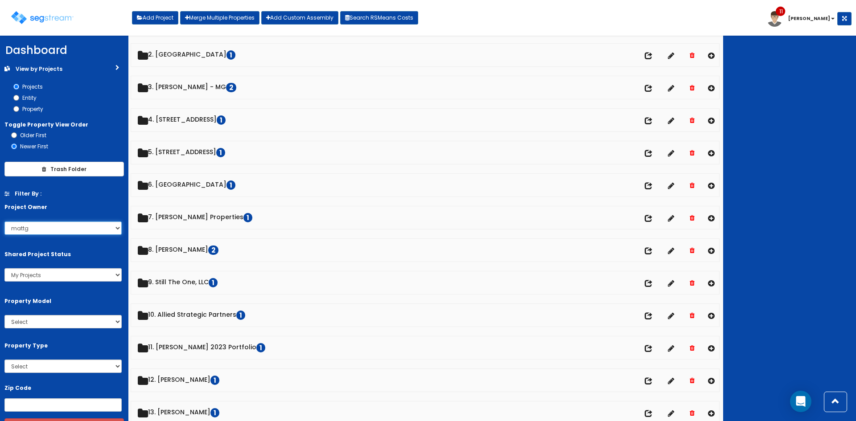
scroll to position [0, 0]
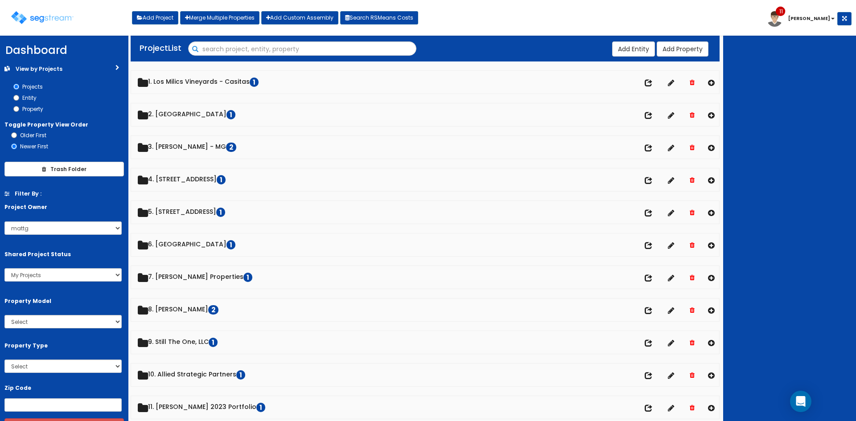
click at [195, 47] on input "Search" at bounding box center [302, 49] width 227 height 15
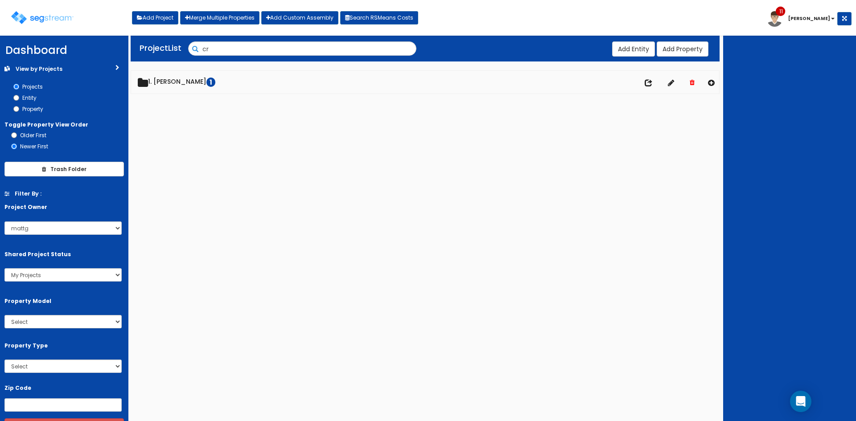
type input "c"
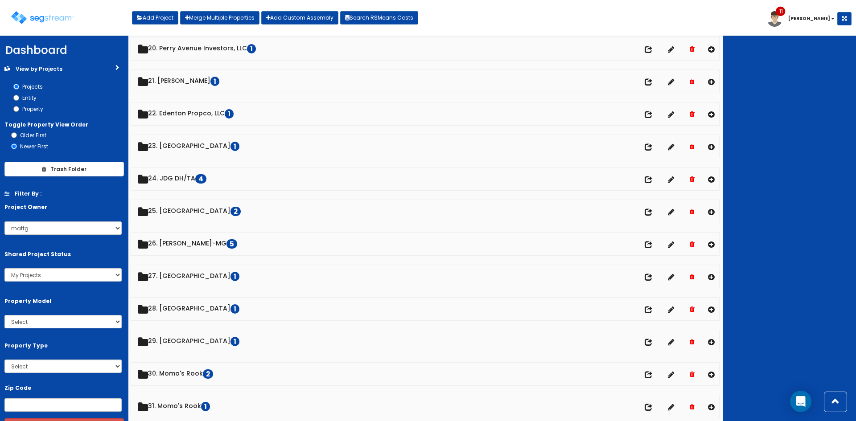
scroll to position [653, 0]
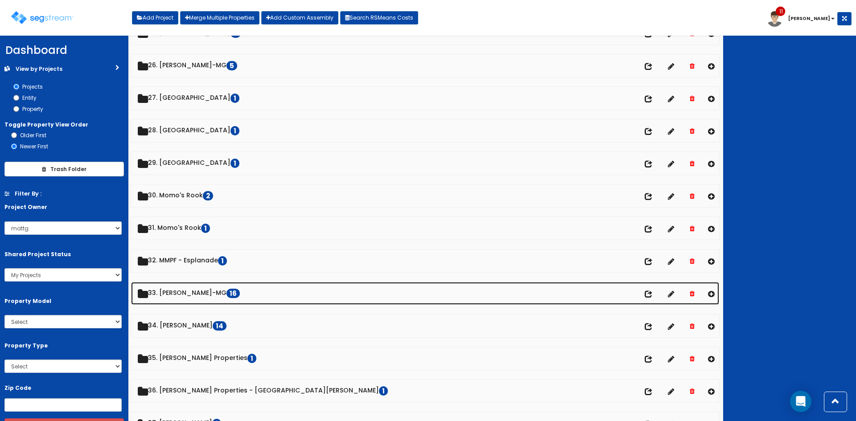
click at [175, 293] on link "33. Keiter-MG 16" at bounding box center [425, 293] width 588 height 23
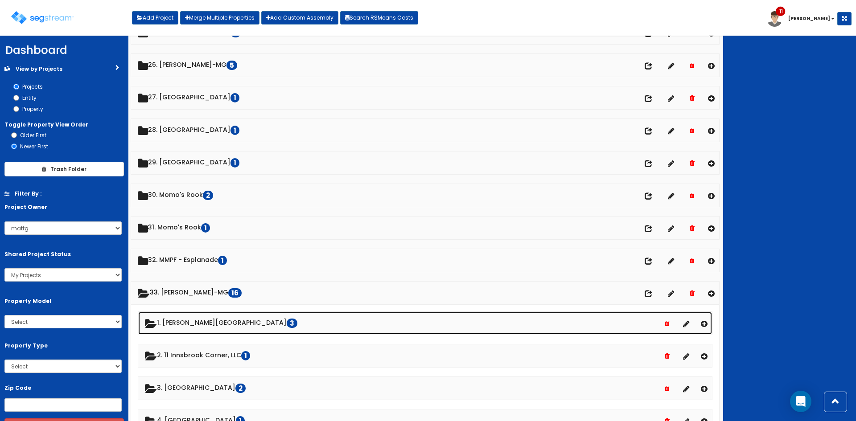
click at [205, 324] on link "1. Cosby Village Square 3" at bounding box center [425, 323] width 574 height 23
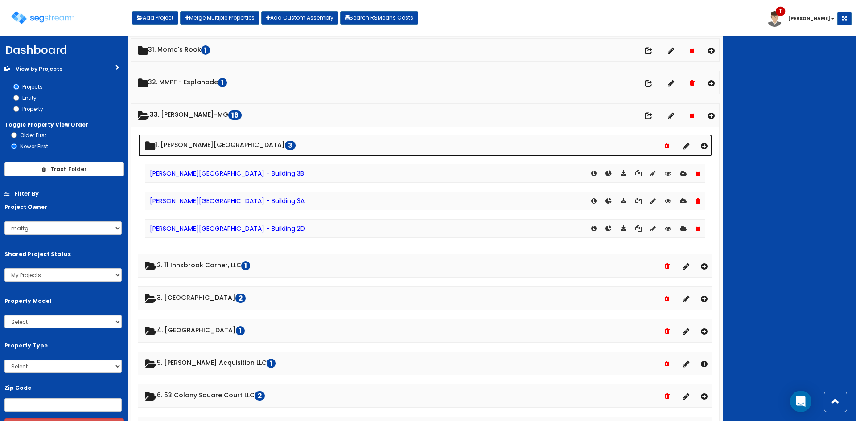
scroll to position [1009, 0]
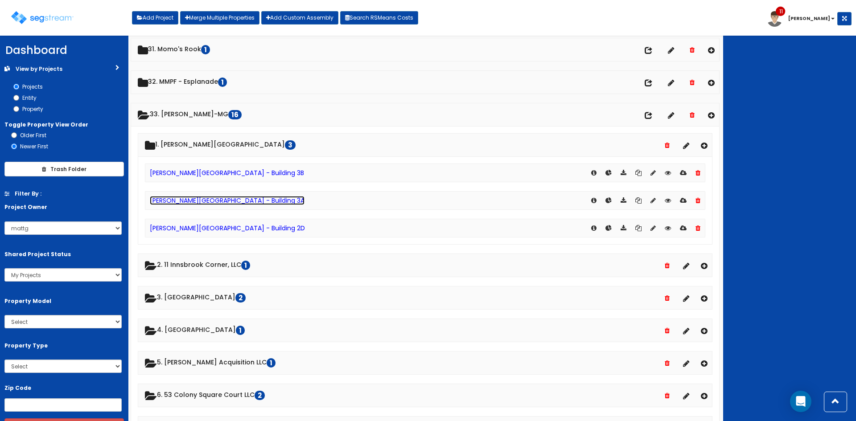
click at [247, 201] on link "[PERSON_NAME][GEOGRAPHIC_DATA] - Building 3A" at bounding box center [227, 200] width 155 height 9
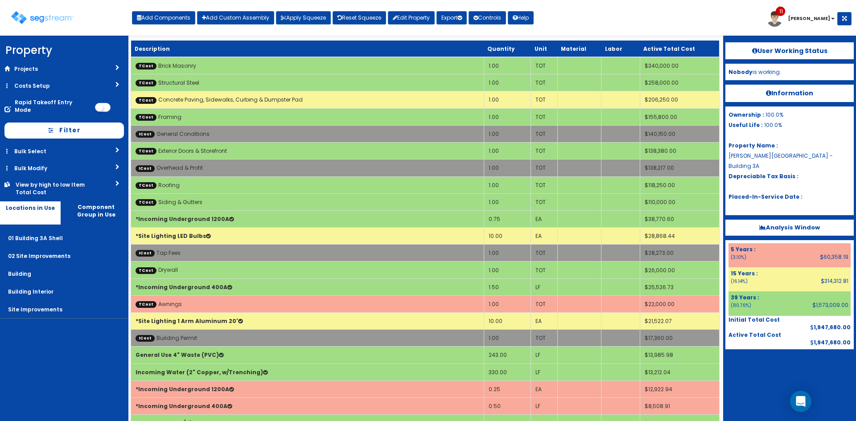
click at [681, 18] on div "Toggle navigation Add Components Add Custom Assembly Apply Squeeze Reset Squeez…" at bounding box center [427, 21] width 847 height 29
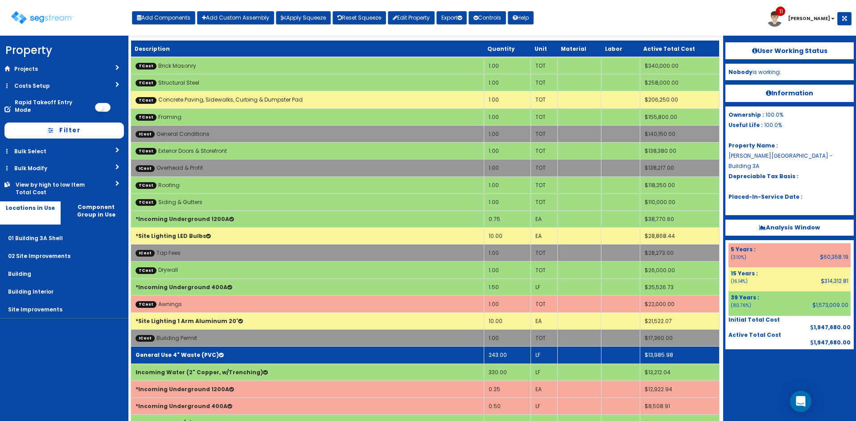
click at [259, 353] on td "General Use 4" Waste (PVC)" at bounding box center [307, 355] width 353 height 17
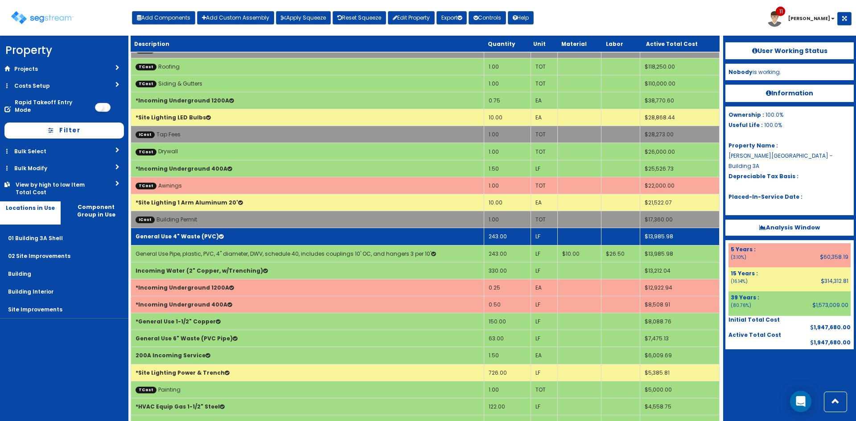
scroll to position [119, 0]
click at [245, 239] on td "General Use 4" Waste (PVC)" at bounding box center [307, 236] width 353 height 17
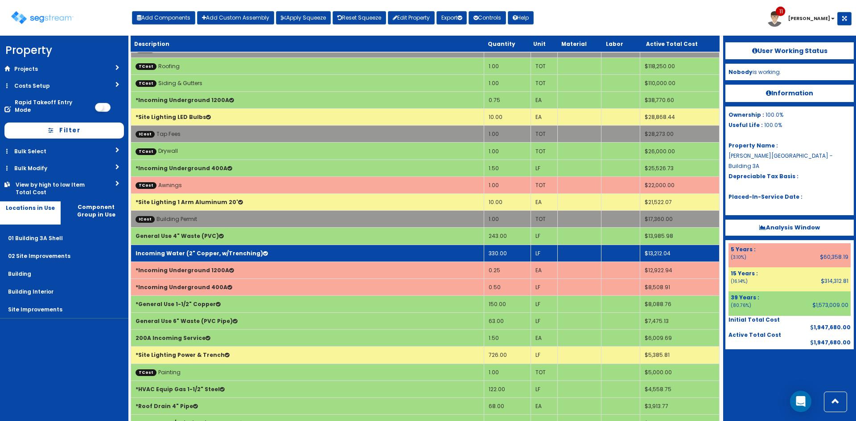
click at [239, 254] on b "Incoming Water (2" Copper, w/Trenching)" at bounding box center [199, 254] width 127 height 8
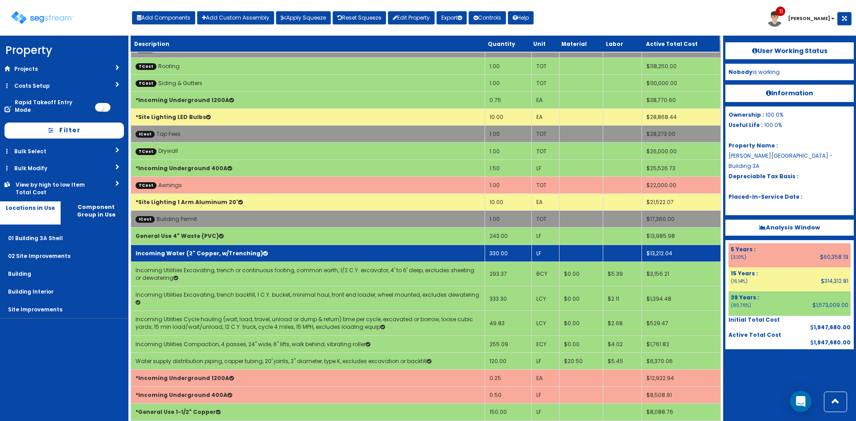
click at [239, 254] on b "Incoming Water (2" Copper, w/Trenching)" at bounding box center [199, 254] width 127 height 8
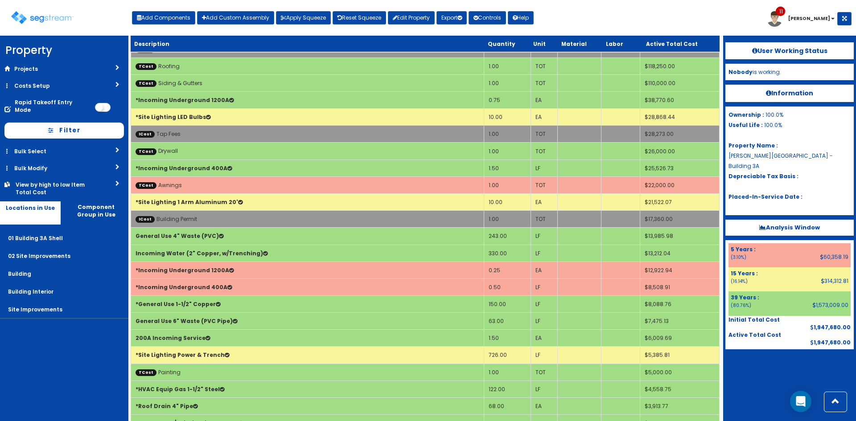
click at [616, 9] on div "Toggle navigation Add Components Add Custom Assembly Apply Squeeze Reset Squeez…" at bounding box center [427, 21] width 847 height 29
click at [62, 409] on nav "Property DB Projects Recent Properties SegStream Pro Takeoff Sheet [STREET_ADDR…" at bounding box center [64, 229] width 128 height 386
click at [107, 380] on nav "Property DB Projects Recent Properties SegStream Pro Takeoff Sheet [STREET_ADDR…" at bounding box center [64, 229] width 128 height 386
click at [771, 374] on div at bounding box center [789, 371] width 128 height 45
